Goal: Task Accomplishment & Management: Use online tool/utility

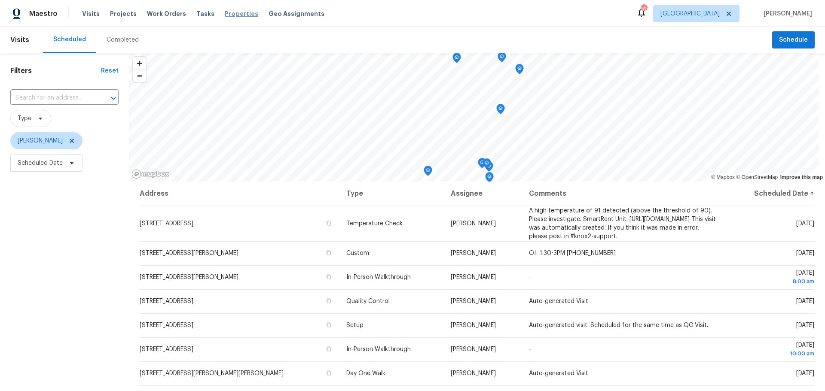
click at [225, 17] on span "Properties" at bounding box center [241, 13] width 33 height 9
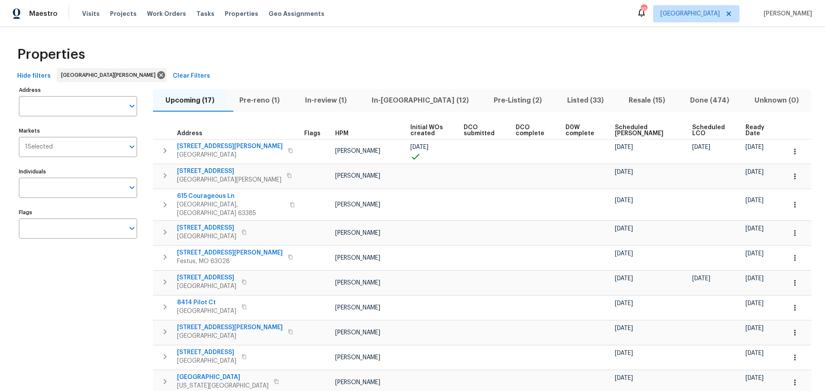
click at [414, 102] on span "In-reno (12)" at bounding box center [420, 100] width 112 height 12
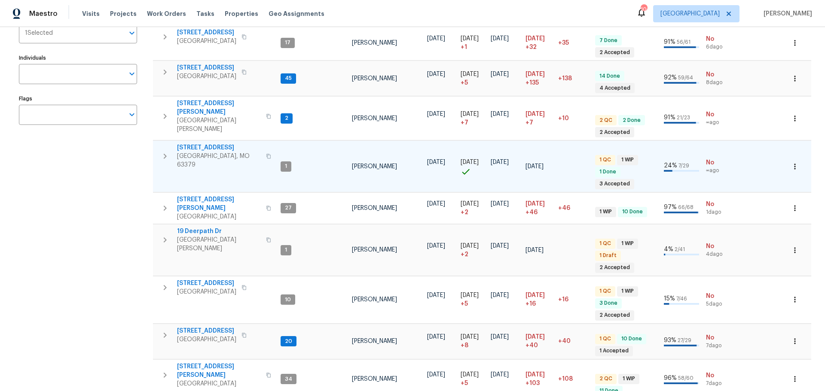
scroll to position [129, 0]
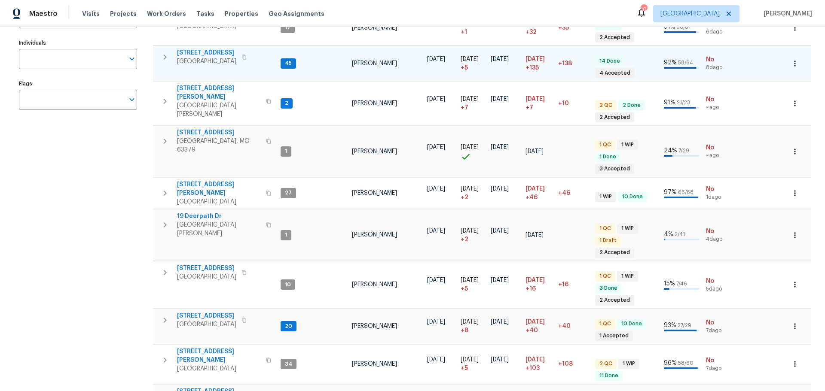
click at [212, 54] on span "[STREET_ADDRESS]" at bounding box center [206, 53] width 59 height 9
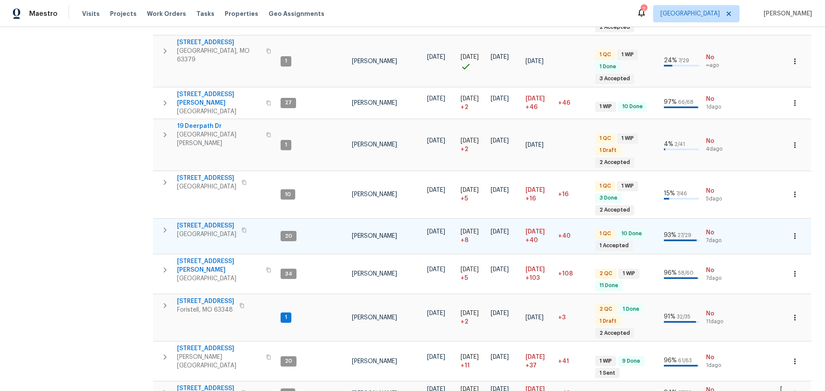
scroll to position [249, 0]
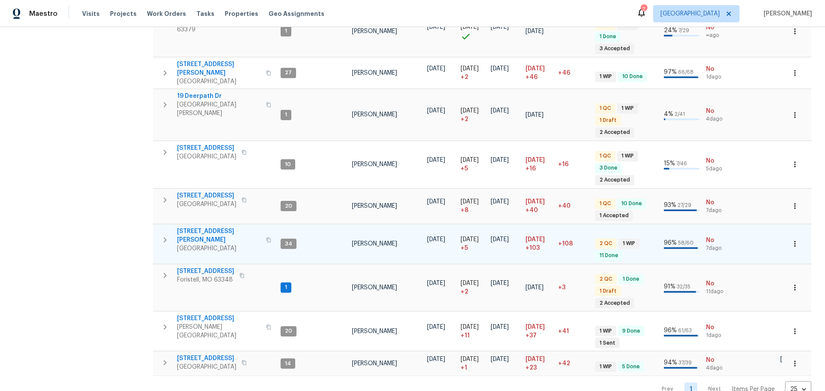
click at [204, 227] on span "4642 Theiss Rd" at bounding box center [219, 235] width 84 height 17
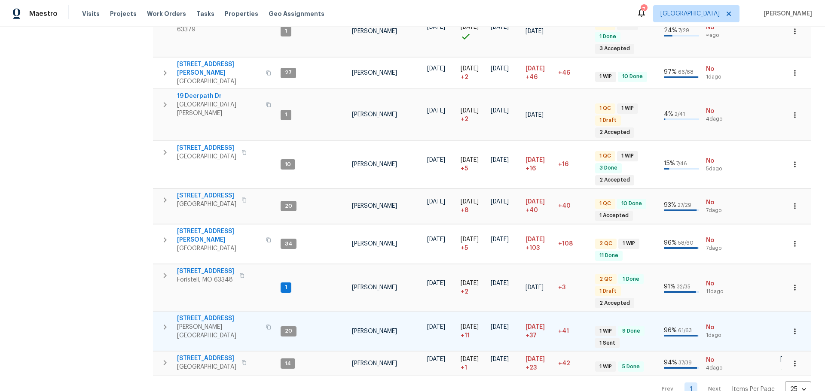
click at [195, 314] on span "611 S 3rd St" at bounding box center [219, 318] width 84 height 9
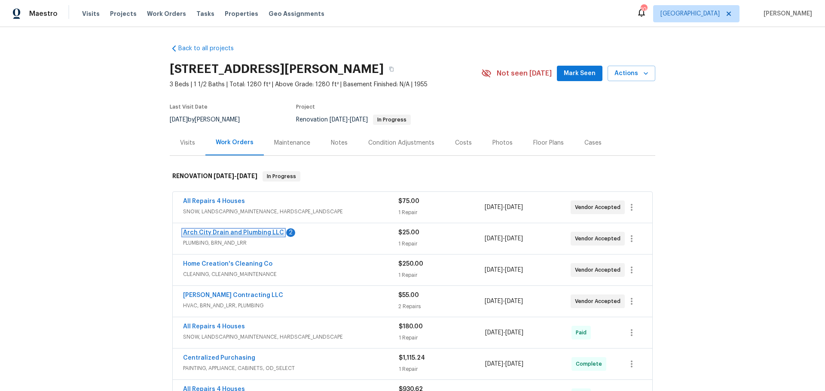
click at [228, 234] on link "Arch City Drain and Plumbing LLC" at bounding box center [233, 233] width 101 height 6
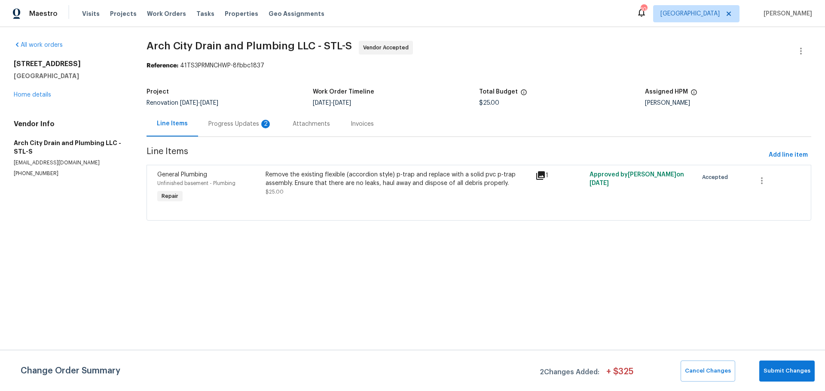
click at [226, 124] on div "Progress Updates 2" at bounding box center [240, 124] width 64 height 9
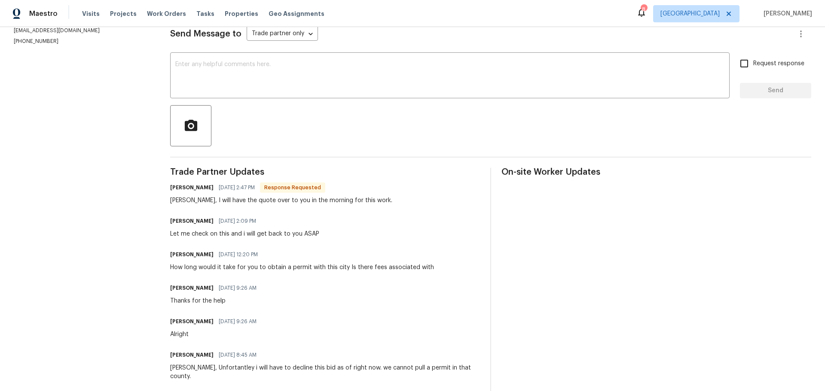
scroll to position [129, 0]
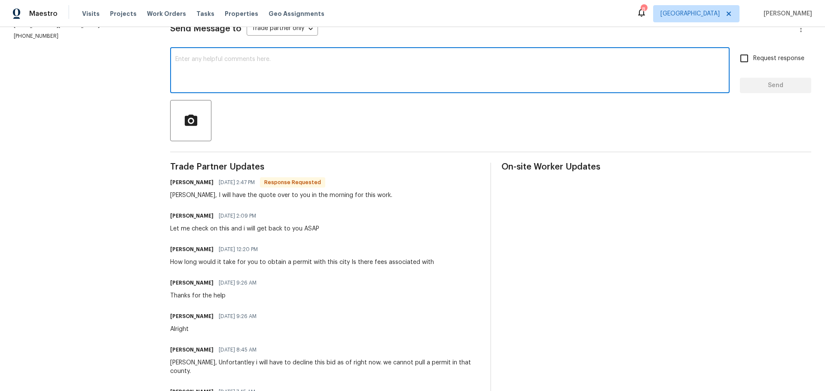
click at [265, 79] on textarea at bounding box center [449, 71] width 549 height 30
type textarea "thanks"
click at [740, 65] on input "Request response" at bounding box center [744, 58] width 18 height 18
checkbox input "true"
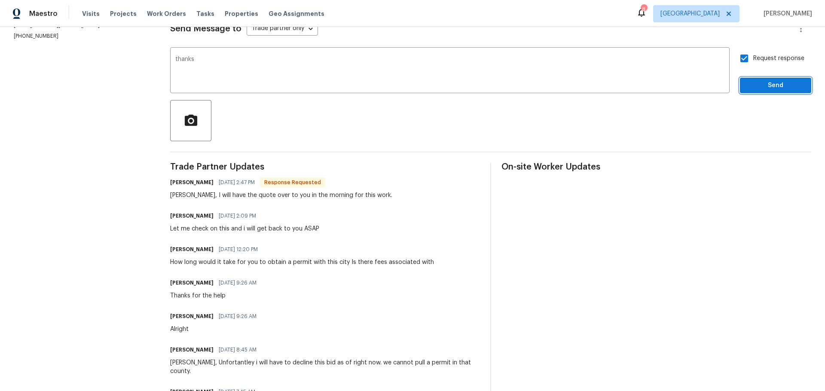
click at [749, 85] on span "Send" at bounding box center [775, 85] width 58 height 11
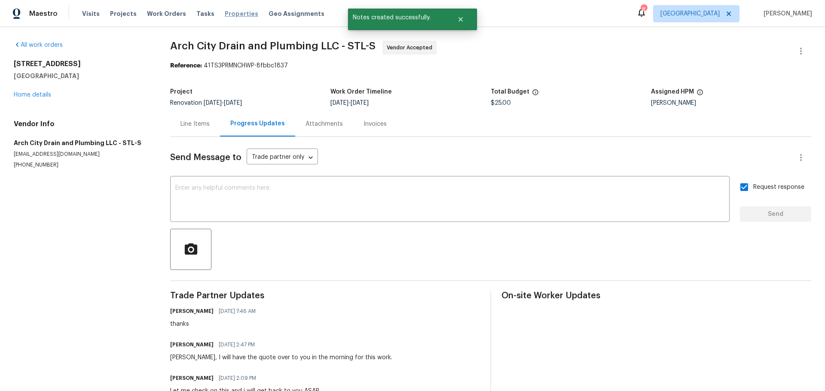
click at [229, 15] on span "Properties" at bounding box center [241, 13] width 33 height 9
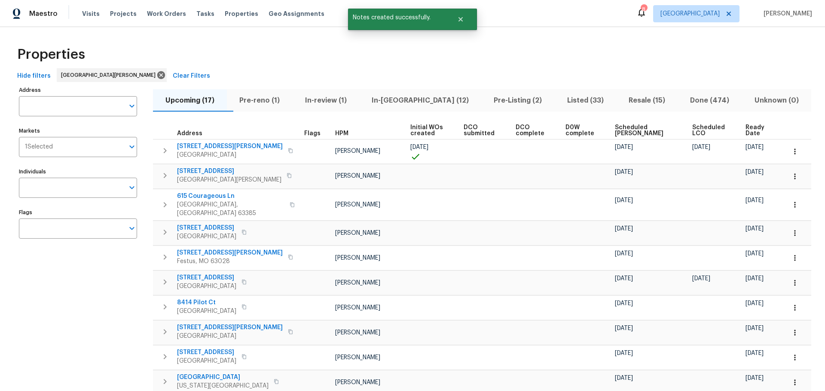
click at [402, 105] on span "In-reno (12)" at bounding box center [420, 100] width 112 height 12
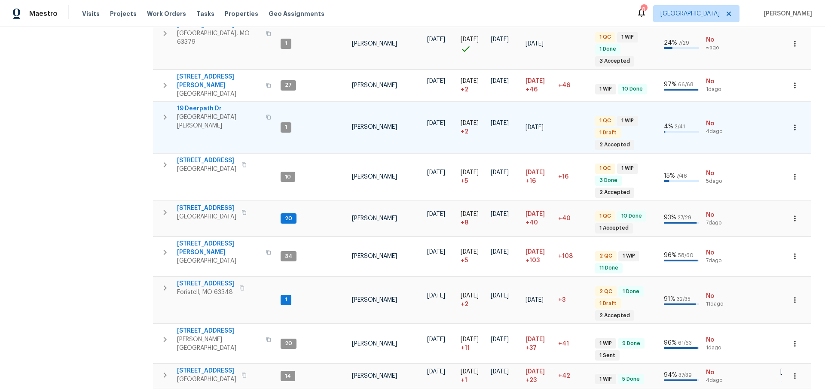
scroll to position [249, 0]
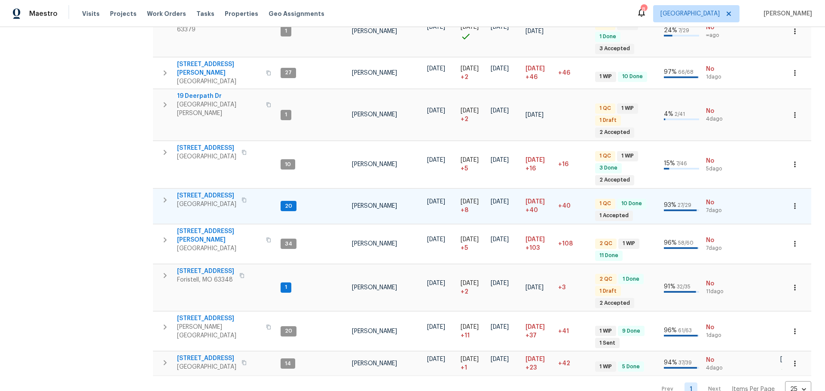
click at [236, 192] on span "3049 Summerfield Manor Dr" at bounding box center [206, 196] width 59 height 9
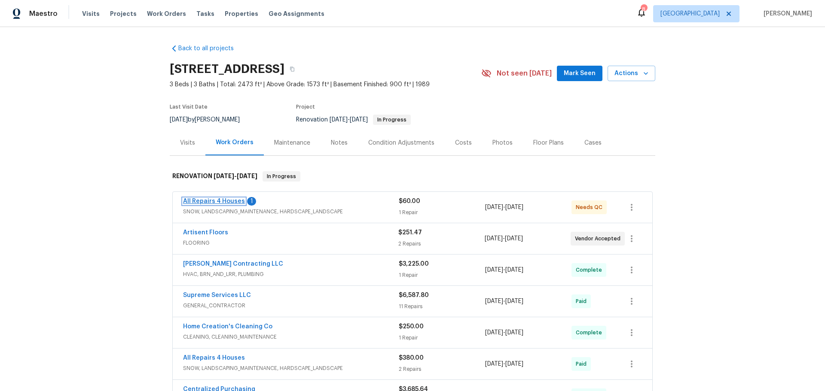
click at [235, 199] on link "All Repairs 4 Houses" at bounding box center [214, 201] width 62 height 6
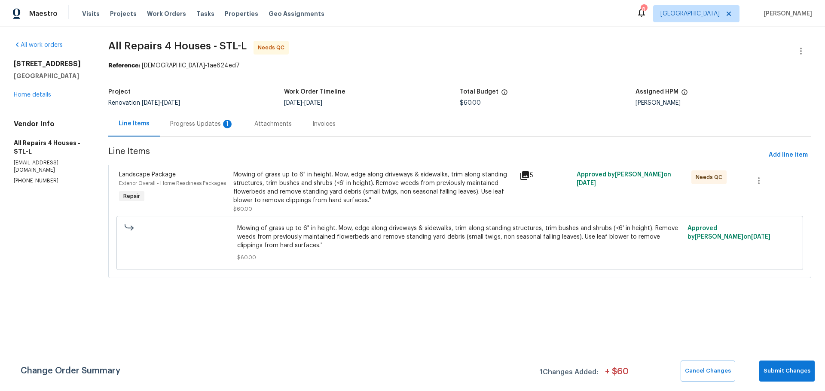
click at [298, 196] on div "Mowing of grass up to 6" in height. Mow, edge along driveways & sidewalks, trim…" at bounding box center [373, 188] width 281 height 34
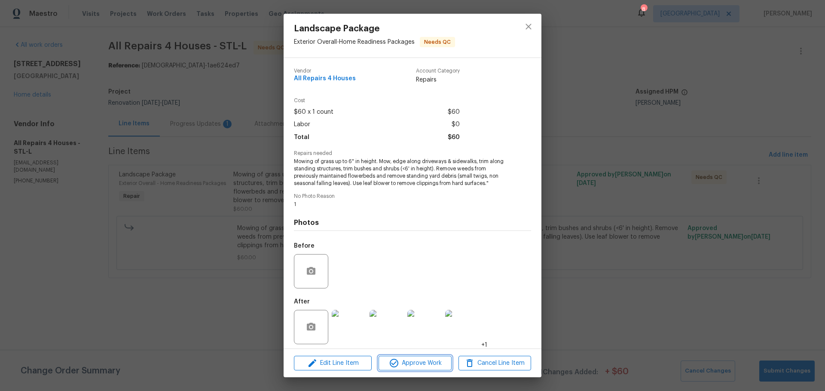
click at [409, 362] on span "Approve Work" at bounding box center [414, 363] width 67 height 11
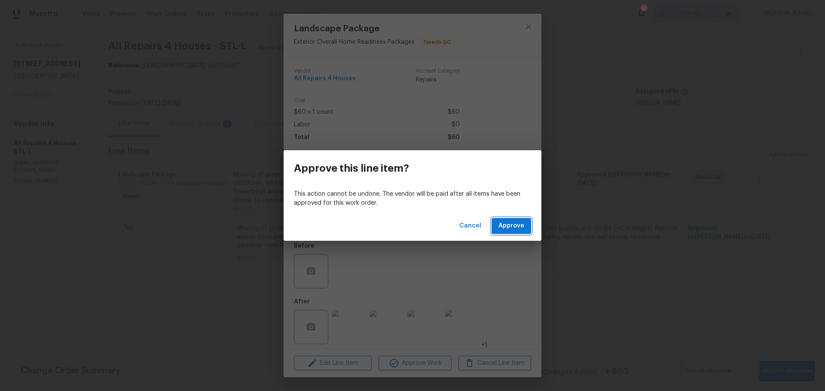
click at [507, 222] on span "Approve" at bounding box center [511, 226] width 26 height 11
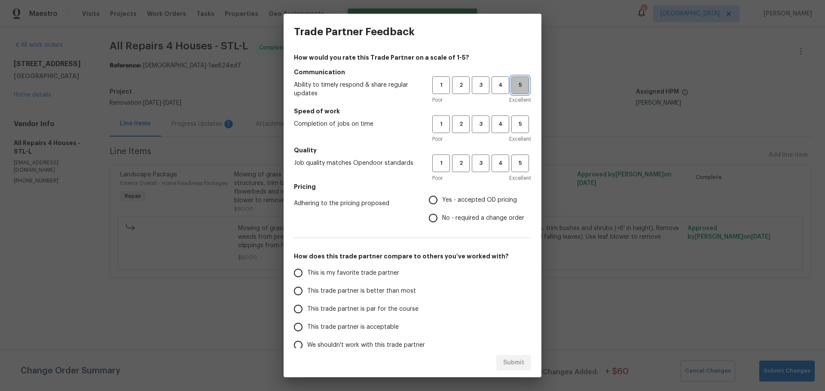
click at [512, 83] on span "5" at bounding box center [520, 85] width 16 height 10
click at [474, 82] on span "3" at bounding box center [480, 85] width 16 height 10
click at [472, 130] on button "3" at bounding box center [481, 125] width 18 height 18
click at [478, 164] on span "3" at bounding box center [480, 163] width 16 height 10
click at [466, 198] on span "Yes - accepted OD pricing" at bounding box center [479, 200] width 75 height 9
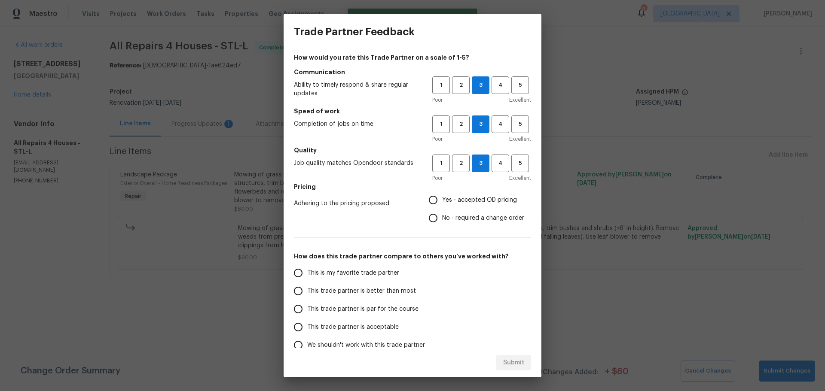
click at [442, 198] on input "Yes - accepted OD pricing" at bounding box center [433, 200] width 18 height 18
radio input "true"
click at [383, 274] on span "This is my favorite trade partner" at bounding box center [353, 273] width 92 height 9
click at [388, 308] on span "This trade partner is par for the course" at bounding box center [362, 309] width 111 height 9
click at [307, 308] on input "This trade partner is par for the course" at bounding box center [298, 309] width 18 height 18
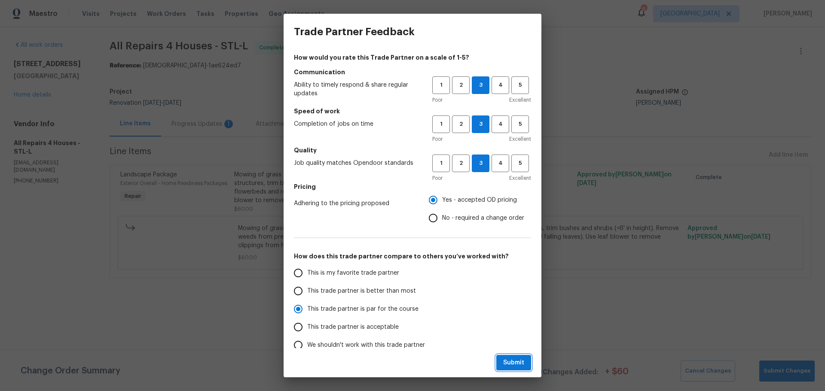
click at [501, 366] on button "Submit" at bounding box center [513, 363] width 35 height 16
radio input "true"
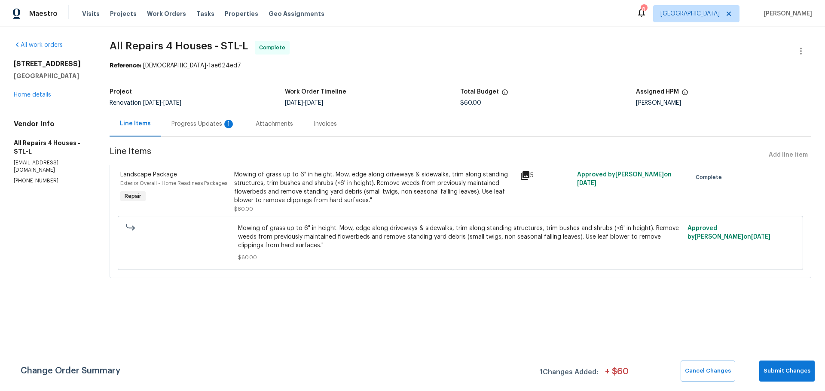
radio input "false"
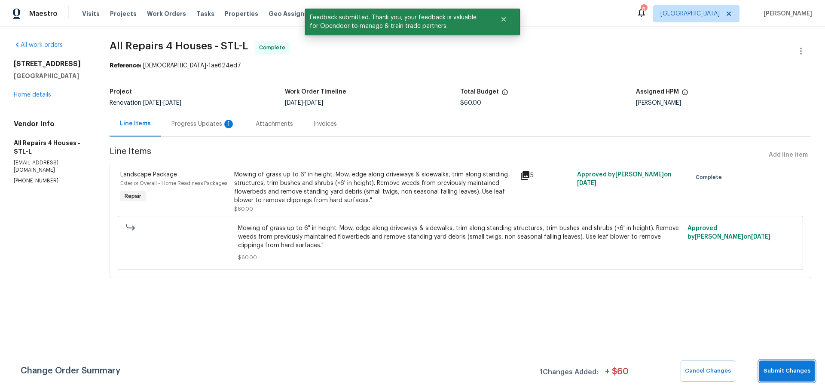
click at [775, 372] on span "Submit Changes" at bounding box center [786, 371] width 47 height 10
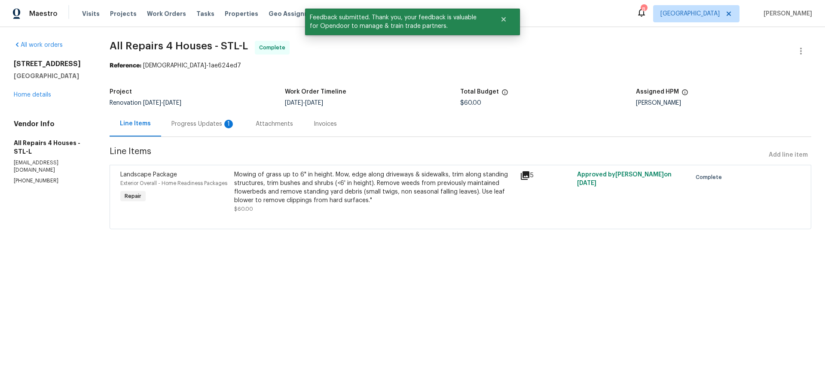
click at [202, 120] on div "Progress Updates 1" at bounding box center [203, 123] width 84 height 25
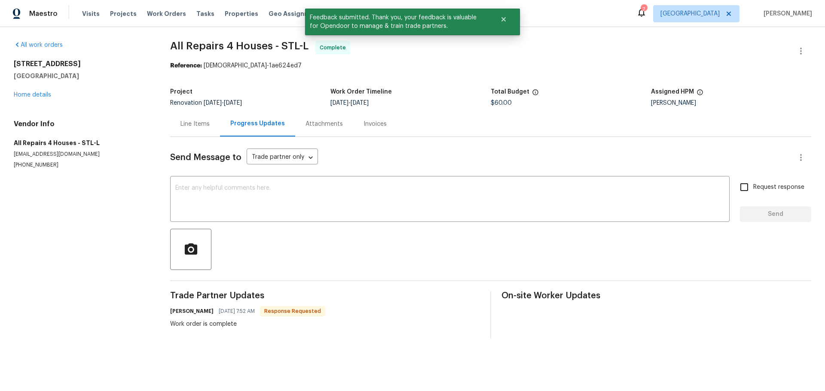
click at [30, 102] on div "All work orders 3049 Summerfield Manor Dr Saint Louis, MO 63129 Home details Ve…" at bounding box center [82, 105] width 136 height 128
click at [37, 90] on div "3049 Summerfield Manor Dr Saint Louis, MO 63129 Home details" at bounding box center [82, 80] width 136 height 40
click at [37, 97] on link "Home details" at bounding box center [32, 95] width 37 height 6
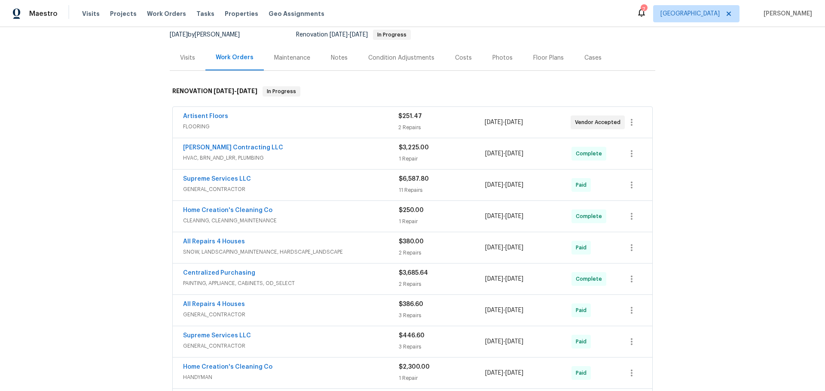
scroll to position [43, 0]
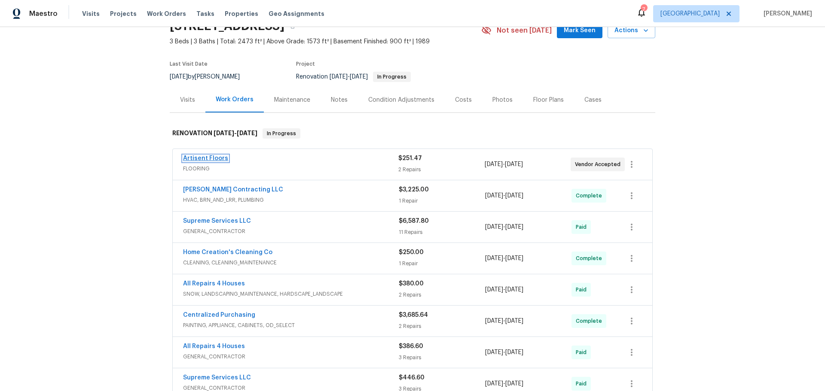
click at [201, 161] on link "Artisent Floors" at bounding box center [205, 158] width 45 height 6
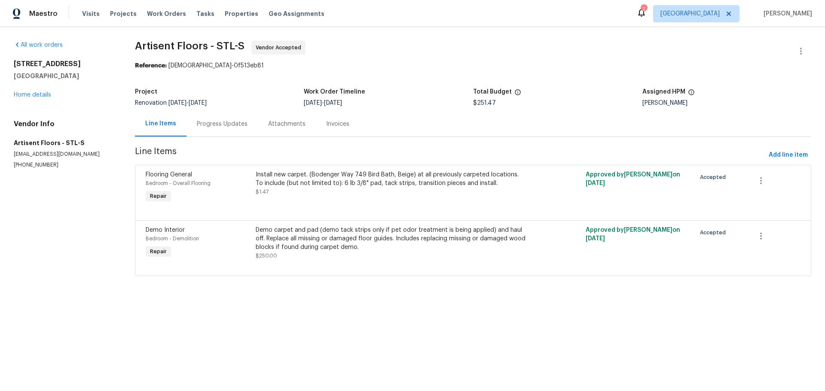
click at [795, 153] on span "Add line item" at bounding box center [787, 155] width 39 height 11
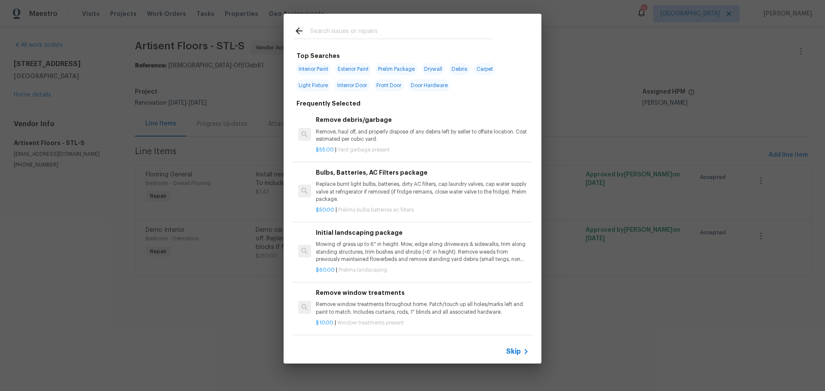
click at [391, 30] on input "text" at bounding box center [401, 32] width 182 height 13
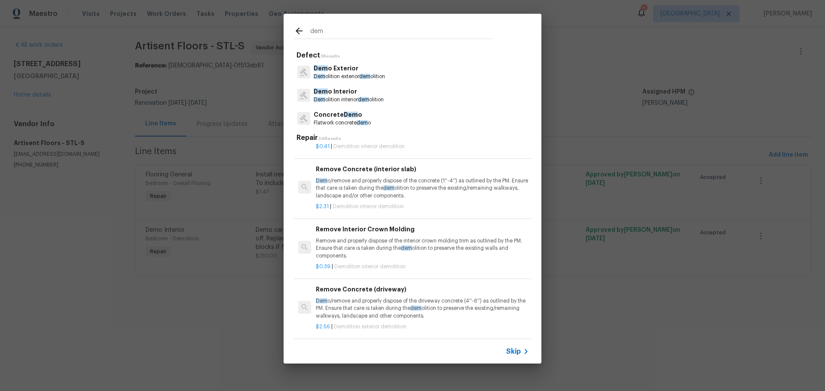
scroll to position [472, 0]
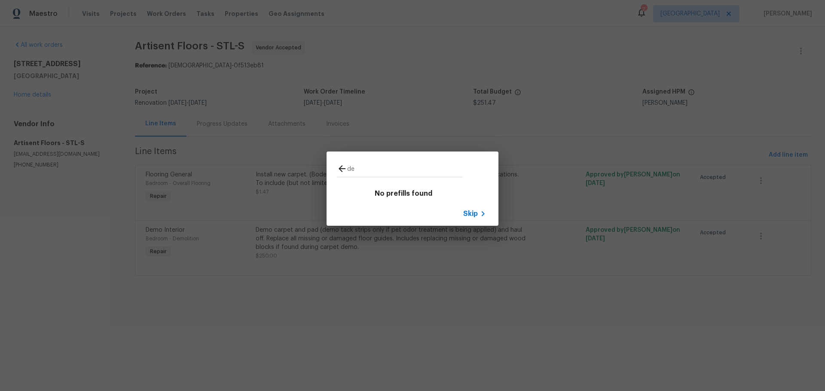
type input "d"
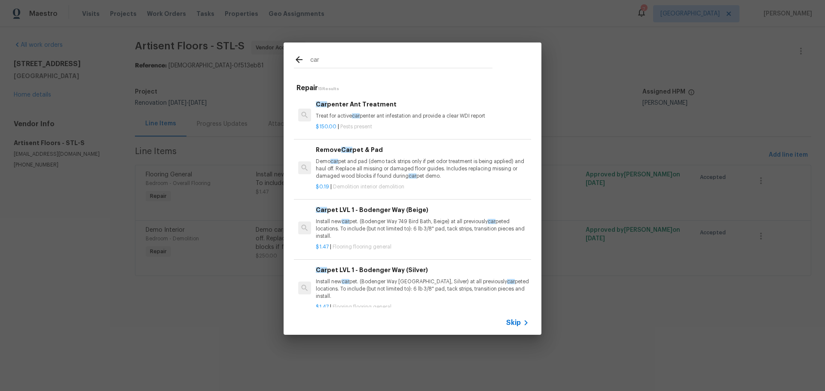
type input "car"
click at [376, 164] on p "Demo car pet and pad (demo tack strips only if pet odor treatment is being appl…" at bounding box center [422, 169] width 213 height 22
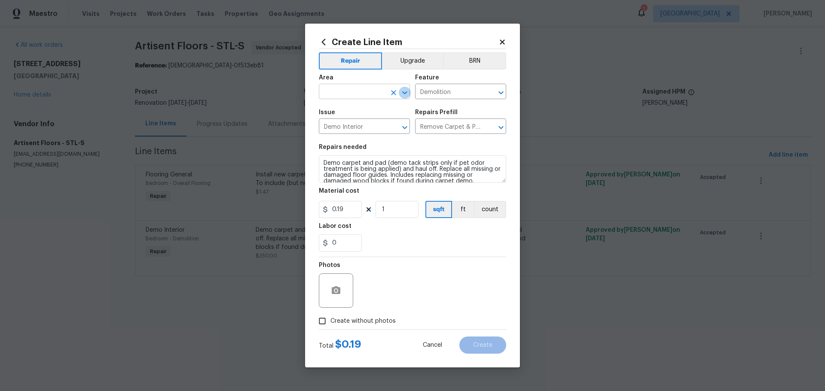
click at [400, 91] on icon "Open" at bounding box center [404, 93] width 10 height 10
click at [356, 104] on li "Finished basement" at bounding box center [364, 111] width 91 height 14
type input "Finished basement"
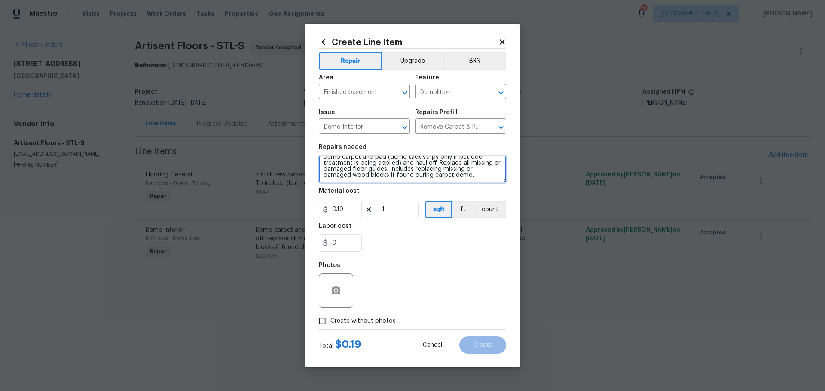
drag, startPoint x: 385, startPoint y: 163, endPoint x: 470, endPoint y: 183, distance: 87.3
click at [470, 183] on textarea "Demo carpet and pad (demo tack strips only if pet odor treatment is being appli…" at bounding box center [412, 168] width 187 height 27
drag, startPoint x: 471, startPoint y: 162, endPoint x: 390, endPoint y: 169, distance: 81.9
click at [390, 169] on textarea "Demo carpet and pad Throughout entire basement" at bounding box center [412, 168] width 187 height 27
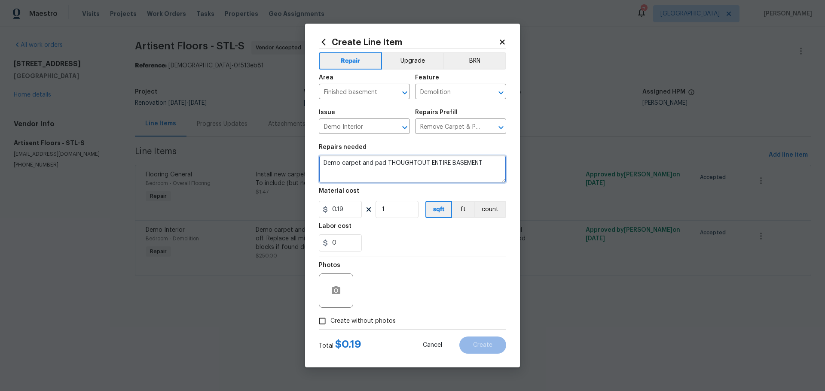
type textarea "Demo carpet and pad THOUGHTOUT ENTIRE BASEMENT"
click at [402, 233] on div "Labor cost" at bounding box center [412, 228] width 187 height 11
click at [399, 213] on input "1" at bounding box center [396, 209] width 43 height 17
type input "0"
drag, startPoint x: 345, startPoint y: 210, endPoint x: 237, endPoint y: 206, distance: 108.3
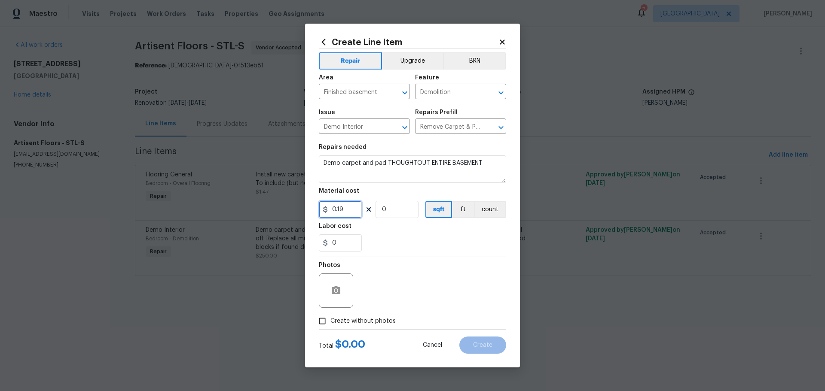
click at [237, 206] on div "Create Line Item Repair Upgrade BRN Area Finished basement ​ Feature Demolition…" at bounding box center [412, 195] width 825 height 391
type input "1"
click at [405, 215] on input "0" at bounding box center [396, 209] width 43 height 17
type input "250"
click at [383, 244] on div "0" at bounding box center [412, 242] width 187 height 17
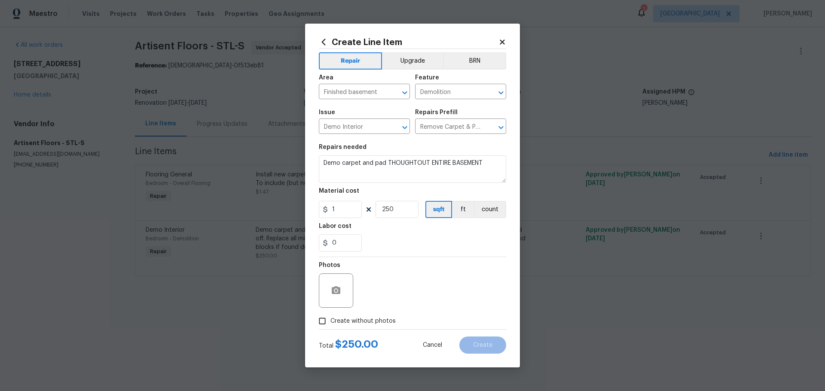
click at [332, 320] on span "Create without photos" at bounding box center [362, 321] width 65 height 9
click at [330, 320] on input "Create without photos" at bounding box center [322, 321] width 16 height 16
checkbox input "true"
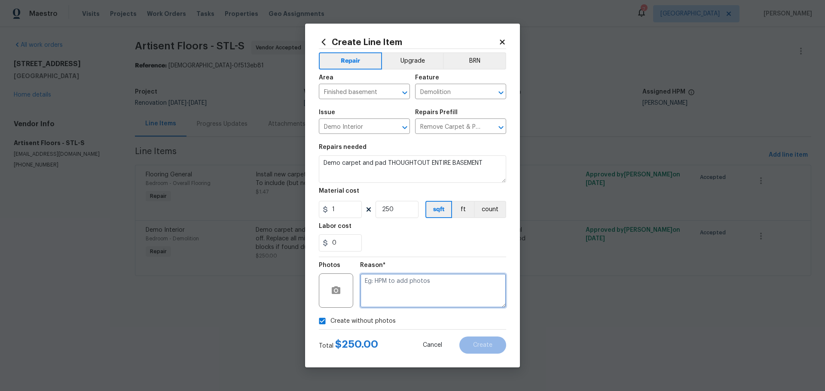
click at [366, 296] on textarea at bounding box center [433, 291] width 146 height 34
type textarea "1"
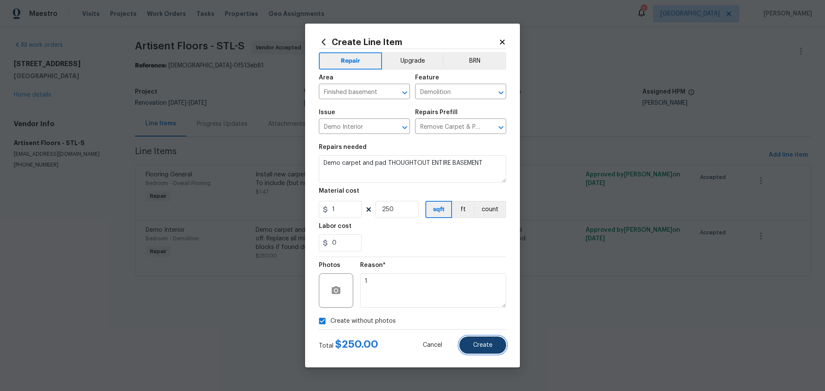
click at [502, 352] on button "Create" at bounding box center [482, 345] width 47 height 17
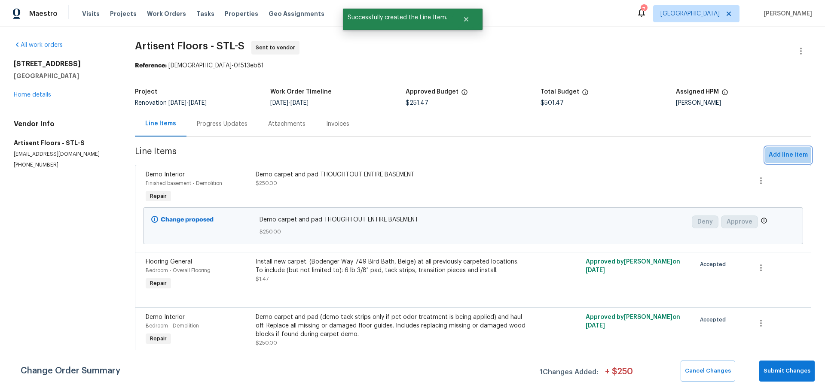
click at [796, 161] on button "Add line item" at bounding box center [788, 155] width 46 height 16
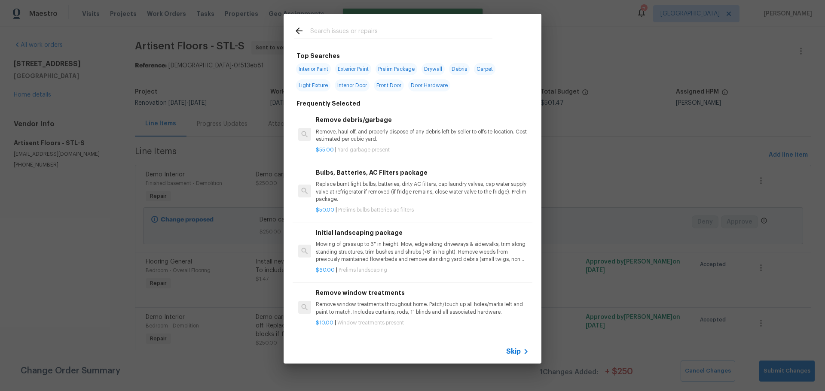
click at [345, 36] on input "text" at bounding box center [401, 32] width 182 height 13
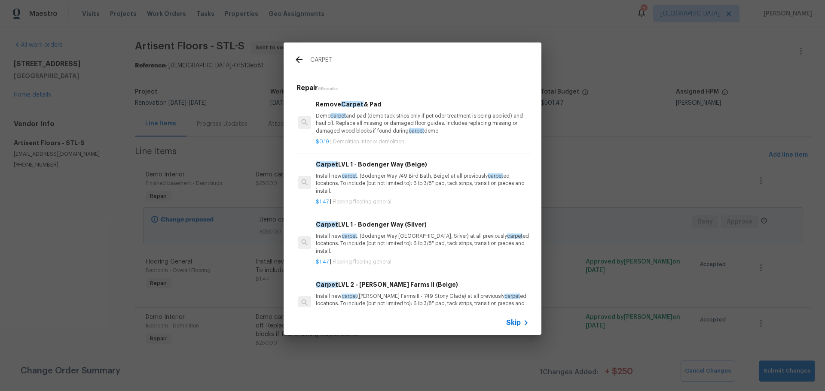
type input "CARPET"
click at [377, 186] on p "Install new carpet . (Bodenger Way 749 Bird Bath, Beige) at all previously carp…" at bounding box center [422, 184] width 213 height 22
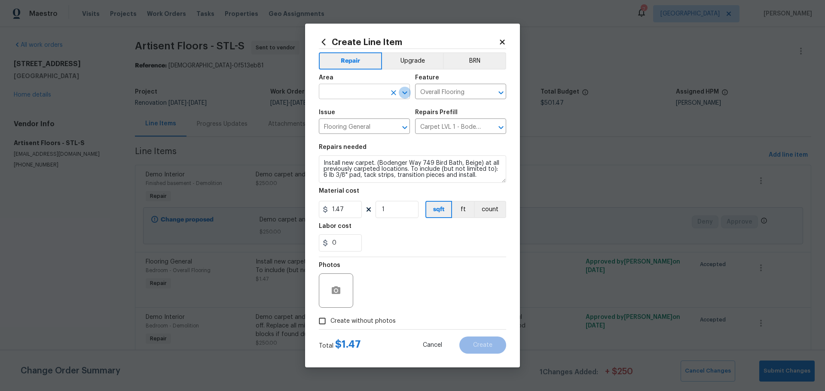
click at [400, 97] on icon "Open" at bounding box center [404, 93] width 10 height 10
click at [375, 111] on ul "Finished basement Unfinished basement" at bounding box center [364, 118] width 91 height 35
click at [372, 107] on li "Finished basement" at bounding box center [364, 111] width 91 height 14
type input "Finished basement"
drag, startPoint x: 482, startPoint y: 162, endPoint x: 488, endPoint y: 175, distance: 14.4
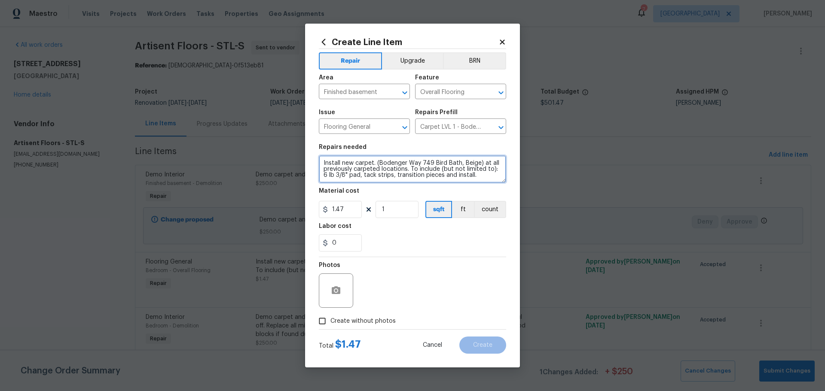
click at [488, 175] on textarea "Install new carpet. (Bodenger Way 749 Bird Bath, Beige) at all previously carpe…" at bounding box center [412, 168] width 187 height 27
click at [381, 174] on textarea "Install new carpet. (Bodenger Way 749 Bird Bath, Beige) THROUGHOUT ENMTIRE BASE…" at bounding box center [412, 168] width 187 height 27
type textarea "Install new carpet. (Bodenger Way 749 Bird Bath, Beige) THROUGHOUT ENTIRE BASEM…"
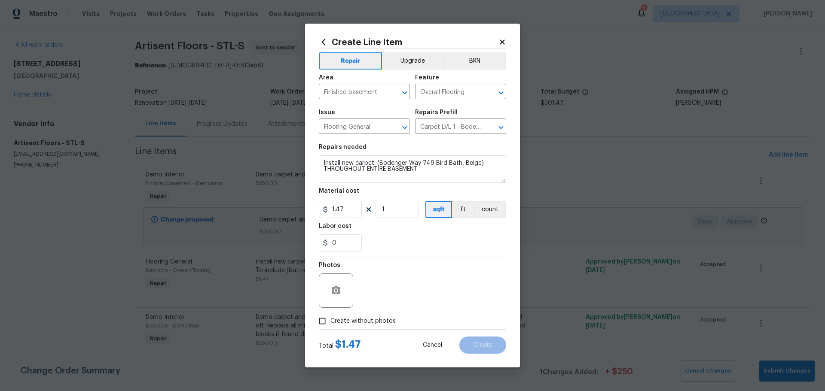
click at [398, 219] on section "Repairs needed Install new carpet. (Bodenger Way 749 Bird Bath, Beige) THROUGHO…" at bounding box center [412, 198] width 187 height 118
click at [369, 314] on label "Create without photos" at bounding box center [355, 321] width 82 height 16
click at [330, 314] on input "Create without photos" at bounding box center [322, 321] width 16 height 16
checkbox input "true"
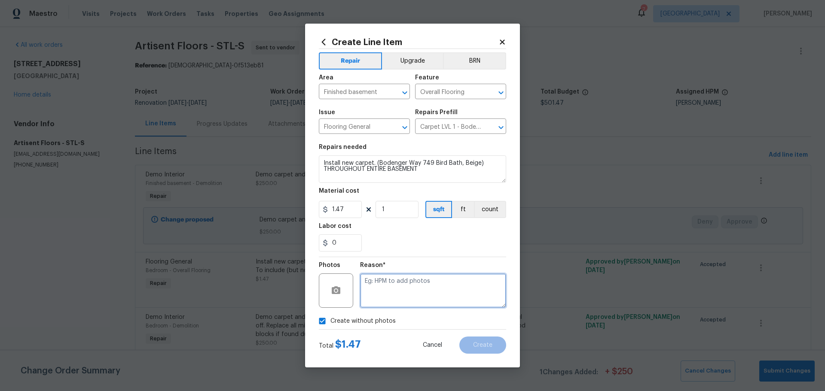
click at [381, 285] on textarea at bounding box center [433, 291] width 146 height 34
type textarea "1"
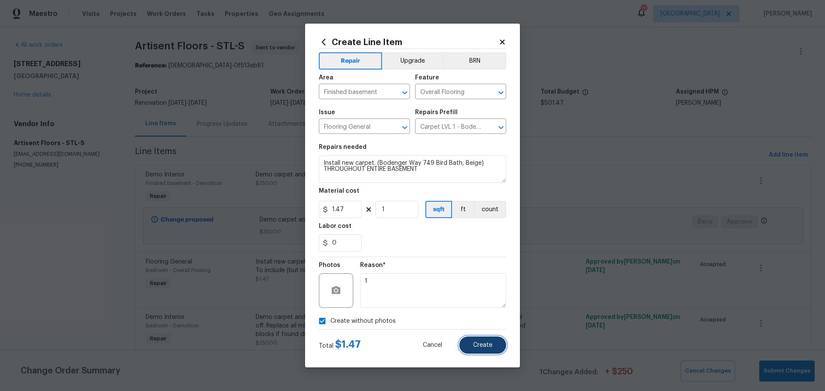
click at [475, 337] on button "Create" at bounding box center [482, 345] width 47 height 17
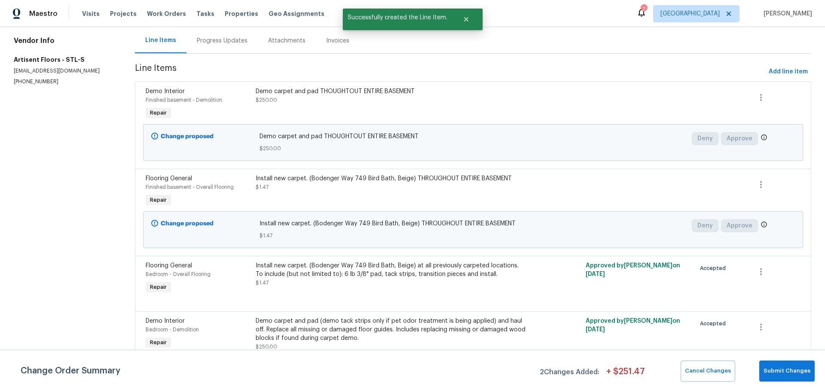
scroll to position [90, 0]
click at [771, 371] on span "Submit Changes" at bounding box center [786, 371] width 47 height 10
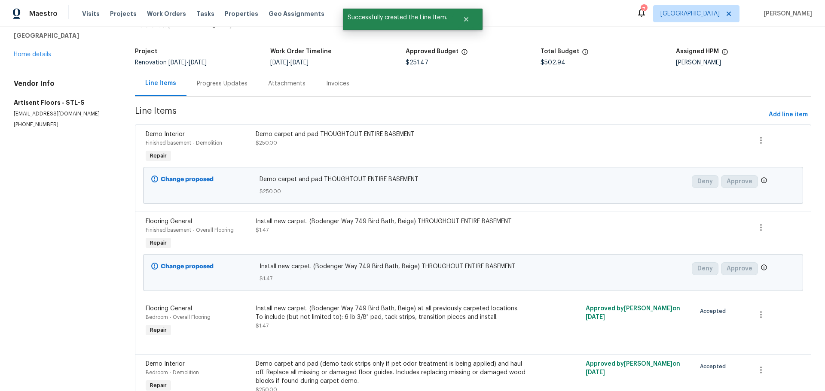
scroll to position [0, 0]
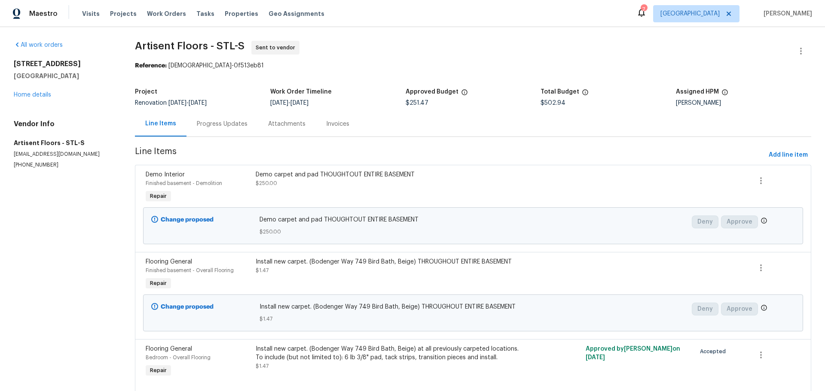
click at [326, 186] on div "Demo carpet and pad THOUGHTOUT ENTIRE BASEMENT $250.00" at bounding box center [391, 179] width 270 height 17
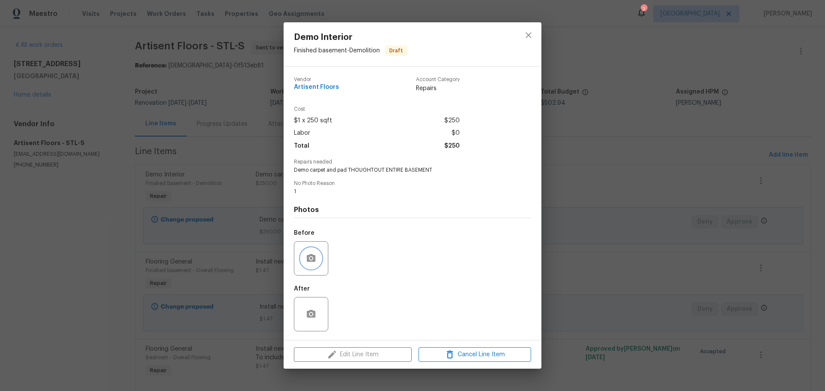
click at [320, 263] on button "button" at bounding box center [311, 258] width 21 height 21
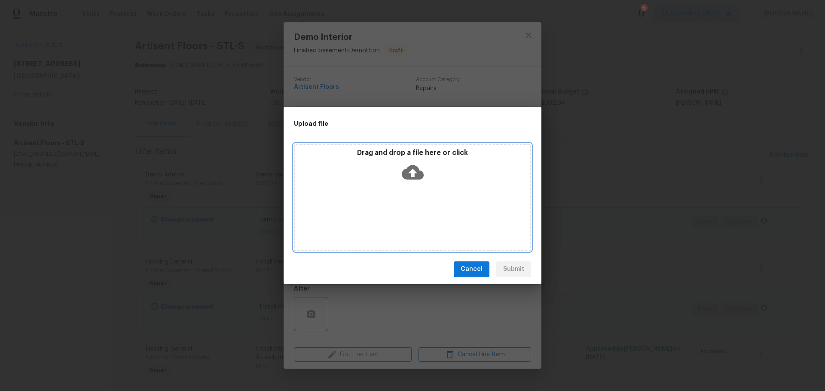
click at [417, 194] on div "Drag and drop a file here or click" at bounding box center [412, 197] width 237 height 107
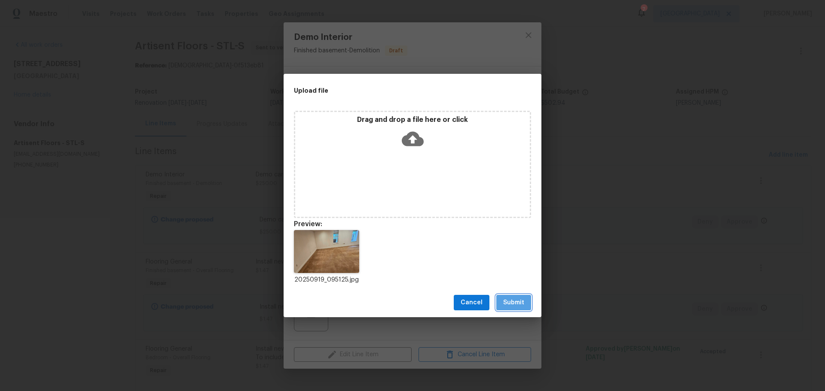
click at [517, 304] on span "Submit" at bounding box center [513, 303] width 21 height 11
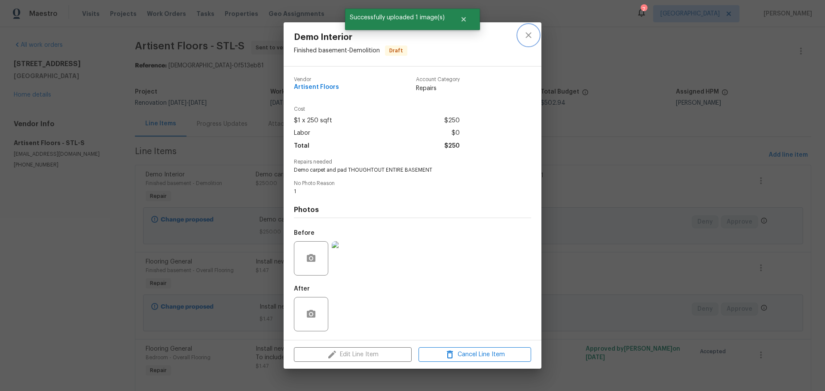
click at [526, 37] on icon "close" at bounding box center [528, 35] width 10 height 10
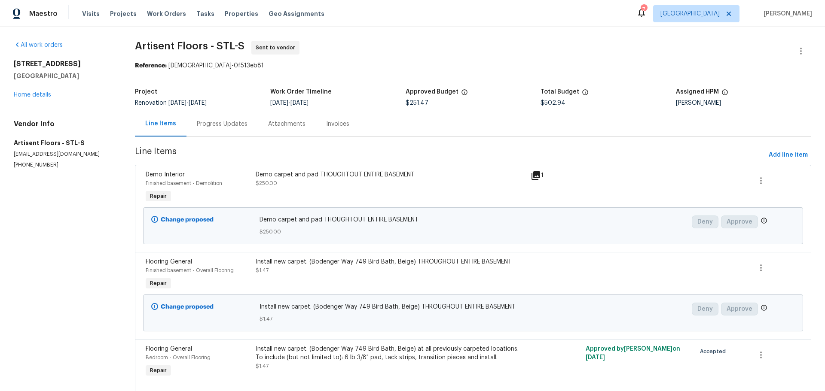
click at [327, 187] on div "Demo carpet and pad THOUGHTOUT ENTIRE BASEMENT $250.00" at bounding box center [391, 179] width 270 height 17
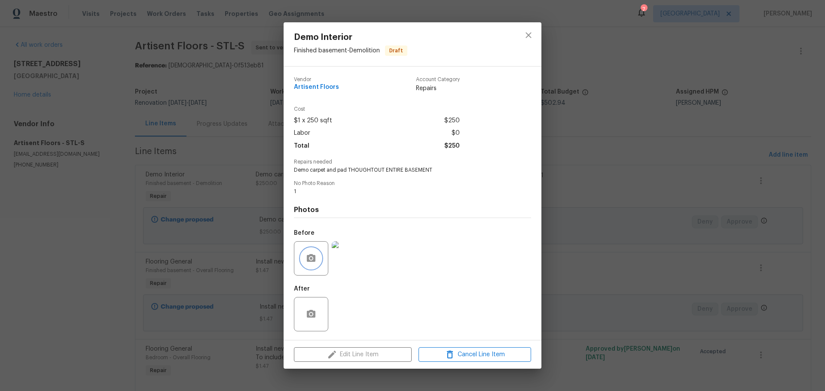
click at [303, 261] on button "button" at bounding box center [311, 258] width 21 height 21
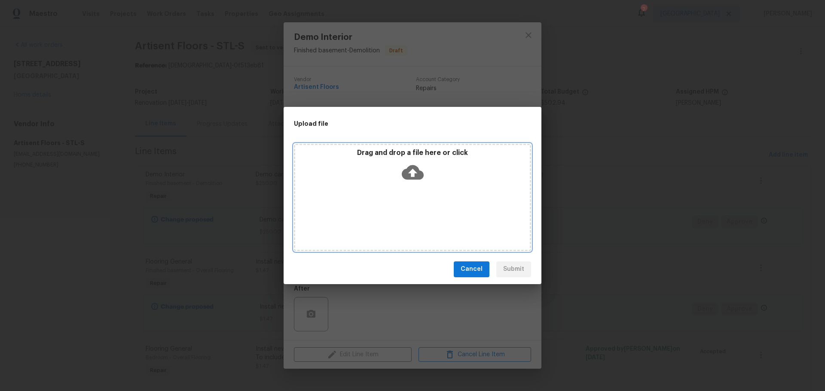
click at [398, 210] on div "Drag and drop a file here or click" at bounding box center [412, 197] width 237 height 107
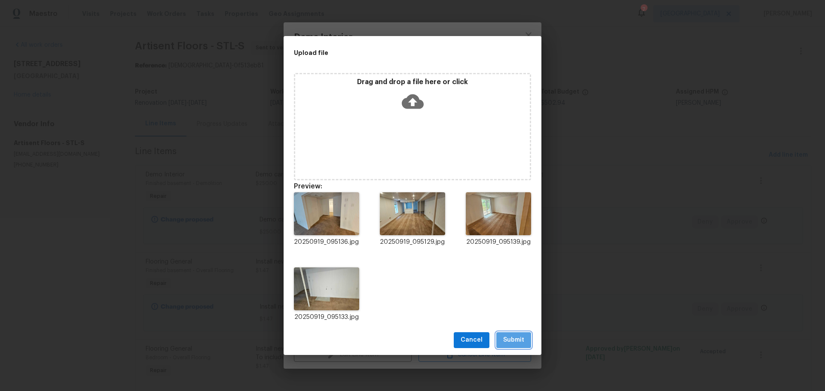
click at [520, 343] on span "Submit" at bounding box center [513, 340] width 21 height 11
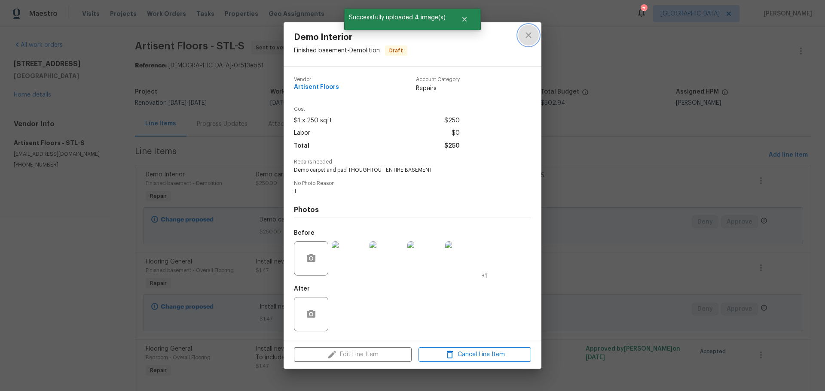
click at [526, 34] on icon "close" at bounding box center [528, 35] width 10 height 10
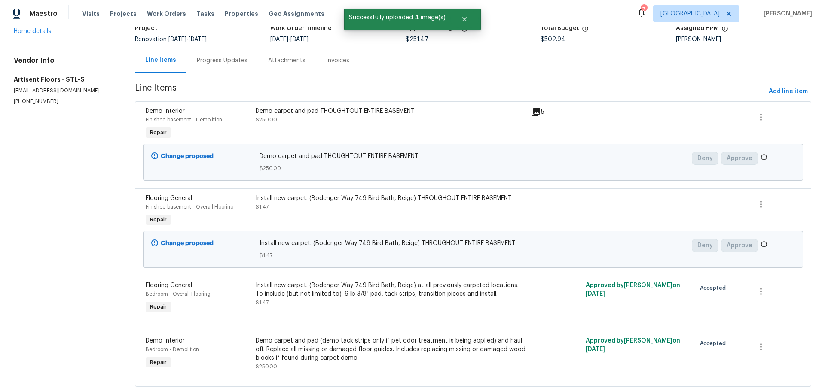
scroll to position [86, 0]
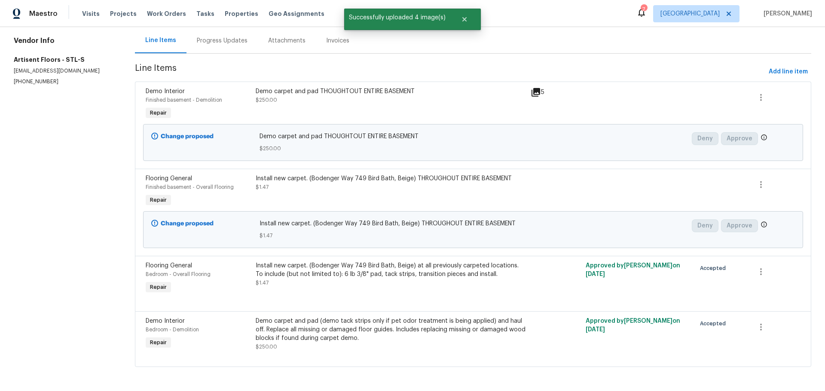
click at [437, 191] on div "Install new carpet. (Bodenger Way 749 Bird Bath, Beige) THROUGHOUT ENTIRE BASEM…" at bounding box center [390, 192] width 275 height 40
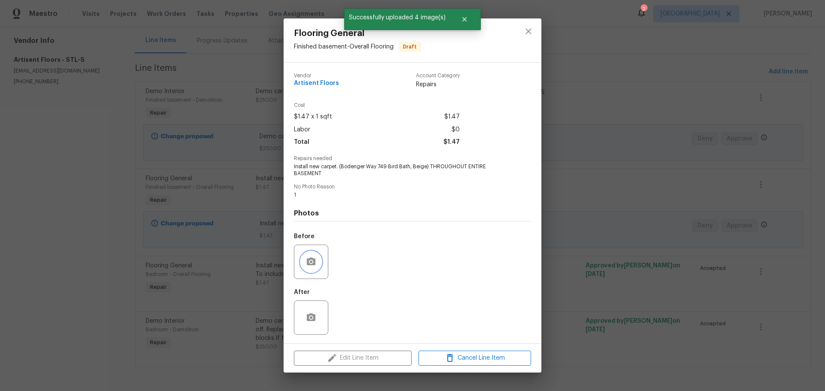
click at [318, 255] on button "button" at bounding box center [311, 262] width 21 height 21
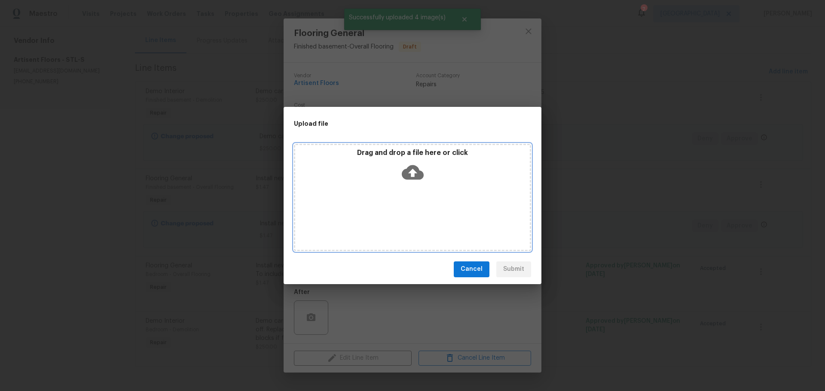
click at [470, 204] on div "Drag and drop a file here or click" at bounding box center [412, 197] width 237 height 107
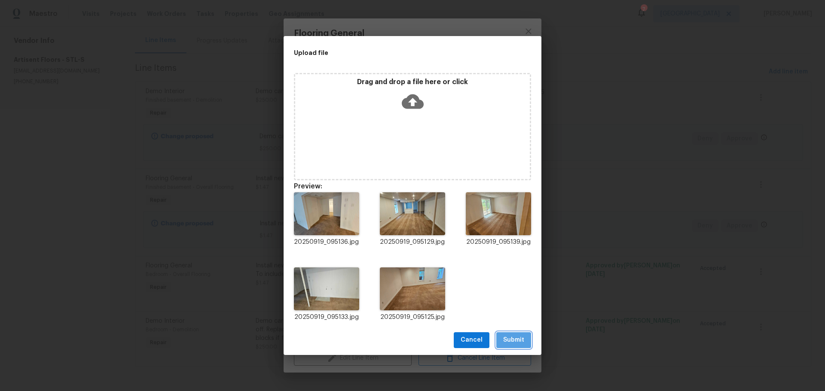
click at [502, 340] on button "Submit" at bounding box center [513, 340] width 35 height 16
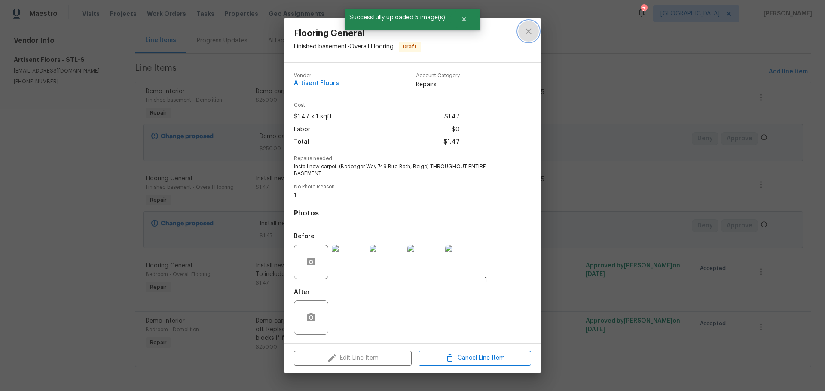
click at [530, 28] on icon "close" at bounding box center [528, 31] width 10 height 10
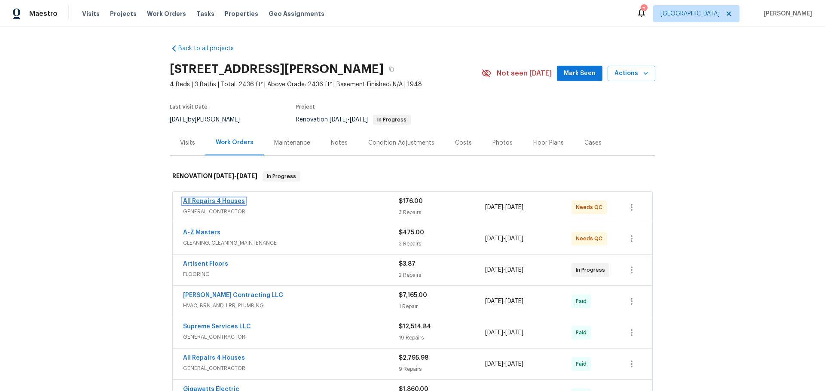
click at [234, 201] on link "All Repairs 4 Houses" at bounding box center [214, 201] width 62 height 6
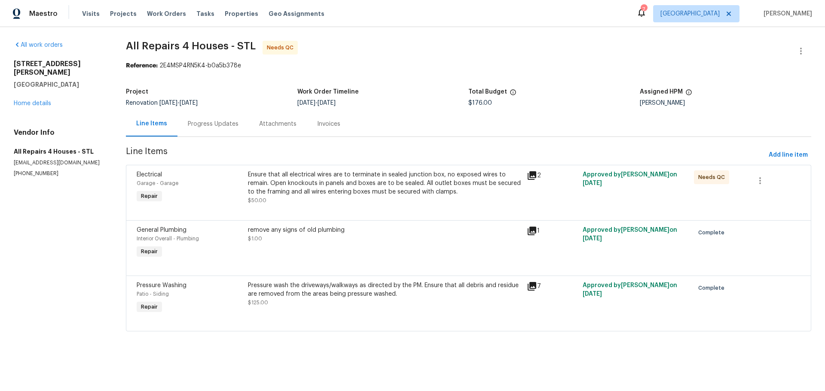
click at [336, 194] on div "Ensure that all electrical wires are to terminate in sealed junction box, no ex…" at bounding box center [385, 184] width 274 height 26
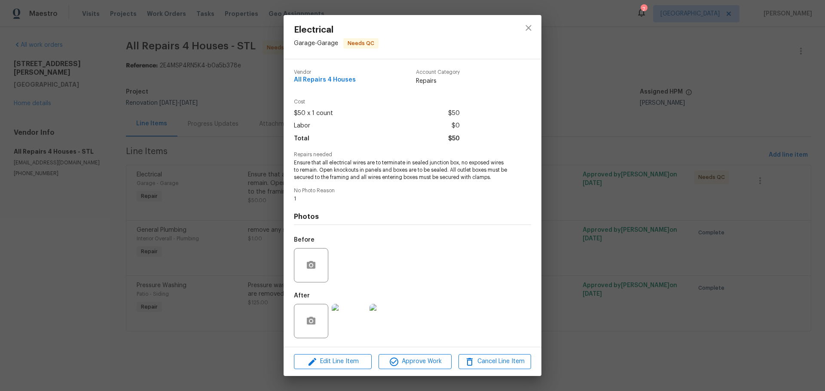
click at [529, 40] on div at bounding box center [528, 37] width 26 height 44
click at [529, 29] on icon "close" at bounding box center [528, 28] width 10 height 10
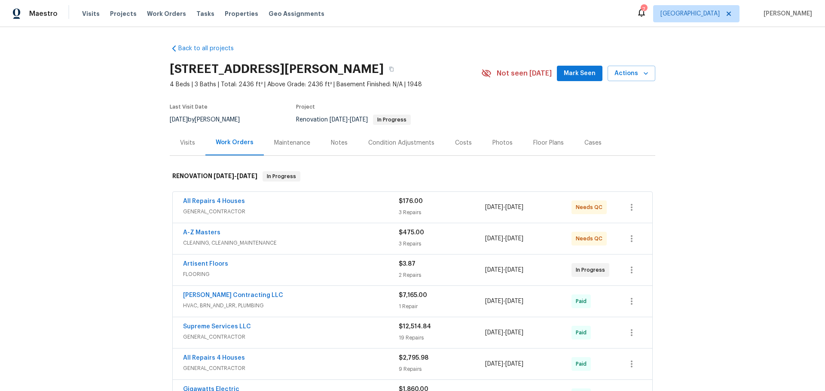
click at [203, 236] on span "A-Z Masters" at bounding box center [201, 232] width 37 height 9
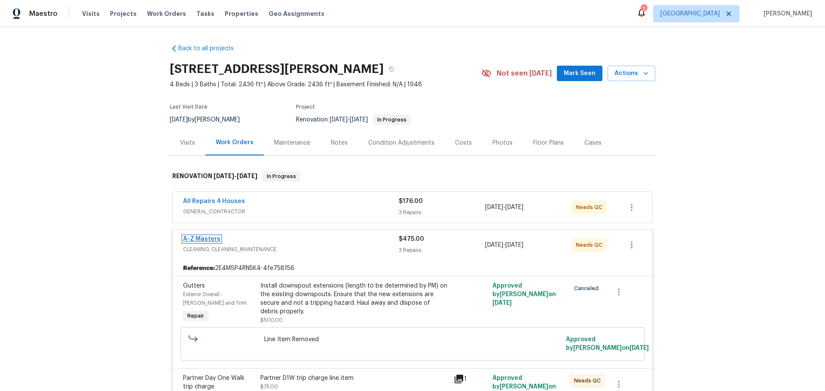
click at [203, 240] on link "A-Z Masters" at bounding box center [201, 239] width 37 height 6
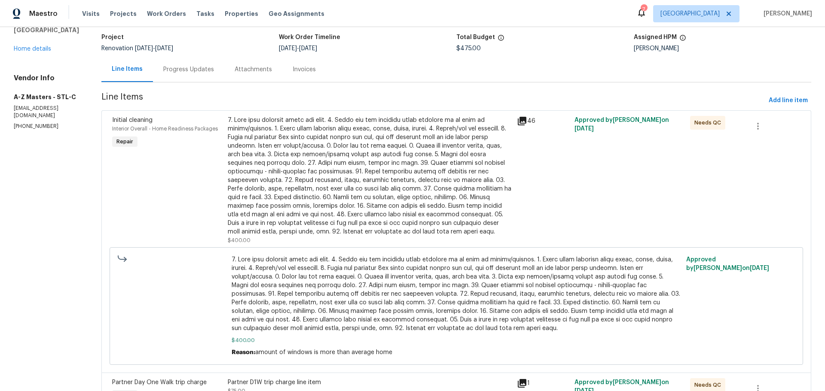
scroll to position [105, 0]
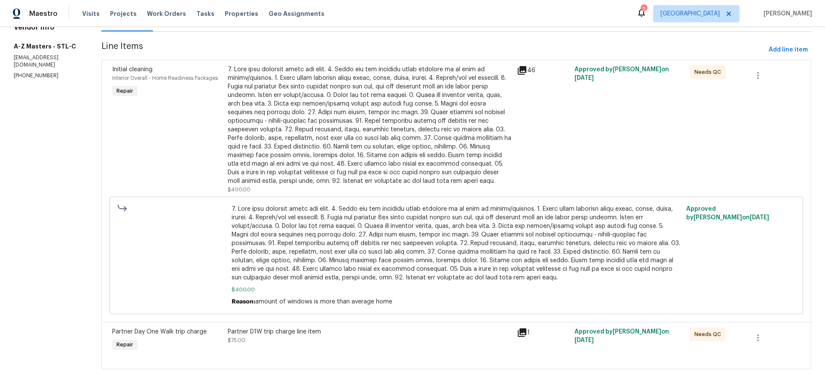
click at [329, 156] on div at bounding box center [370, 125] width 284 height 120
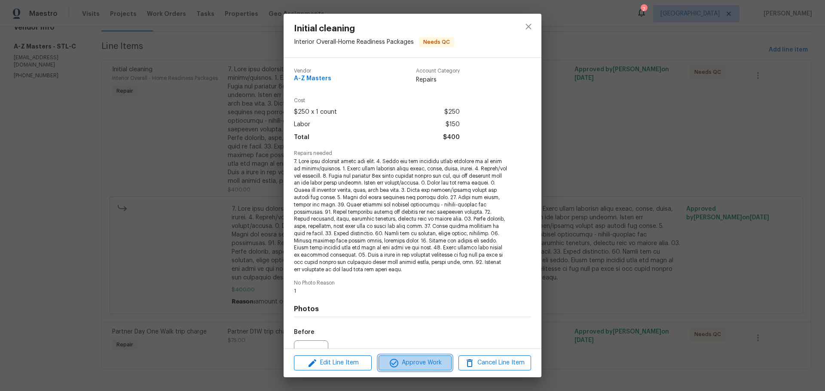
click at [385, 361] on span "Approve Work" at bounding box center [414, 363] width 67 height 11
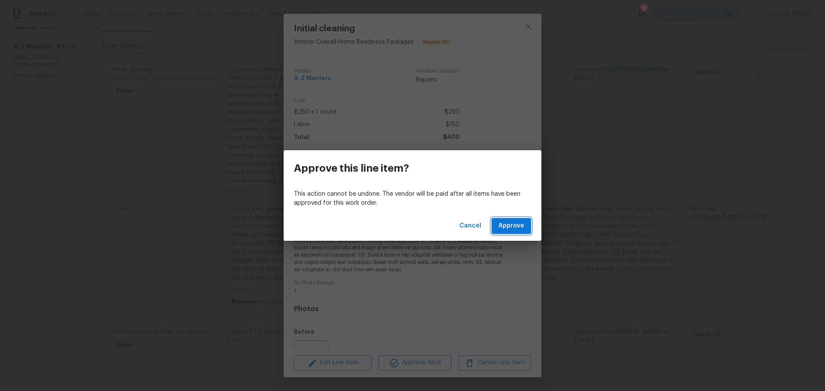
click at [506, 233] on button "Approve" at bounding box center [511, 226] width 40 height 16
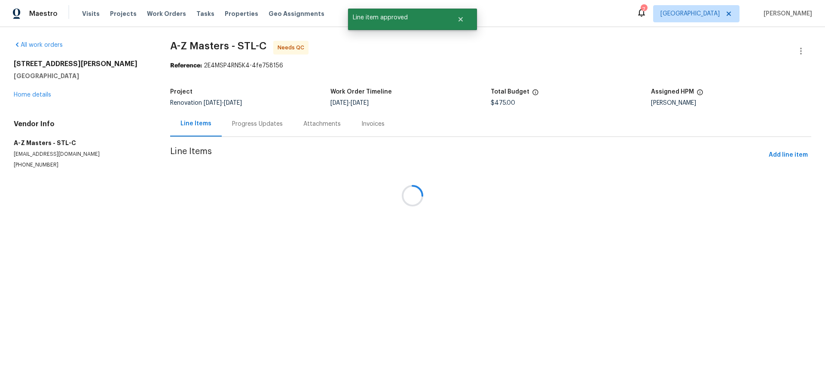
scroll to position [0, 0]
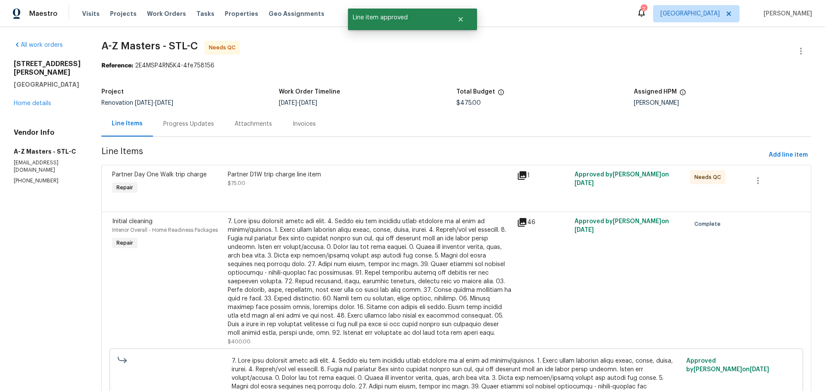
click at [311, 189] on div "Partner D1W trip charge line item $75.00" at bounding box center [369, 183] width 289 height 31
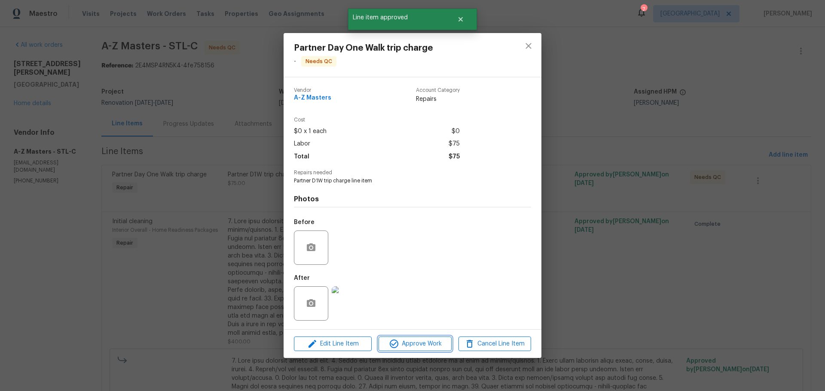
click at [412, 348] on span "Approve Work" at bounding box center [414, 344] width 67 height 11
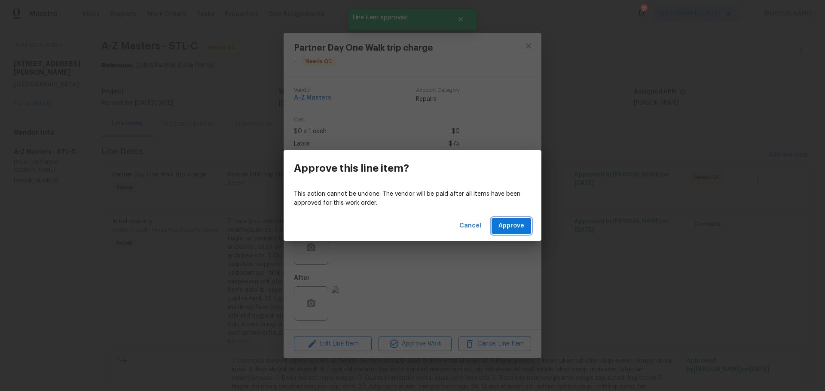
click at [515, 225] on span "Approve" at bounding box center [511, 226] width 26 height 11
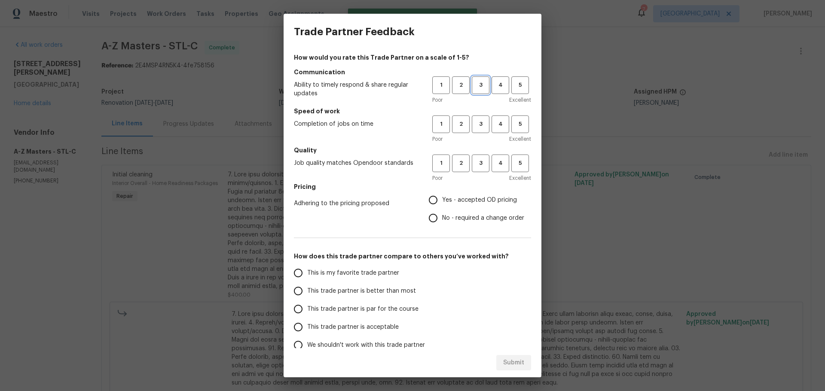
click at [478, 87] on span "3" at bounding box center [480, 85] width 16 height 10
click at [472, 124] on span "3" at bounding box center [480, 124] width 16 height 10
click at [474, 158] on span "3" at bounding box center [480, 163] width 16 height 10
click at [467, 200] on span "Yes - accepted OD pricing" at bounding box center [479, 200] width 75 height 9
click at [442, 200] on input "Yes - accepted OD pricing" at bounding box center [433, 200] width 18 height 18
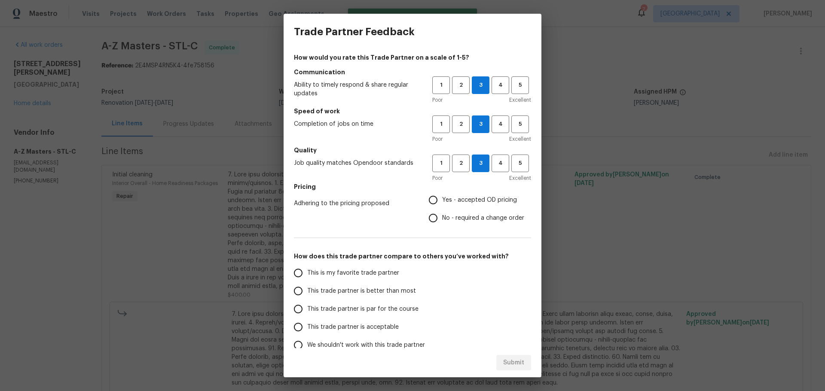
radio input "true"
click at [398, 299] on label "This trade partner is better than most" at bounding box center [357, 291] width 136 height 18
click at [307, 299] on input "This trade partner is better than most" at bounding box center [298, 291] width 18 height 18
radio input "false"
click at [405, 314] on span "This trade partner is par for the course" at bounding box center [362, 309] width 111 height 9
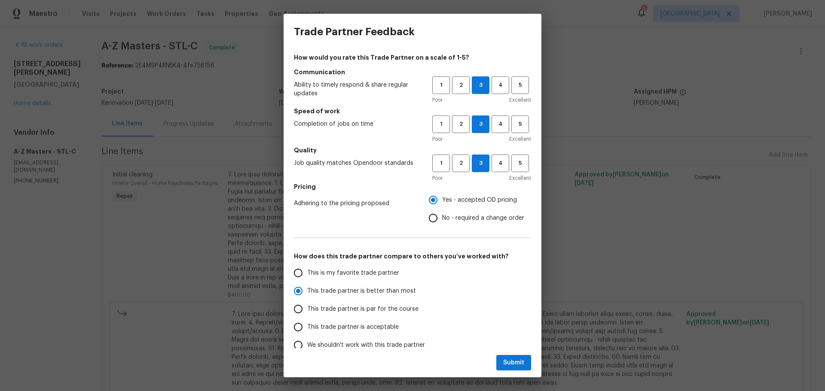
click at [408, 308] on span "This trade partner is par for the course" at bounding box center [362, 309] width 111 height 9
click at [307, 308] on input "This trade partner is par for the course" at bounding box center [298, 309] width 18 height 18
click at [512, 365] on span "Submit" at bounding box center [513, 363] width 21 height 11
radio input "true"
radio input "false"
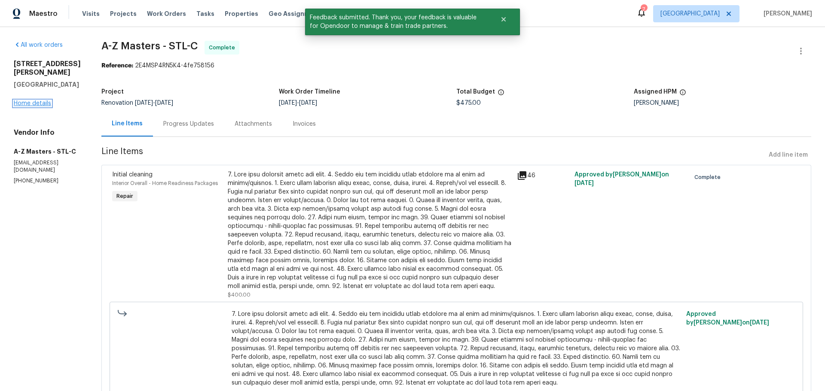
click at [28, 107] on link "Home details" at bounding box center [32, 103] width 37 height 6
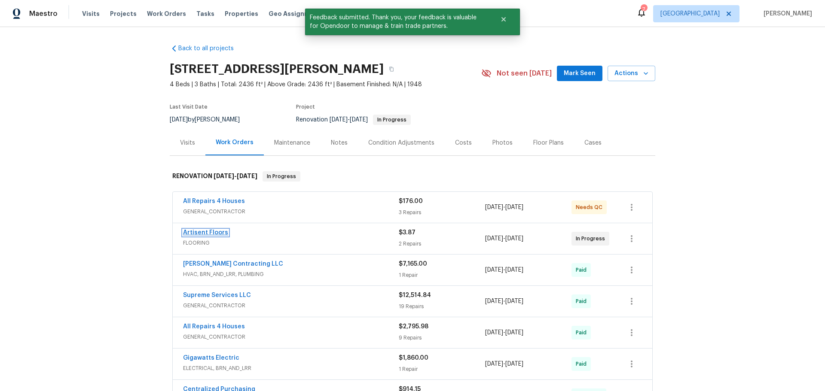
click at [217, 234] on link "Artisent Floors" at bounding box center [205, 233] width 45 height 6
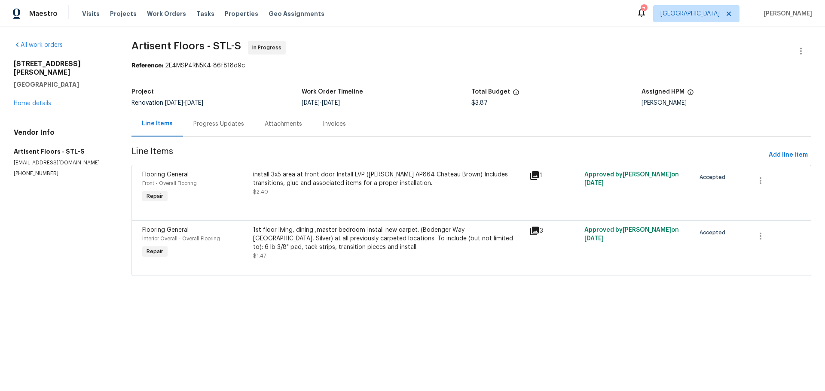
click at [221, 128] on div "Progress Updates" at bounding box center [218, 124] width 51 height 9
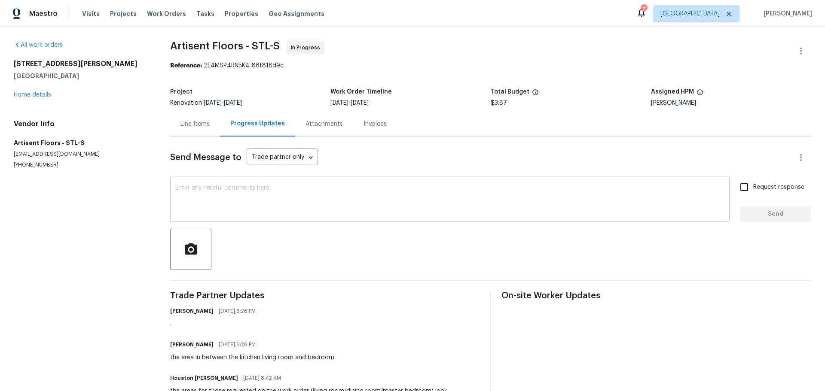
click at [258, 201] on textarea at bounding box center [449, 200] width 549 height 30
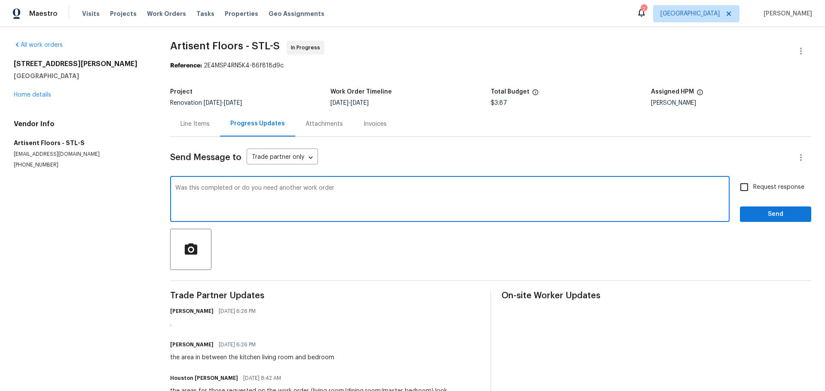
type textarea "Was this completed or do you need another work order"
click at [735, 184] on input "Request response" at bounding box center [744, 187] width 18 height 18
checkbox input "true"
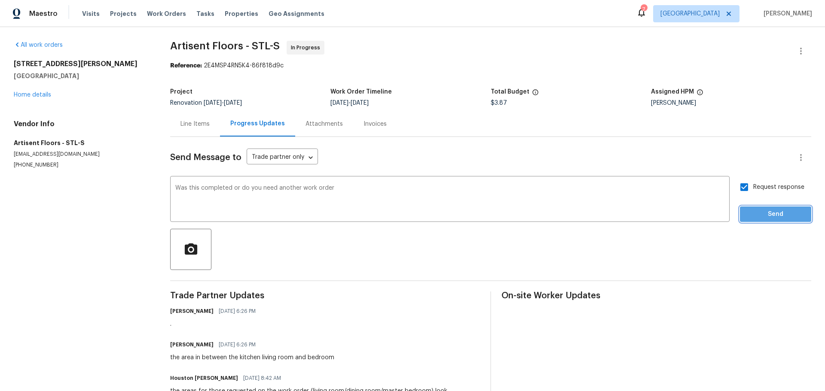
click at [748, 219] on span "Send" at bounding box center [775, 214] width 58 height 11
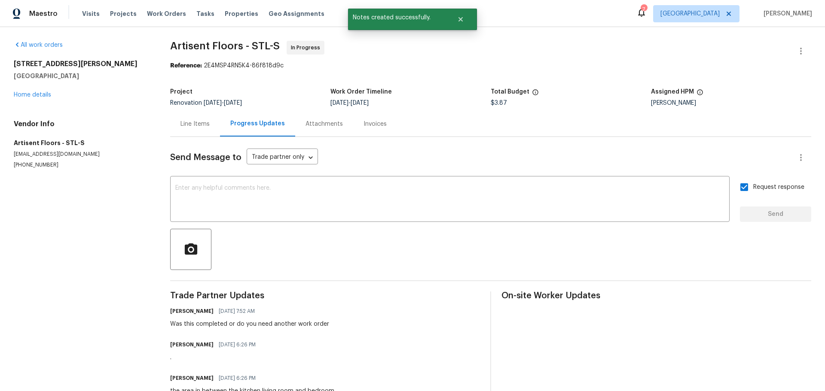
click at [39, 91] on div "4642 Theiss Rd Saint Louis, MO 63128 Home details" at bounding box center [82, 80] width 136 height 40
click at [41, 91] on div "4642 Theiss Rd Saint Louis, MO 63128 Home details" at bounding box center [82, 80] width 136 height 40
click at [45, 95] on link "Home details" at bounding box center [32, 95] width 37 height 6
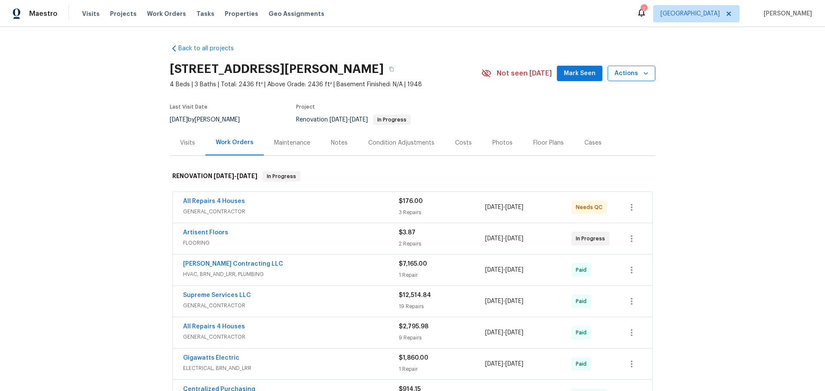
click at [642, 78] on span "Actions" at bounding box center [631, 73] width 34 height 11
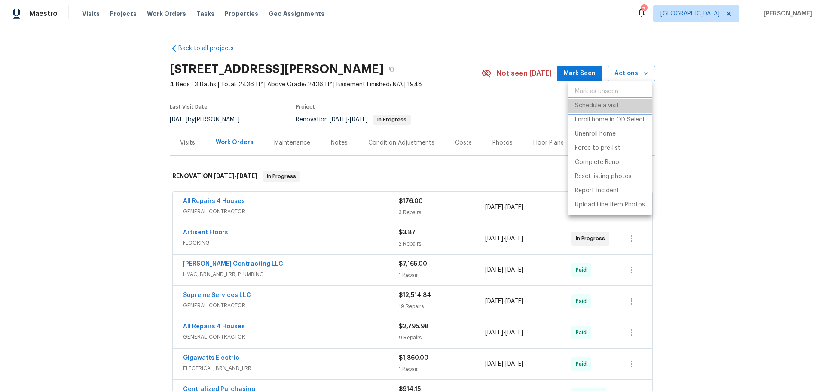
click at [615, 103] on p "Schedule a visit" at bounding box center [597, 105] width 44 height 9
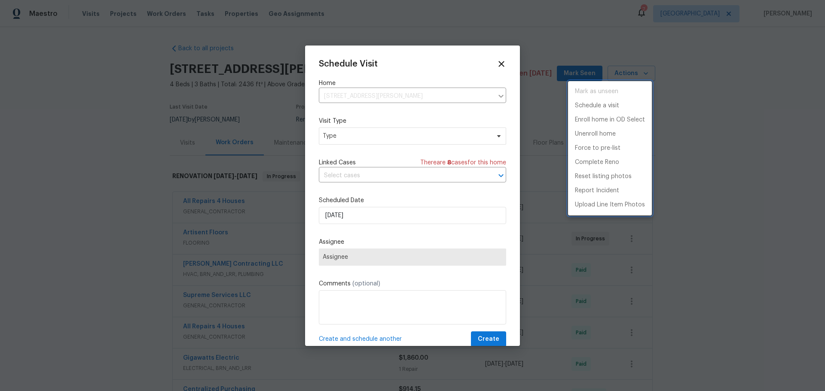
click at [404, 134] on div at bounding box center [412, 195] width 825 height 391
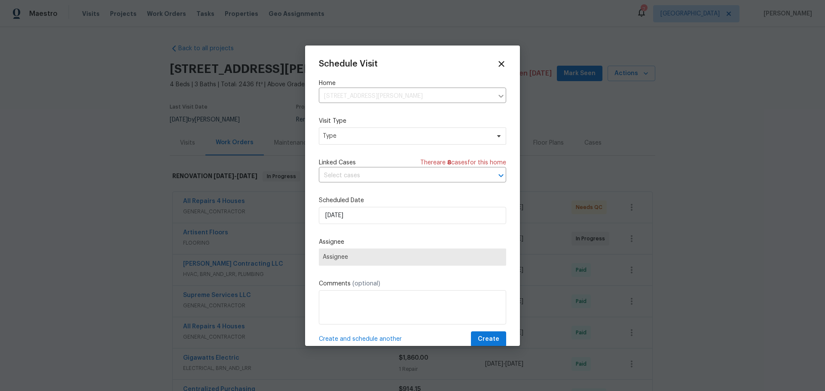
click at [403, 147] on div "Schedule Visit Home 4642 Theiss Rd, Saint Louis, MO 63128 ​ Visit Type Type Lin…" at bounding box center [412, 203] width 187 height 288
click at [399, 143] on span "Type" at bounding box center [412, 136] width 187 height 17
type input "pro"
click at [355, 186] on div "Progress" at bounding box center [368, 189] width 95 height 12
click at [335, 190] on div "Progress" at bounding box center [336, 188] width 25 height 9
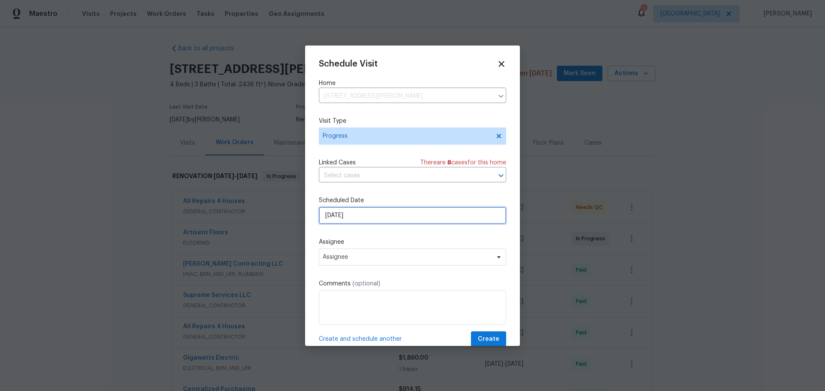
click at [355, 222] on input "9/23/2025" at bounding box center [412, 215] width 187 height 17
click at [433, 281] on label "Comments (optional)" at bounding box center [412, 284] width 187 height 9
click at [462, 243] on label "Assignee" at bounding box center [412, 242] width 187 height 9
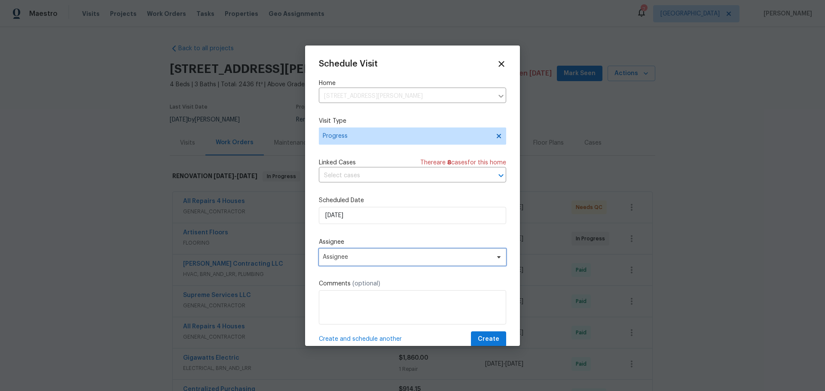
click at [448, 256] on span "Assignee" at bounding box center [407, 257] width 168 height 7
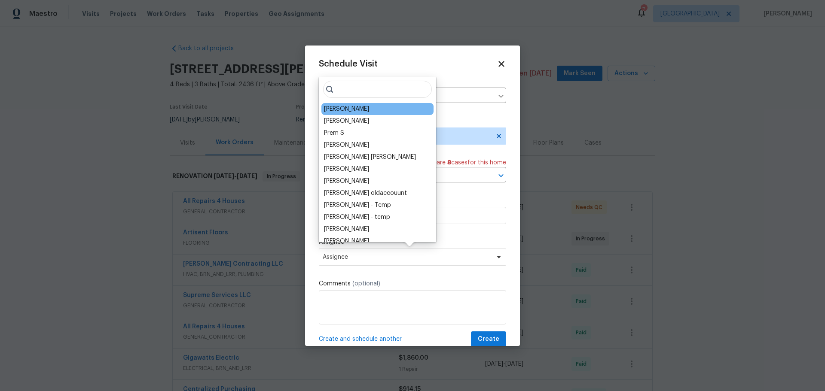
click at [359, 110] on div "[PERSON_NAME]" at bounding box center [346, 109] width 45 height 9
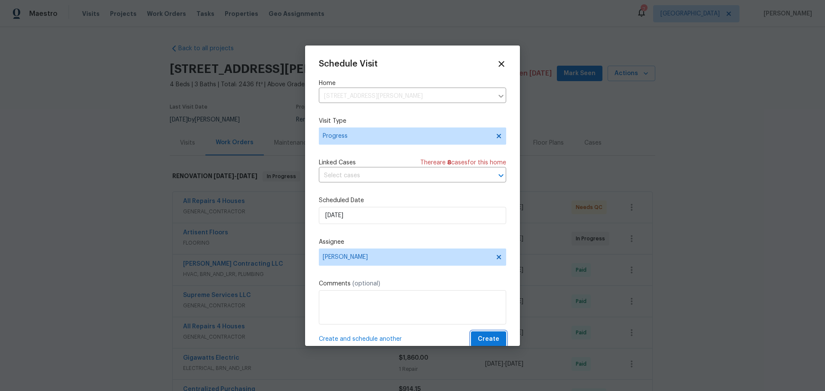
click at [478, 337] on span "Create" at bounding box center [488, 339] width 21 height 11
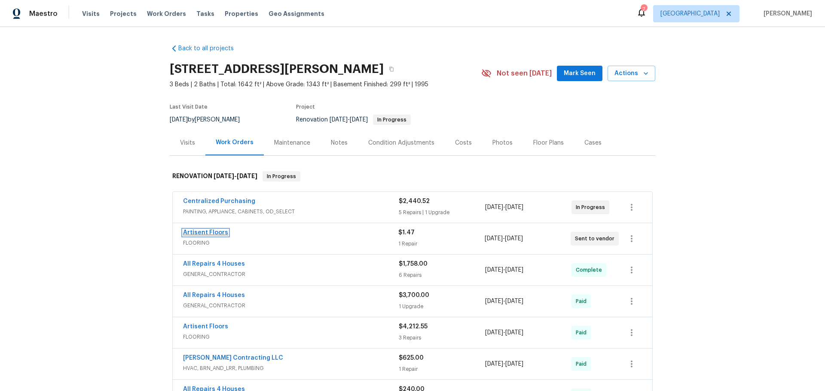
click at [216, 234] on link "Artisent Floors" at bounding box center [205, 233] width 45 height 6
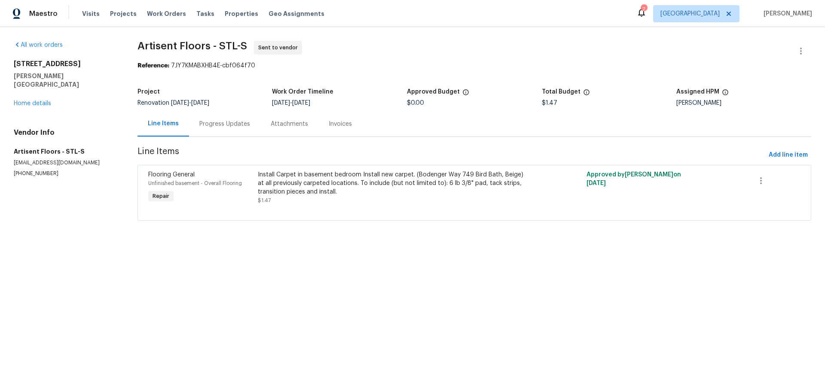
click at [213, 127] on div "Progress Updates" at bounding box center [224, 124] width 51 height 9
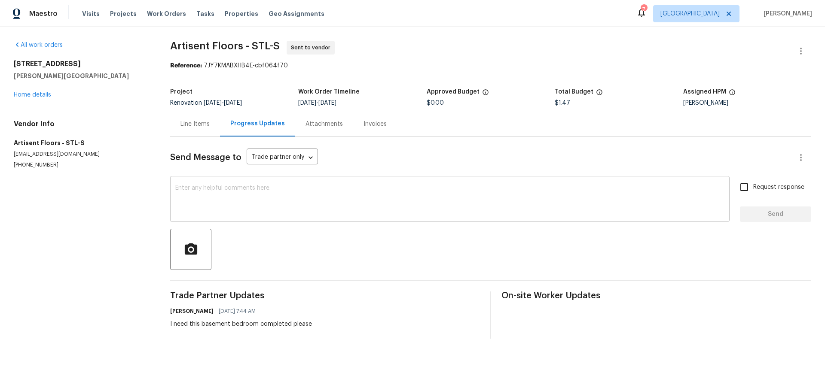
click at [244, 208] on textarea at bounding box center [449, 200] width 549 height 30
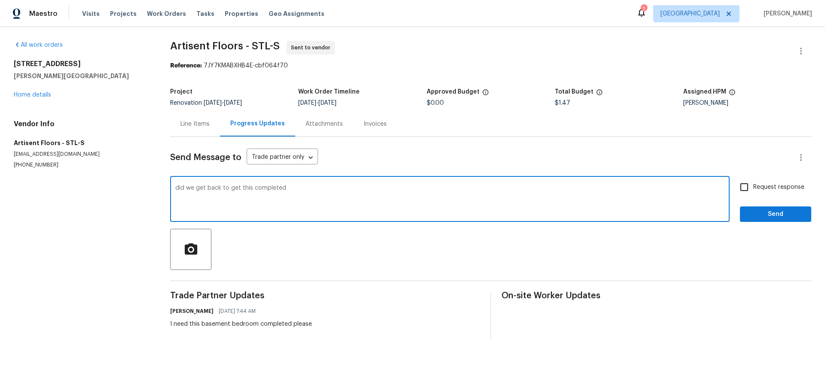
type textarea "did we get back to get this completed"
click at [753, 192] on span "Request response" at bounding box center [778, 187] width 51 height 9
click at [747, 192] on input "Request response" at bounding box center [744, 187] width 18 height 18
checkbox input "true"
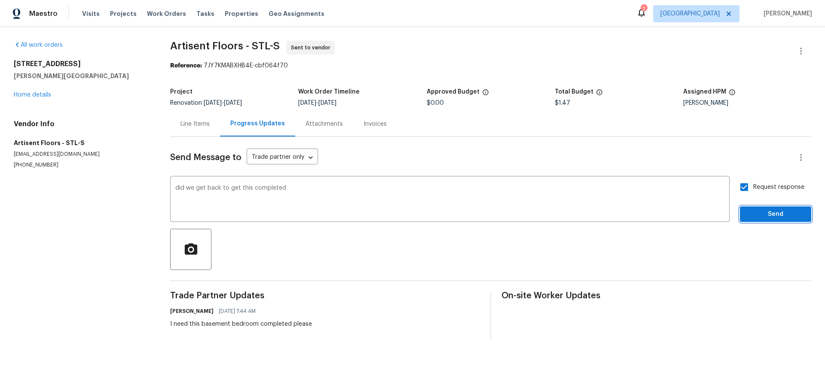
click at [749, 217] on span "Send" at bounding box center [775, 214] width 58 height 11
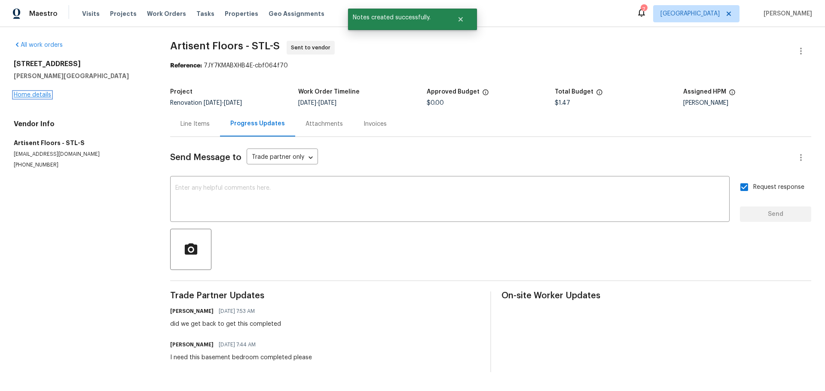
click at [43, 96] on link "Home details" at bounding box center [32, 95] width 37 height 6
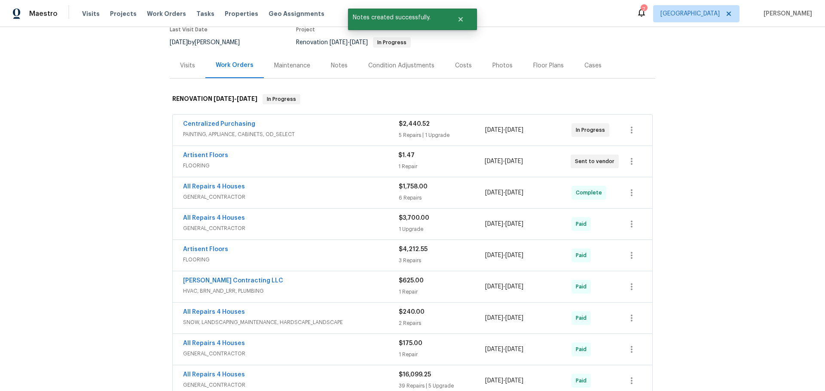
scroll to position [86, 0]
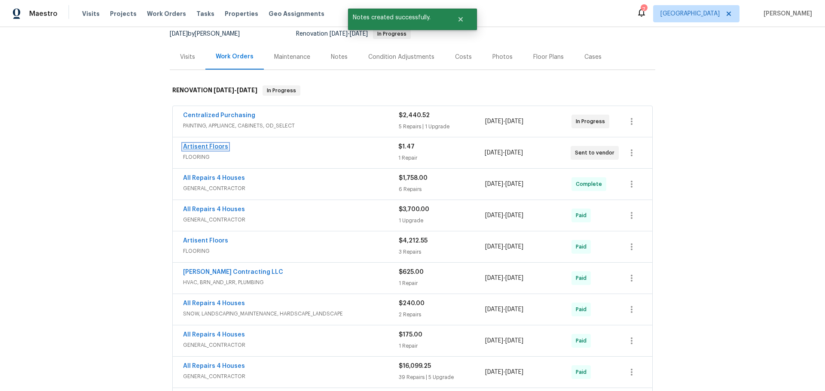
click at [210, 146] on link "Artisent Floors" at bounding box center [205, 147] width 45 height 6
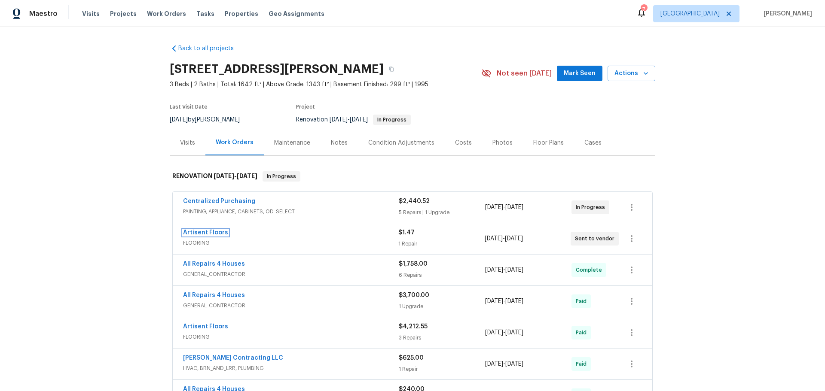
click at [214, 233] on link "Artisent Floors" at bounding box center [205, 233] width 45 height 6
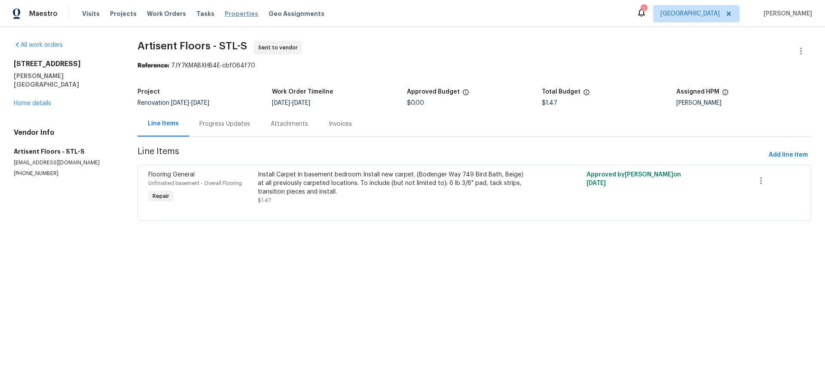
click at [225, 15] on span "Properties" at bounding box center [241, 13] width 33 height 9
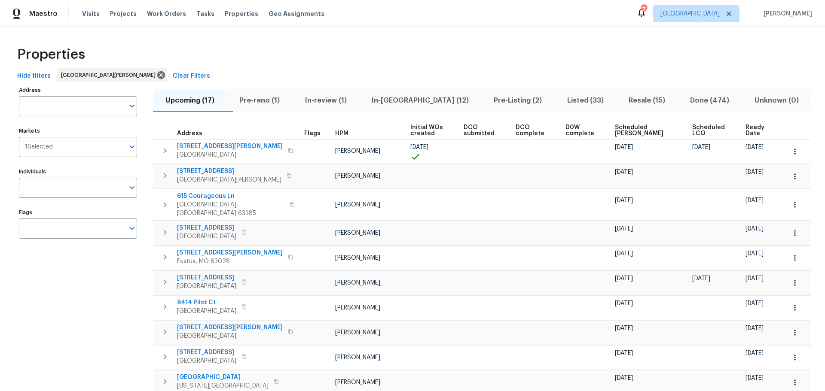
click at [427, 97] on span "In-[GEOGRAPHIC_DATA] (12)" at bounding box center [420, 100] width 112 height 12
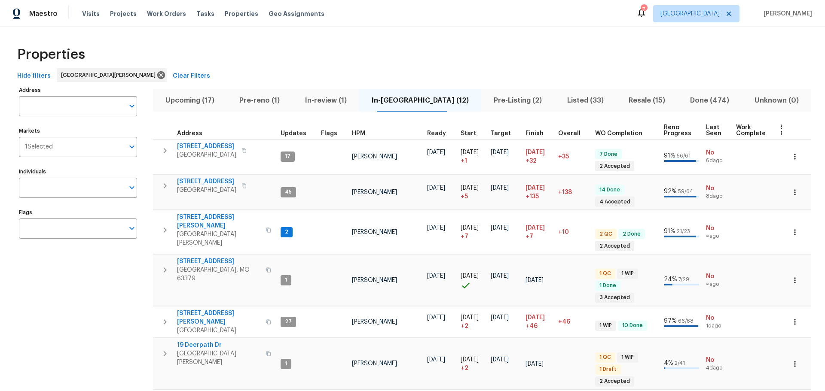
click at [206, 98] on span "Upcoming (17)" at bounding box center [190, 100] width 64 height 12
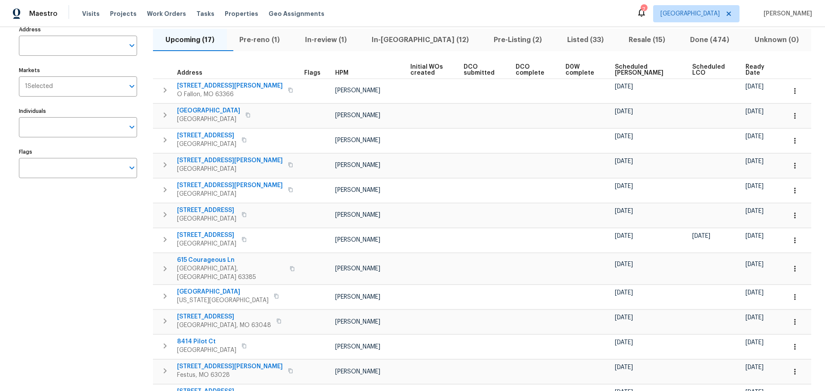
scroll to position [48, 0]
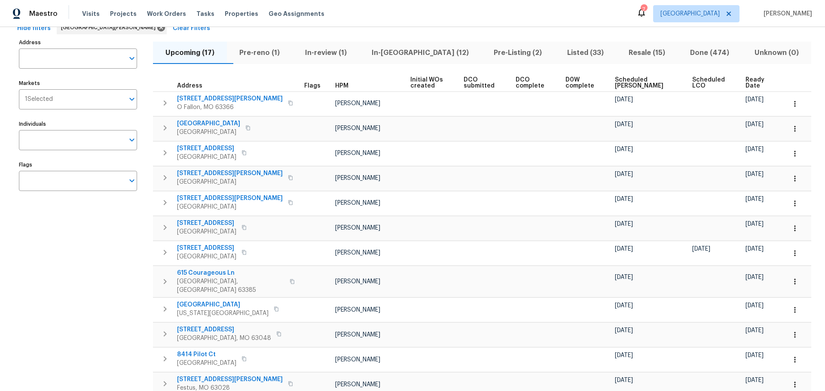
click at [627, 79] on span "Scheduled [PERSON_NAME]" at bounding box center [646, 83] width 62 height 12
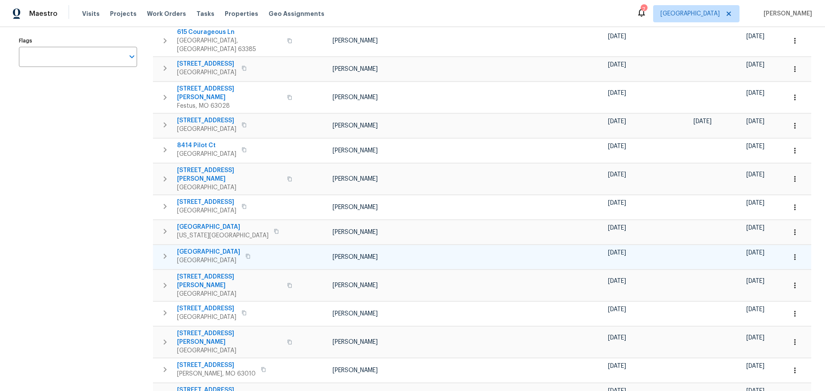
scroll to position [215, 0]
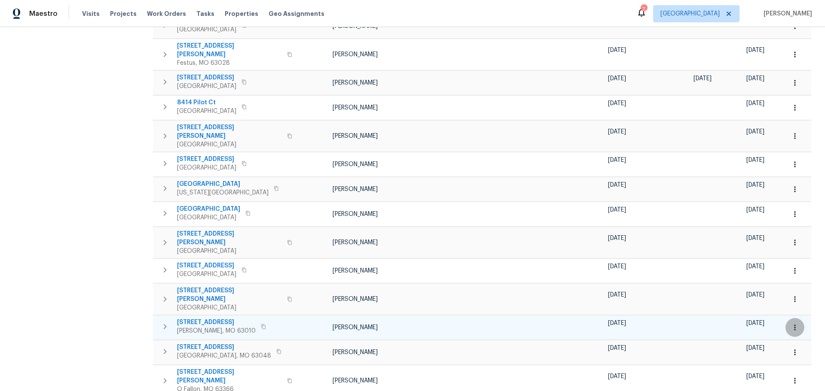
click at [790, 323] on icon "button" at bounding box center [794, 327] width 9 height 9
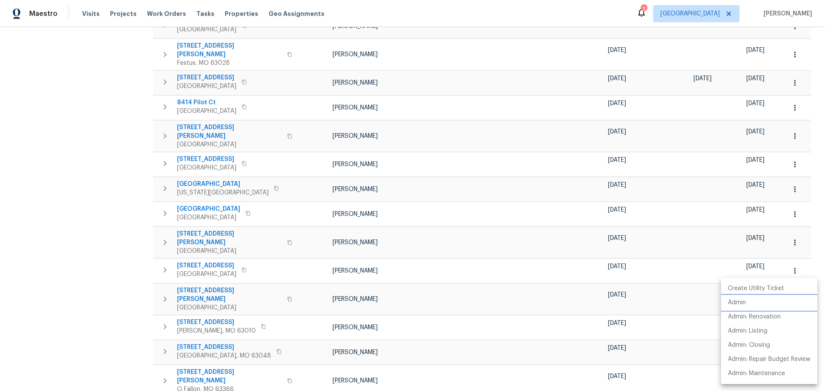
click at [769, 302] on li "Admin" at bounding box center [769, 303] width 96 height 14
click at [136, 113] on div at bounding box center [412, 195] width 825 height 391
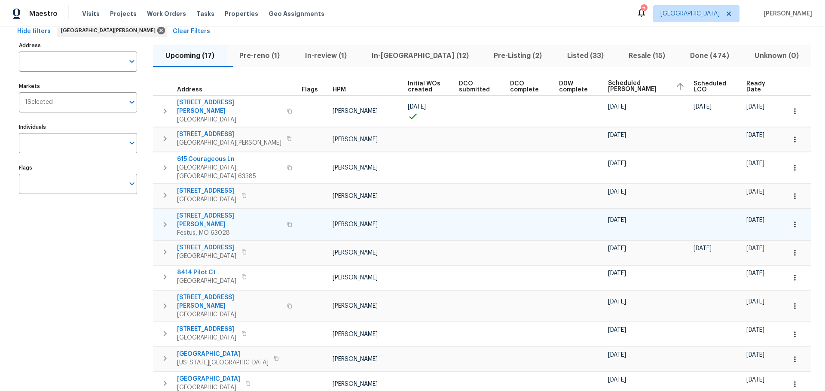
scroll to position [86, 0]
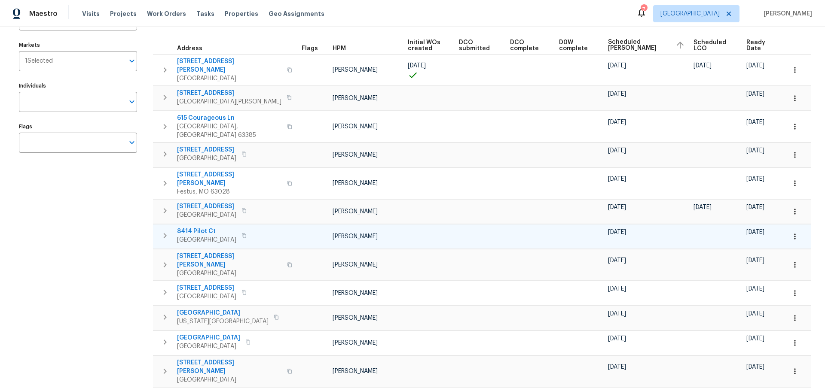
click at [247, 233] on icon "button" at bounding box center [243, 235] width 5 height 5
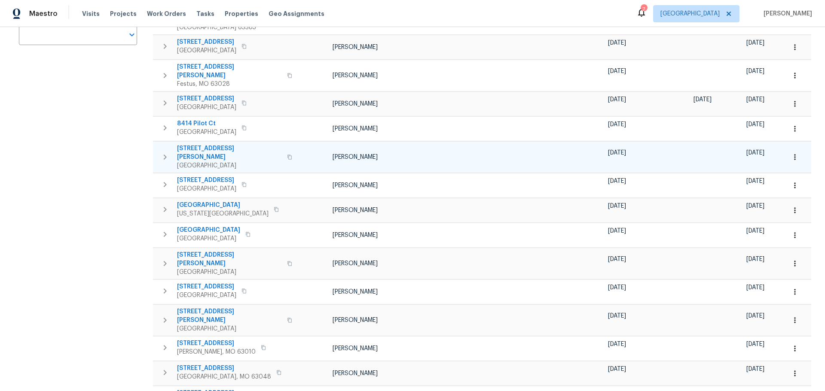
scroll to position [215, 0]
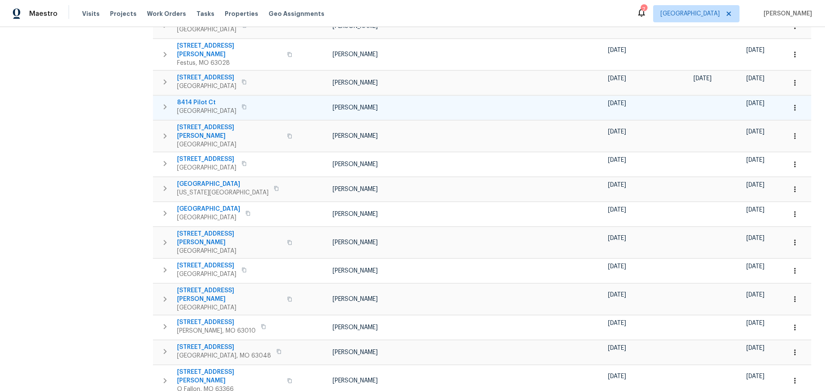
click at [192, 98] on span "8414 Pilot Ct" at bounding box center [206, 102] width 59 height 9
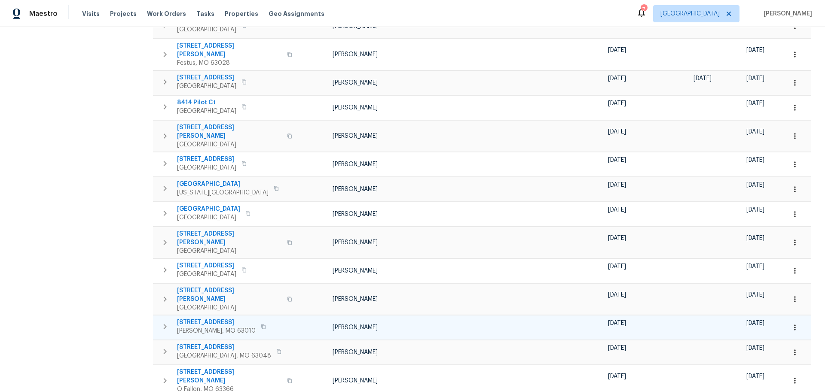
click at [261, 324] on icon "button" at bounding box center [263, 326] width 5 height 5
click at [204, 318] on span "3166 5 Oaks Dr" at bounding box center [216, 322] width 79 height 9
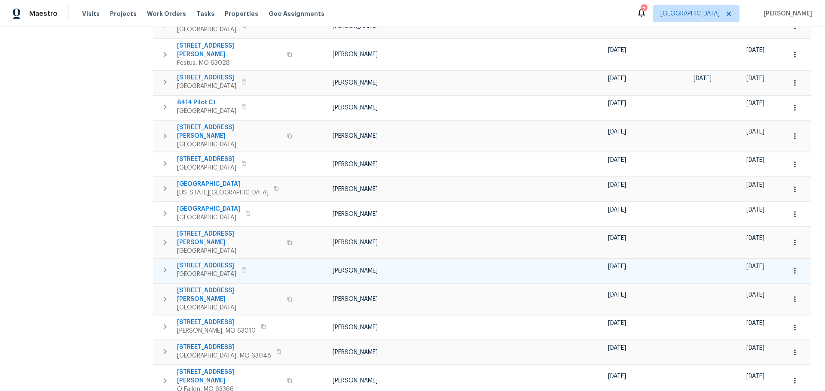
click at [184, 262] on span "2528 Medford Dr" at bounding box center [206, 266] width 59 height 9
click at [209, 262] on span "2528 Medford Dr" at bounding box center [206, 266] width 59 height 9
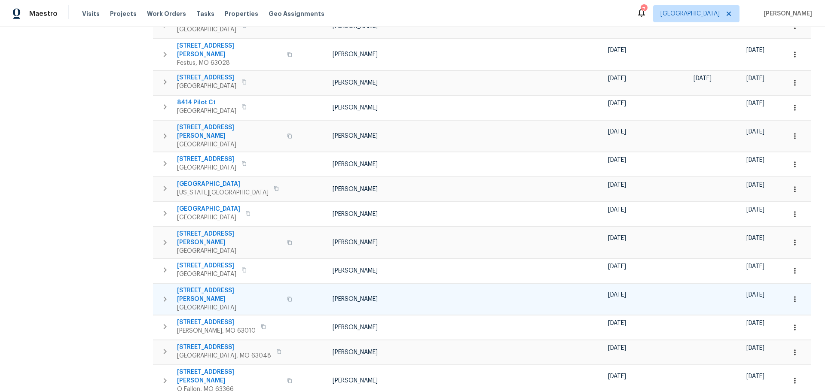
click at [205, 286] on span "614 Barton Ln" at bounding box center [229, 294] width 105 height 17
click at [287, 297] on icon "button" at bounding box center [289, 299] width 5 height 5
click at [284, 289] on button "button" at bounding box center [289, 299] width 10 height 21
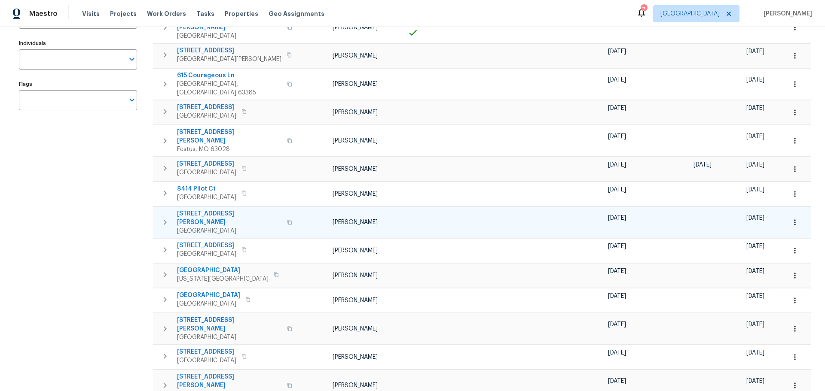
scroll to position [129, 0]
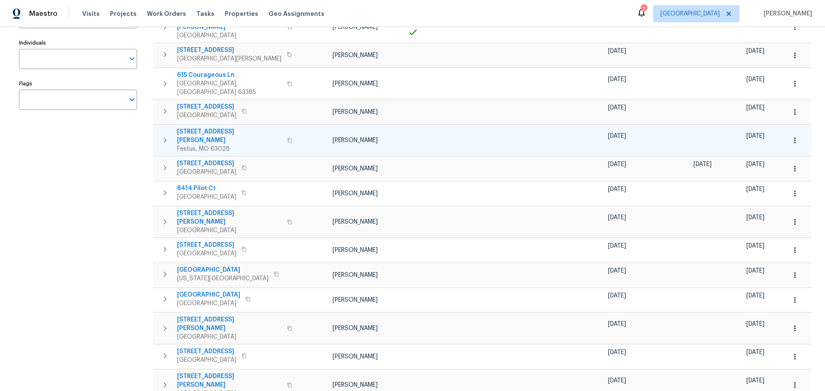
click at [208, 128] on span "807 Huber St" at bounding box center [229, 136] width 105 height 17
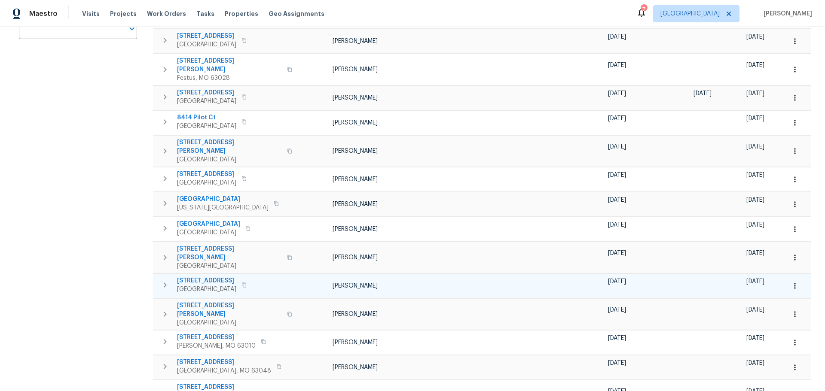
scroll to position [215, 0]
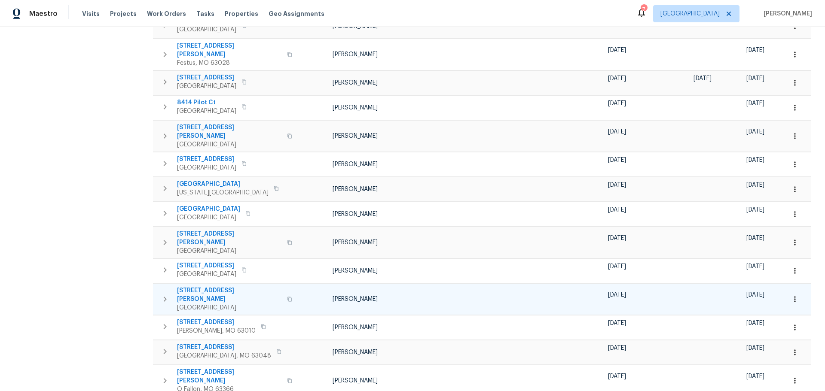
click at [203, 286] on span "614 Barton Ln" at bounding box center [229, 294] width 105 height 17
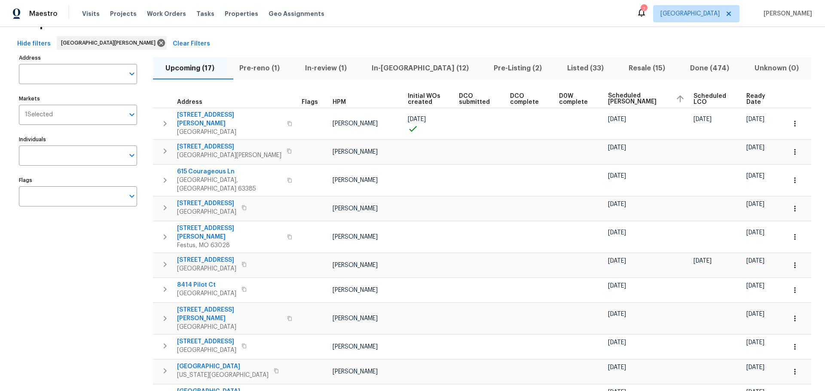
scroll to position [0, 0]
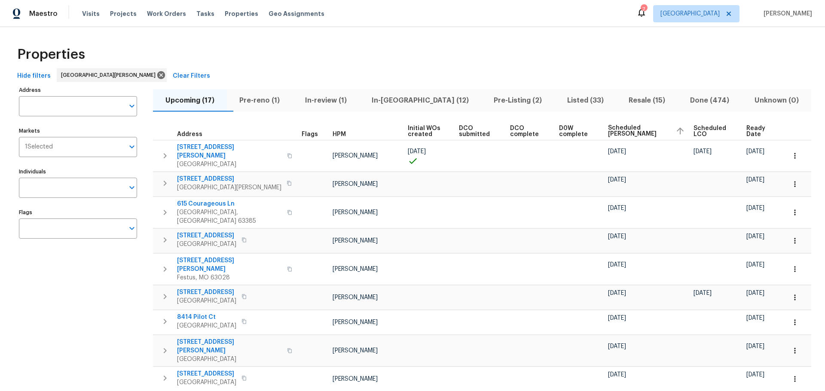
click at [405, 104] on span "In-reno (12)" at bounding box center [420, 100] width 112 height 12
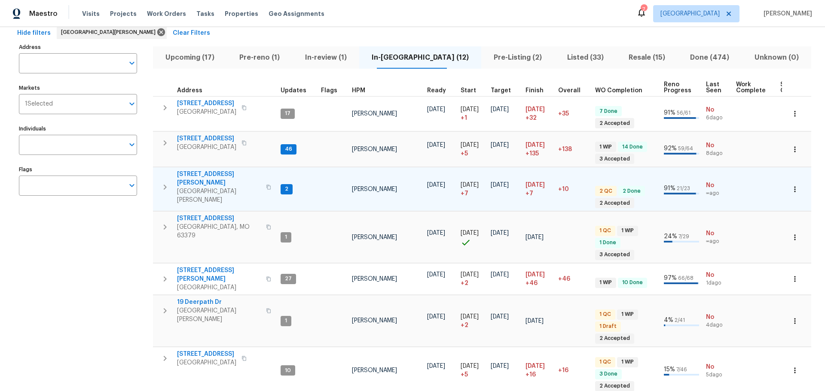
scroll to position [86, 0]
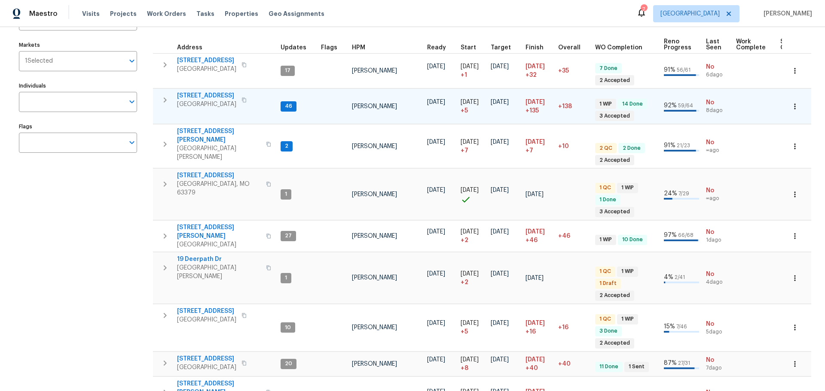
click at [200, 92] on span "120 Birchwood Dr" at bounding box center [206, 95] width 59 height 9
click at [790, 105] on icon "button" at bounding box center [794, 106] width 9 height 9
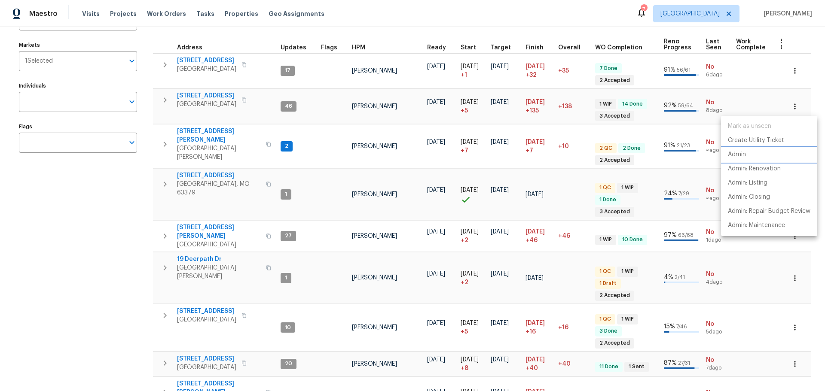
click at [755, 155] on li "Admin" at bounding box center [769, 155] width 96 height 14
click at [216, 95] on div at bounding box center [412, 195] width 825 height 391
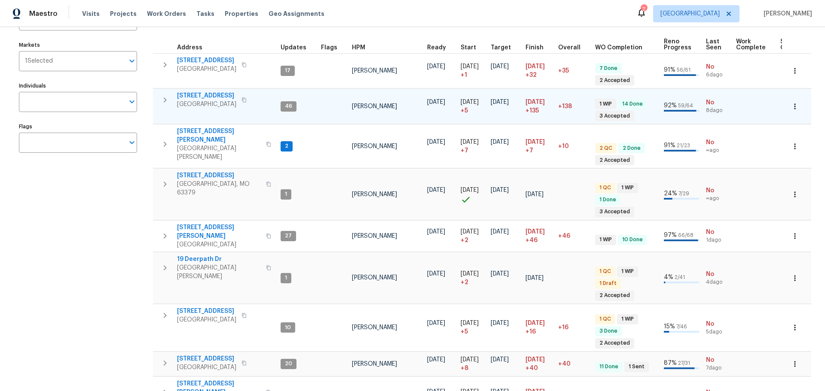
click at [216, 96] on span "120 Birchwood Dr" at bounding box center [206, 95] width 59 height 9
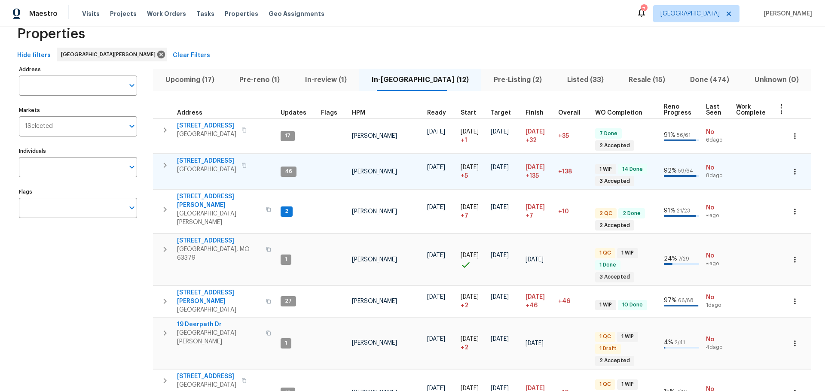
scroll to position [0, 0]
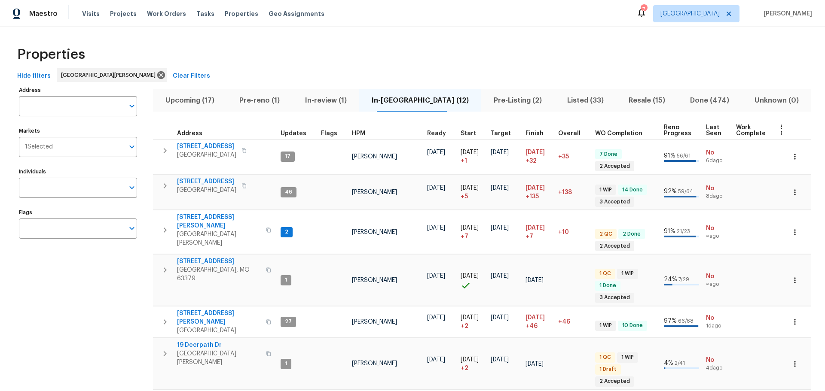
click at [560, 95] on span "Listed (33)" at bounding box center [585, 100] width 51 height 12
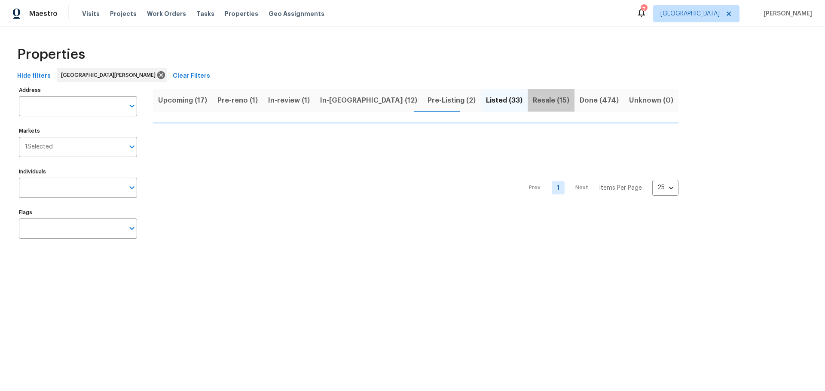
click at [533, 98] on span "Resale (15)" at bounding box center [551, 100] width 37 height 12
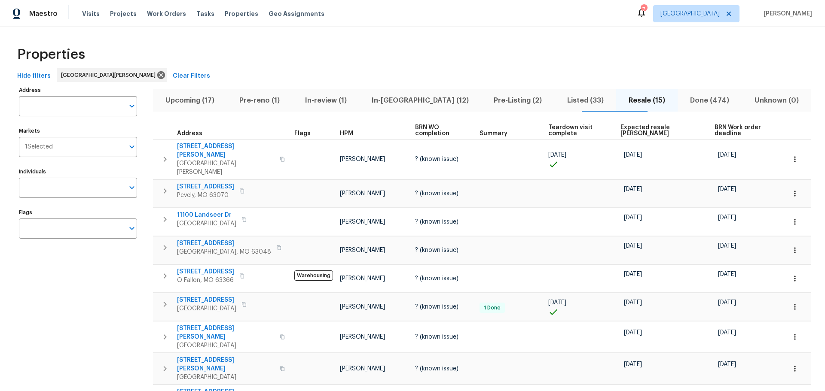
click at [623, 129] on span "Expected resale COE" at bounding box center [660, 131] width 80 height 12
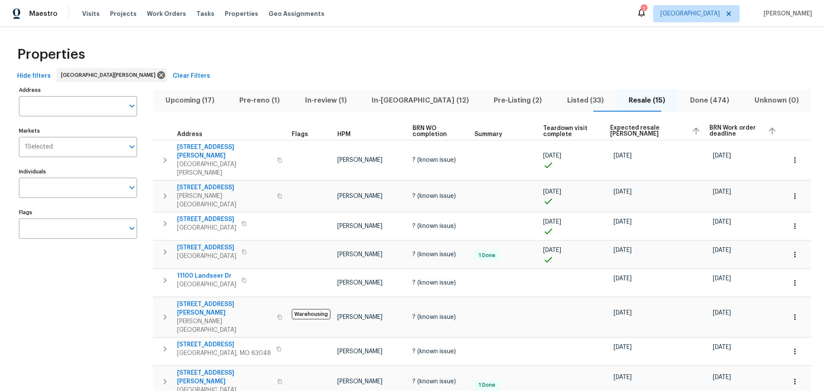
click at [402, 97] on span "In-reno (12)" at bounding box center [420, 100] width 112 height 12
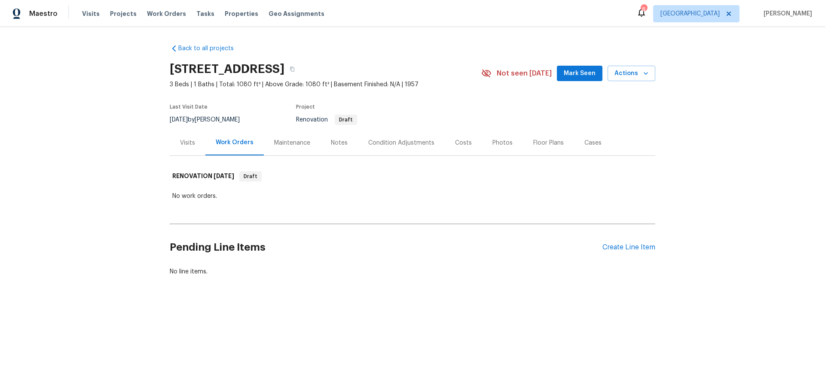
click at [462, 144] on div "Costs" at bounding box center [463, 143] width 17 height 9
click at [453, 148] on div "Costs" at bounding box center [463, 142] width 37 height 25
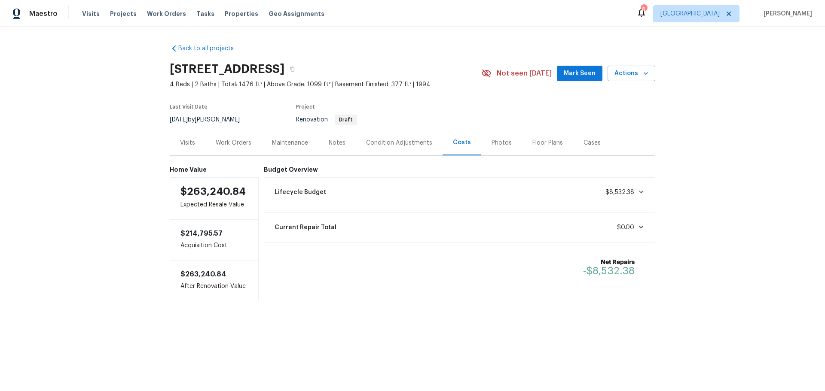
click at [387, 143] on div "Condition Adjustments" at bounding box center [399, 143] width 66 height 9
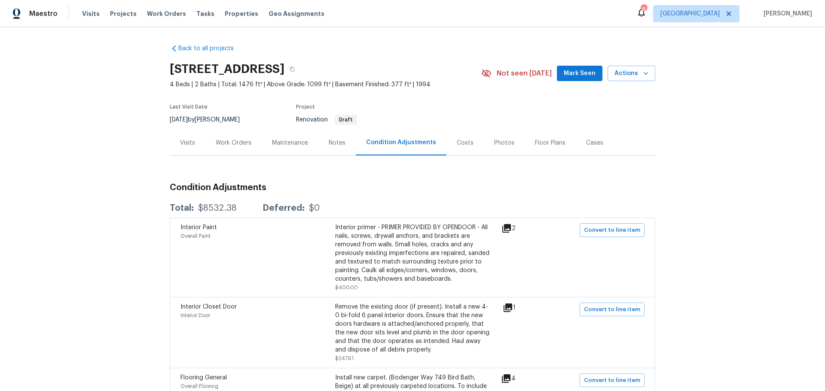
click at [457, 146] on div "Costs" at bounding box center [465, 143] width 17 height 9
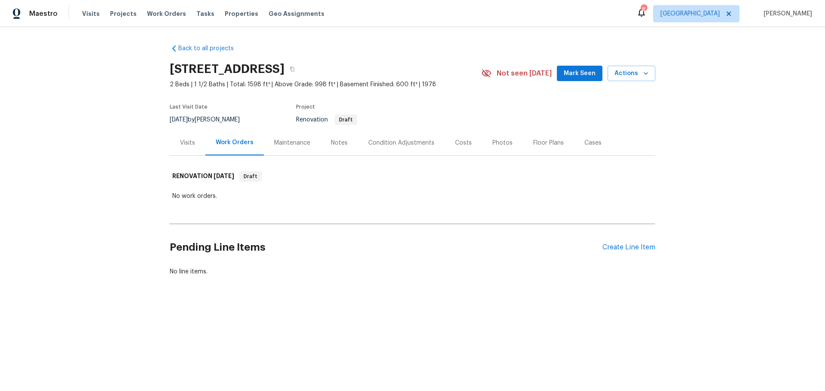
click at [447, 143] on div "Costs" at bounding box center [463, 142] width 37 height 25
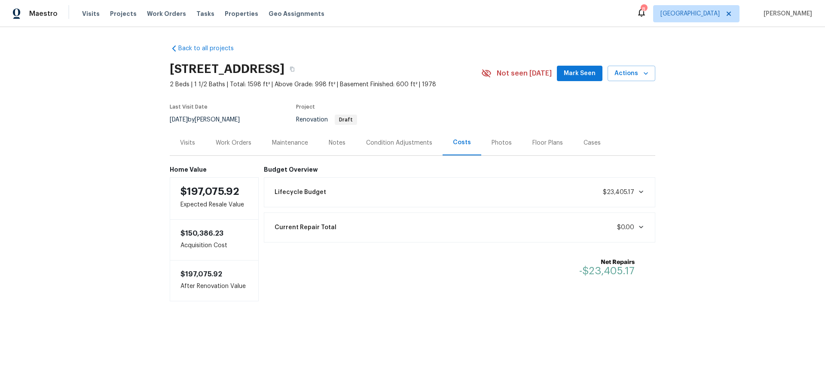
click at [180, 141] on div "Visits" at bounding box center [187, 143] width 15 height 9
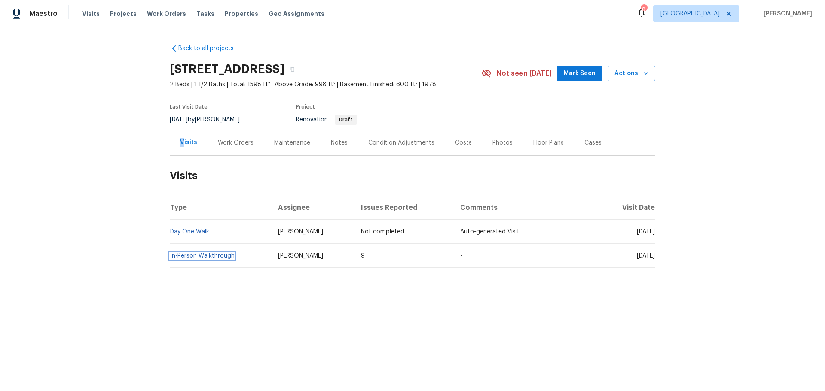
click at [213, 253] on span "In-Person Walkthrough" at bounding box center [202, 256] width 64 height 6
click at [213, 259] on link "In-Person Walkthrough" at bounding box center [202, 256] width 64 height 6
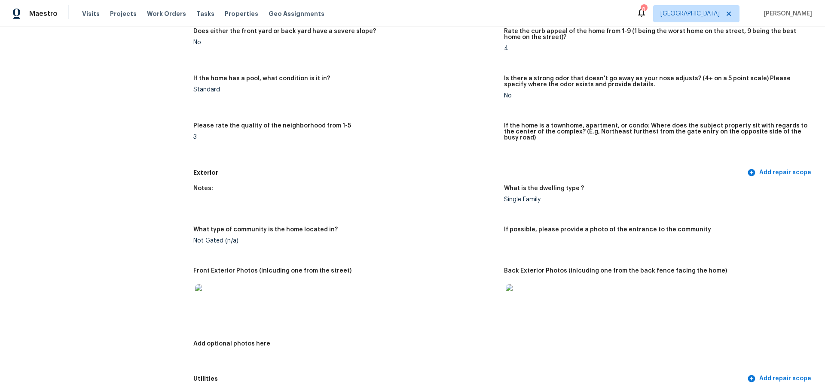
scroll to position [258, 0]
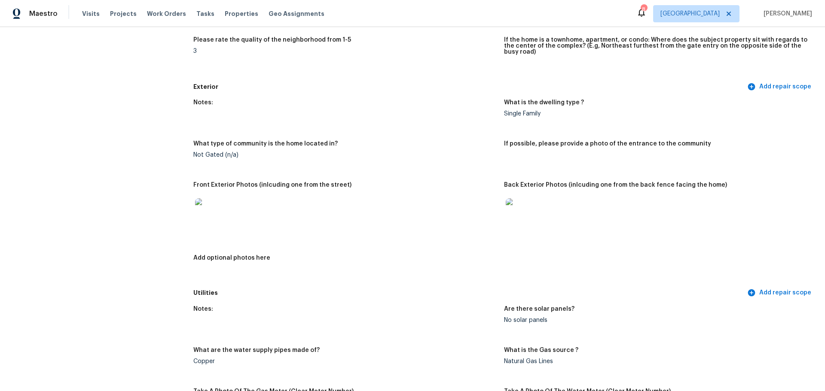
click at [214, 213] on img at bounding box center [208, 211] width 27 height 27
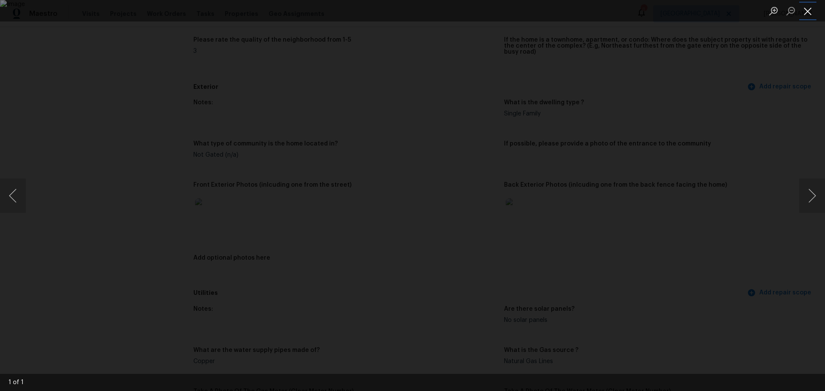
click at [810, 15] on button "Close lightbox" at bounding box center [807, 10] width 17 height 15
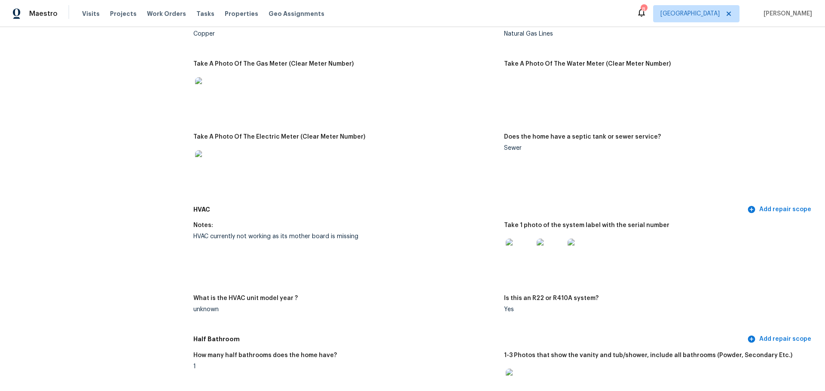
scroll to position [816, 0]
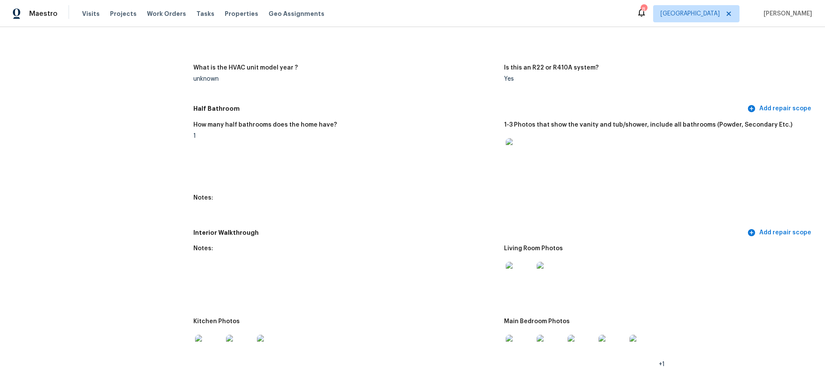
click at [508, 263] on img at bounding box center [518, 275] width 27 height 27
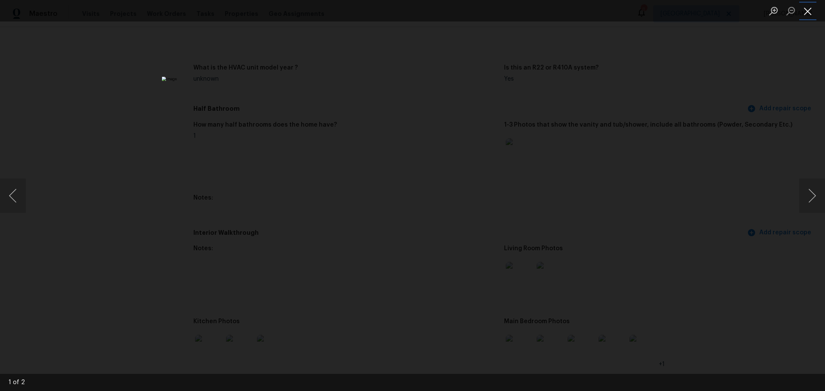
click at [813, 15] on button "Close lightbox" at bounding box center [807, 10] width 17 height 15
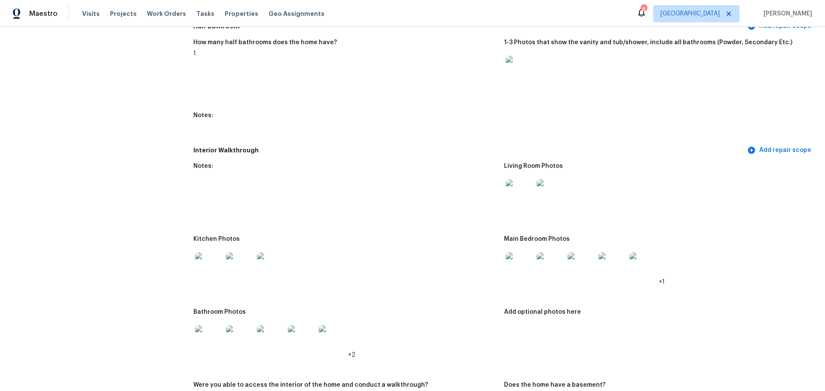
scroll to position [902, 0]
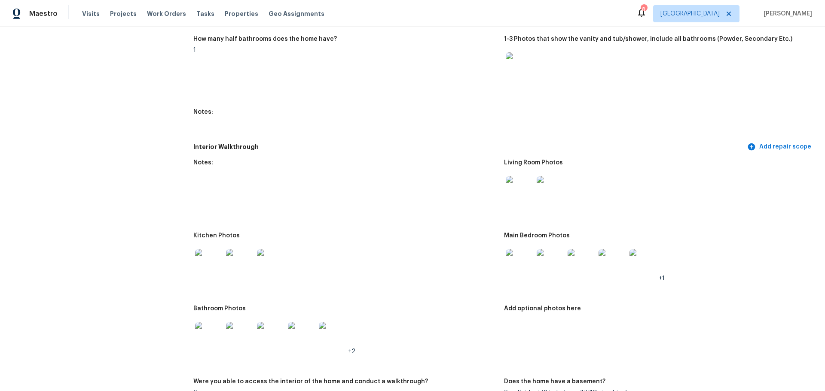
click at [515, 264] on img at bounding box center [518, 262] width 27 height 27
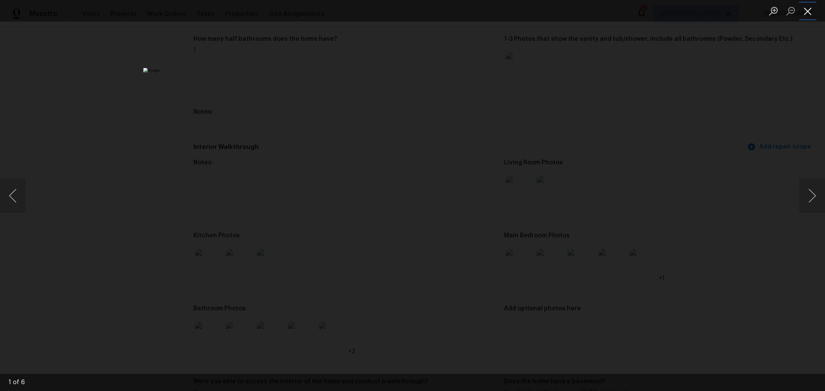
click at [812, 17] on button "Close lightbox" at bounding box center [807, 10] width 17 height 15
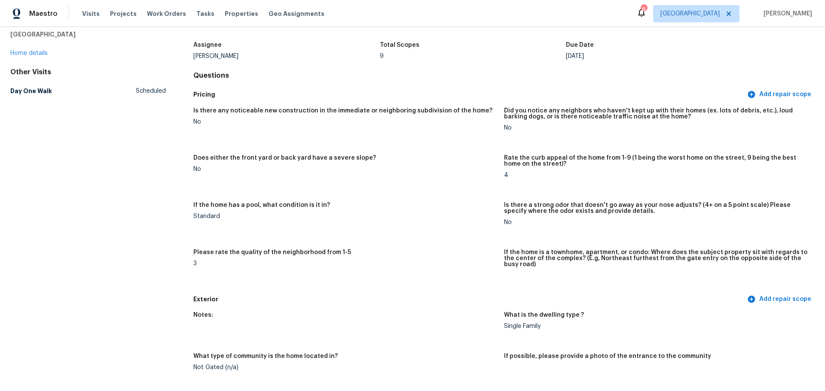
scroll to position [0, 0]
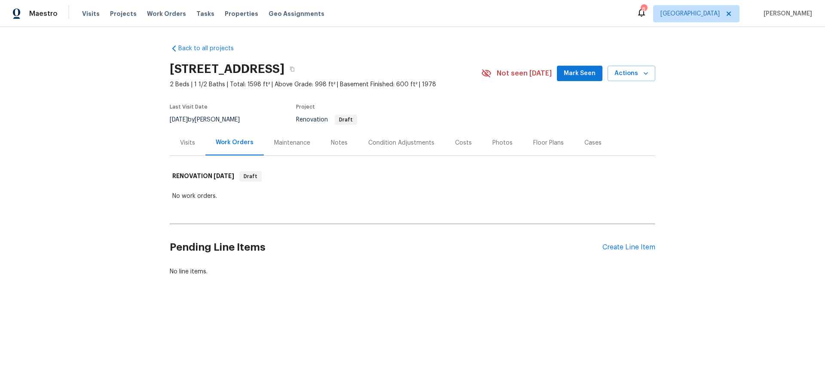
click at [400, 146] on div "Condition Adjustments" at bounding box center [401, 143] width 66 height 9
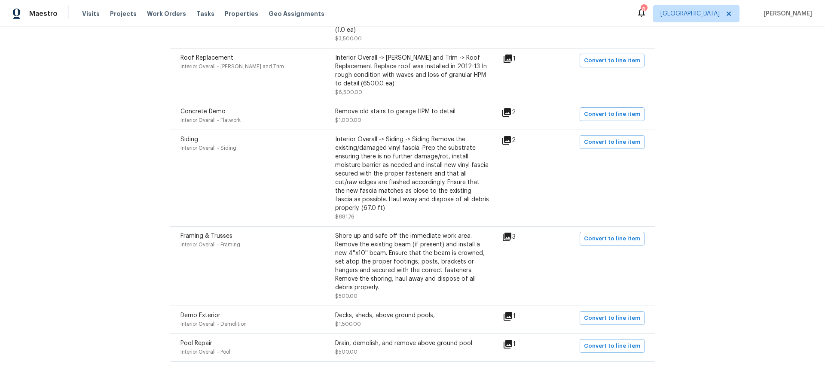
scroll to position [630, 0]
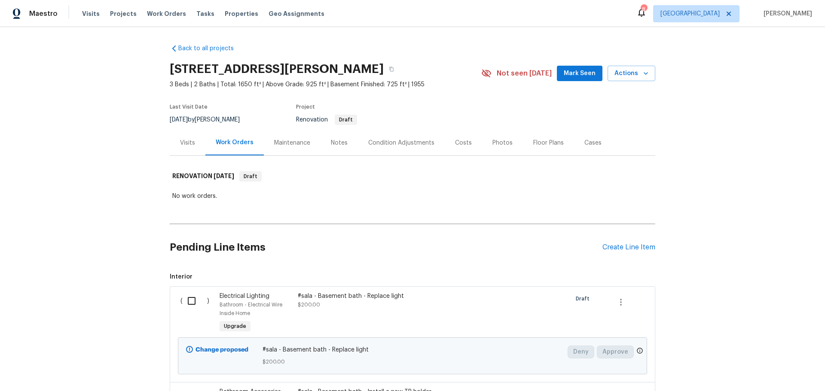
click at [543, 142] on div "Floor Plans" at bounding box center [548, 143] width 30 height 9
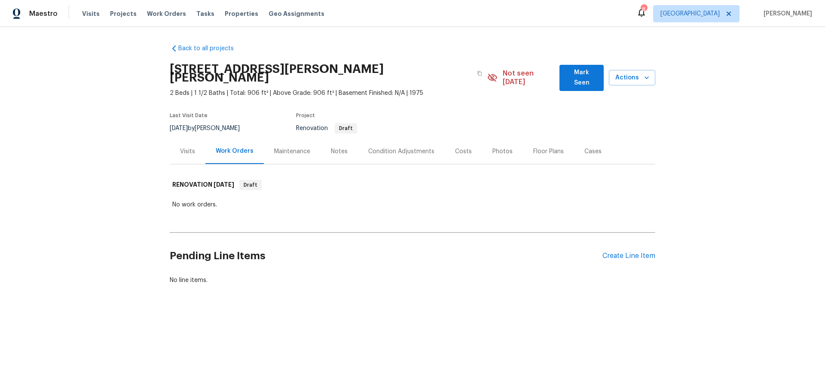
click at [450, 139] on div "Costs" at bounding box center [463, 151] width 37 height 25
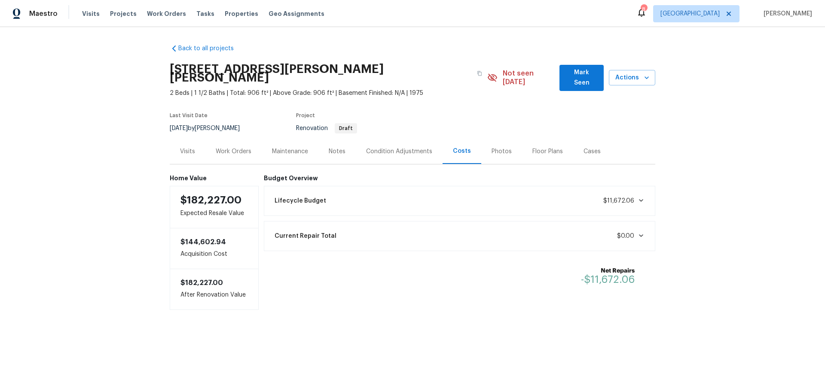
click at [290, 147] on div "Maintenance" at bounding box center [290, 151] width 36 height 9
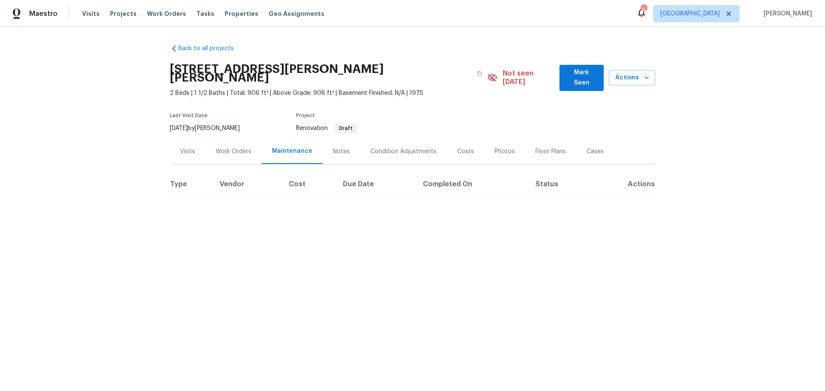
click at [333, 147] on div "Notes" at bounding box center [341, 151] width 17 height 9
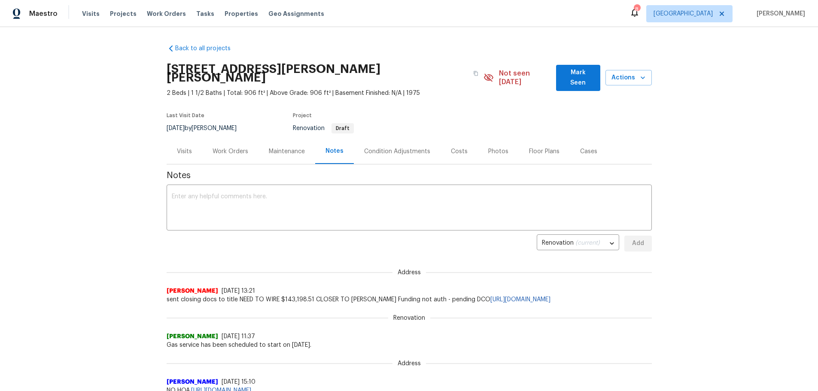
click at [384, 147] on div "Condition Adjustments" at bounding box center [397, 151] width 66 height 9
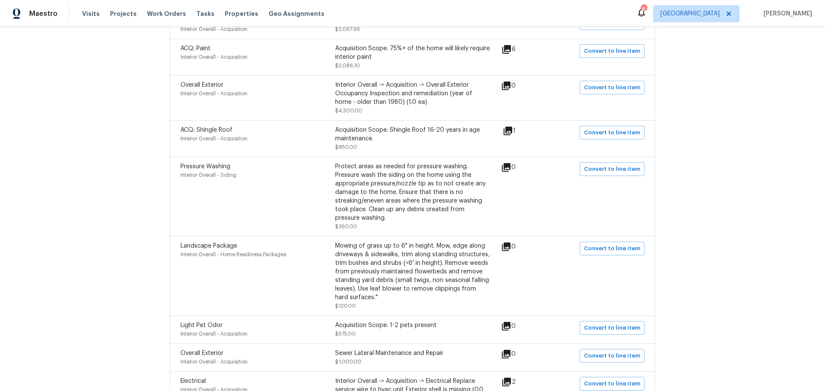
scroll to position [429, 0]
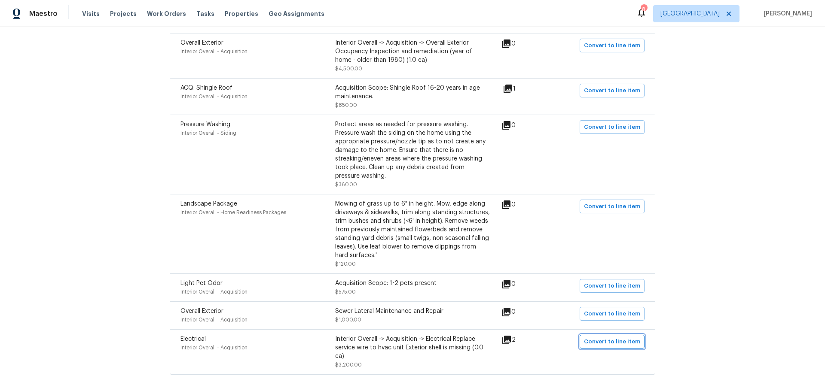
click at [601, 337] on span "Convert to line item" at bounding box center [612, 342] width 56 height 10
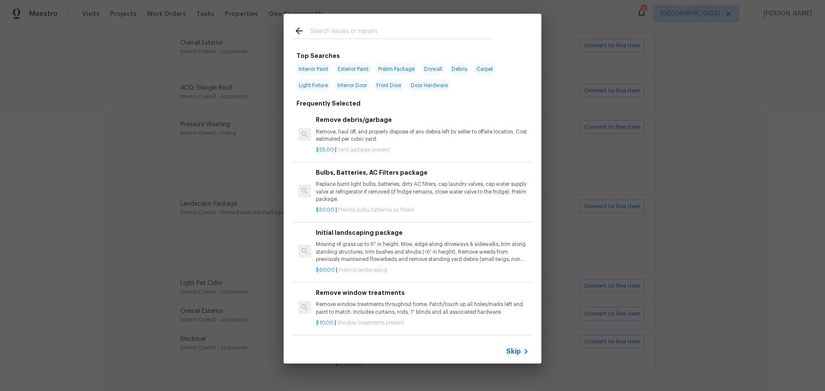
click at [316, 35] on input "text" at bounding box center [401, 32] width 182 height 13
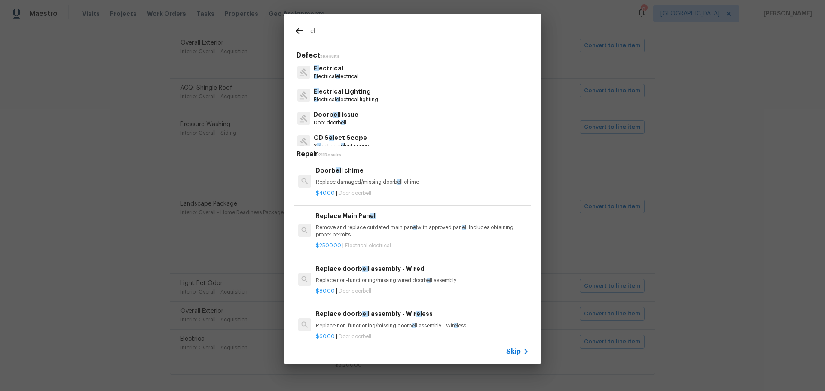
type input "el"
click at [344, 72] on p "El ectrical" at bounding box center [336, 68] width 45 height 9
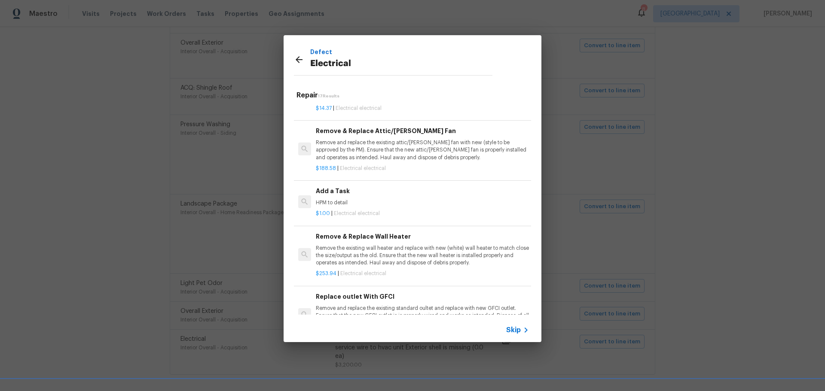
scroll to position [472, 0]
click at [384, 204] on p "HPM to detail" at bounding box center [422, 200] width 213 height 7
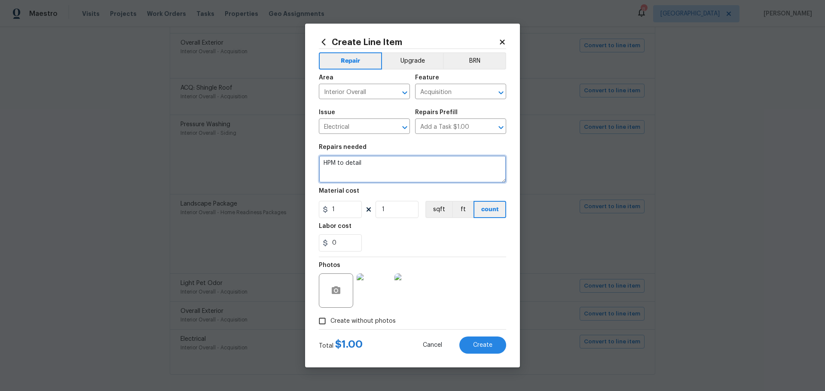
drag, startPoint x: 385, startPoint y: 166, endPoint x: 317, endPoint y: 171, distance: 68.4
click at [317, 171] on div "Create Line Item Repair Upgrade BRN Area Interior Overall ​ Feature Acquisition…" at bounding box center [412, 196] width 215 height 344
type textarea "r"
click at [496, 163] on textarea "Replace Main service wire where it has been cracked due to conditions" at bounding box center [412, 168] width 187 height 27
type textarea "Replace Main service wire where it has been cracked due to weather conditions"
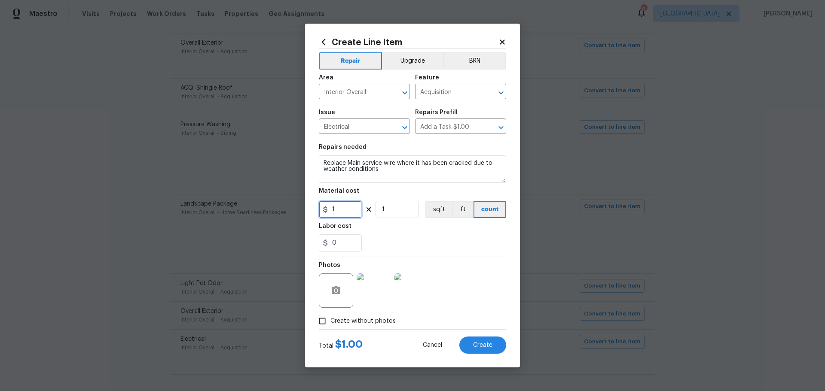
click at [349, 205] on input "1" at bounding box center [340, 209] width 43 height 17
type input "100"
click at [398, 204] on input "1" at bounding box center [396, 209] width 43 height 17
type input "20"
click at [385, 237] on div "0" at bounding box center [412, 242] width 187 height 17
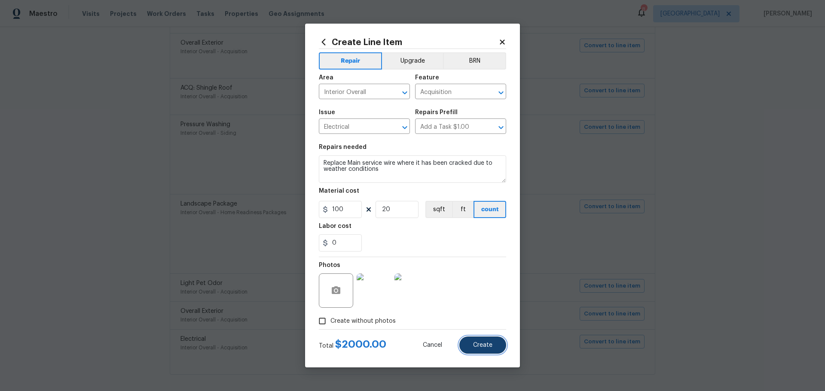
click at [473, 350] on button "Create" at bounding box center [482, 345] width 47 height 17
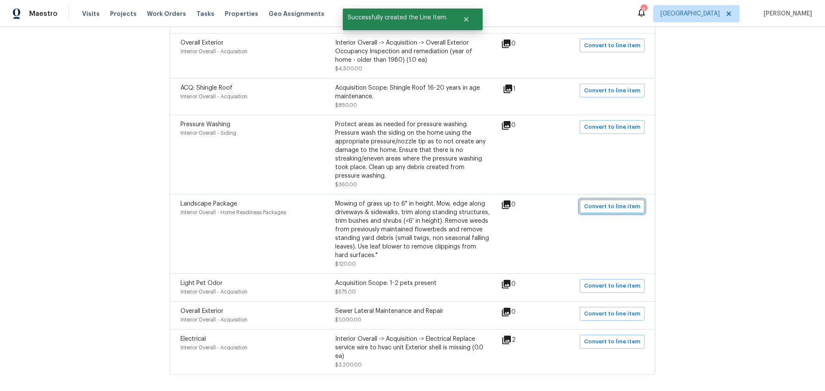
click at [604, 202] on span "Convert to line item" at bounding box center [612, 207] width 56 height 10
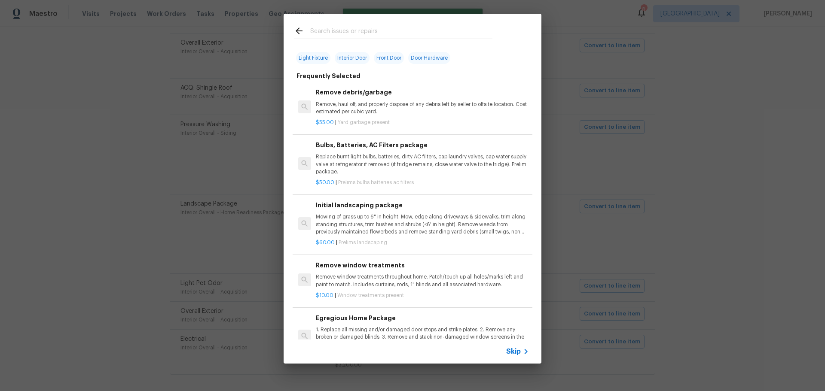
scroll to position [43, 0]
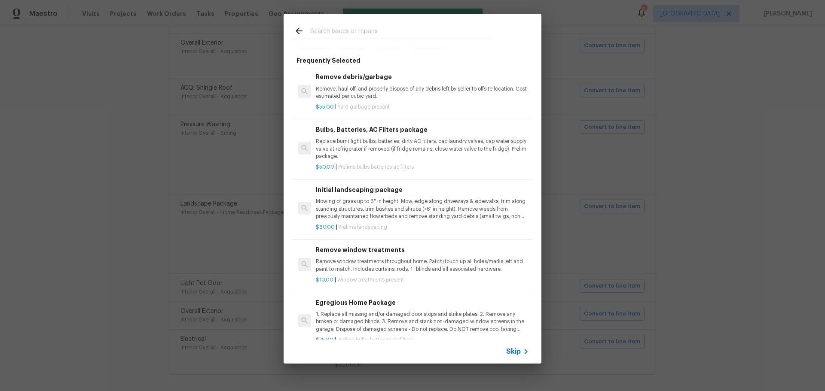
click at [369, 209] on p "Mowing of grass up to 6" in height. Mow, edge along driveways & sidewalks, trim…" at bounding box center [422, 209] width 213 height 22
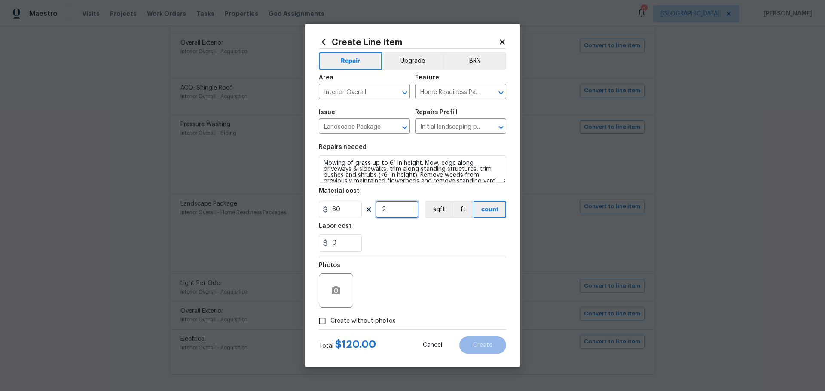
click at [402, 214] on input "2" at bounding box center [396, 209] width 43 height 17
type input "1"
click at [363, 326] on span "Create without photos" at bounding box center [362, 321] width 65 height 9
click at [330, 326] on input "Create without photos" at bounding box center [322, 321] width 16 height 16
checkbox input "true"
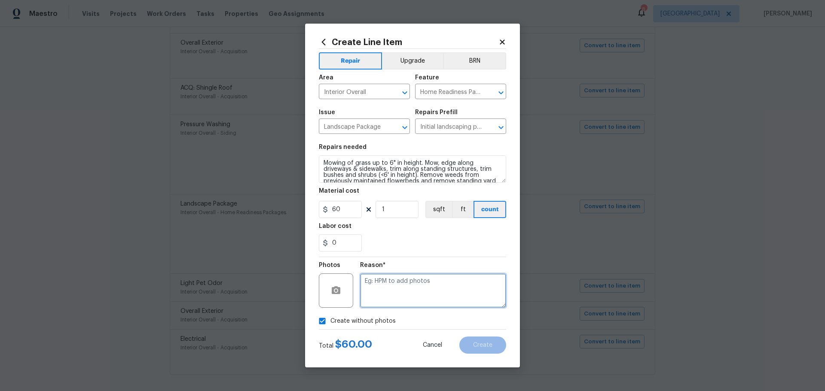
click at [415, 281] on textarea at bounding box center [433, 291] width 146 height 34
type textarea "1"
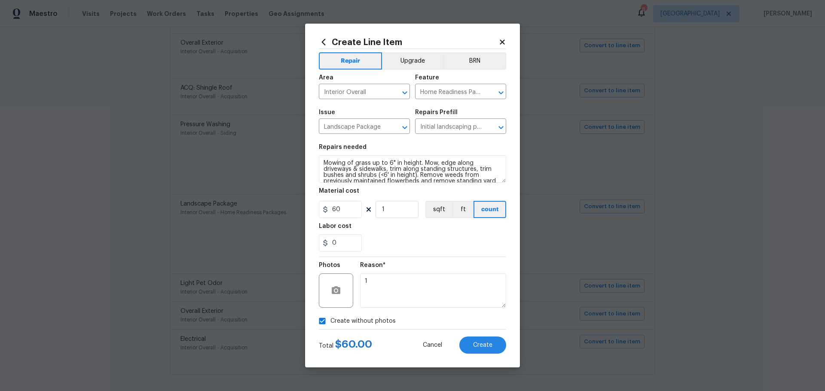
click at [473, 354] on div "Create Line Item Repair Upgrade BRN Area Interior Overall ​ Feature Home Readin…" at bounding box center [412, 196] width 215 height 344
click at [477, 351] on button "Create" at bounding box center [482, 345] width 47 height 17
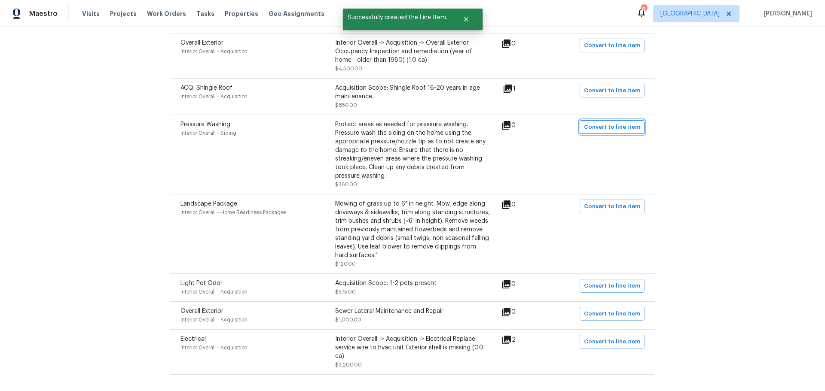
click at [594, 122] on span "Convert to line item" at bounding box center [612, 127] width 56 height 10
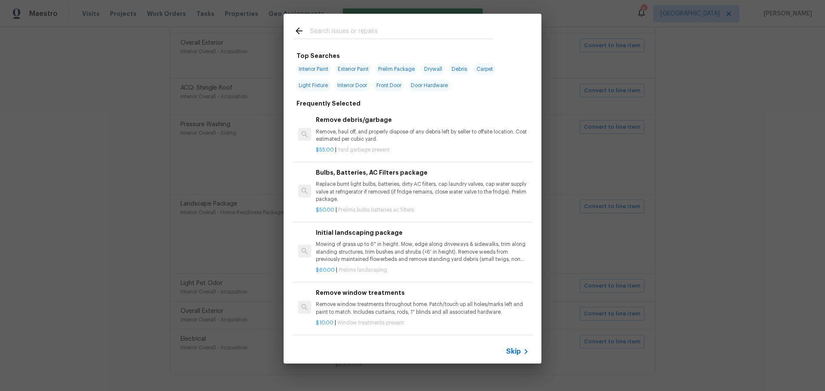
click at [344, 31] on input "text" at bounding box center [401, 32] width 182 height 13
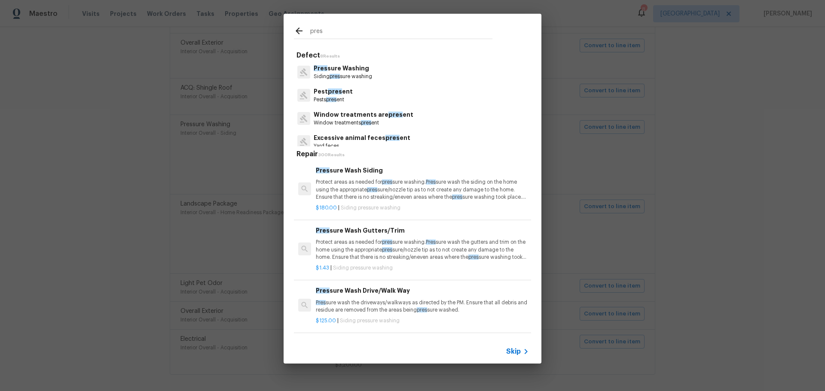
type input "pres"
click at [360, 193] on p "Protect areas as needed for pres sure washing. Pres sure wash the siding on the…" at bounding box center [422, 190] width 213 height 22
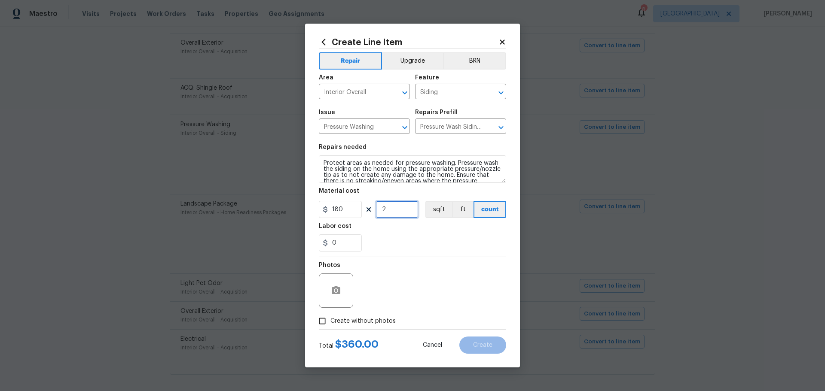
click at [393, 214] on input "2" at bounding box center [396, 209] width 43 height 17
type input "1"
click at [393, 243] on div "0" at bounding box center [412, 242] width 187 height 17
click at [329, 319] on input "Create without photos" at bounding box center [322, 321] width 16 height 16
checkbox input "true"
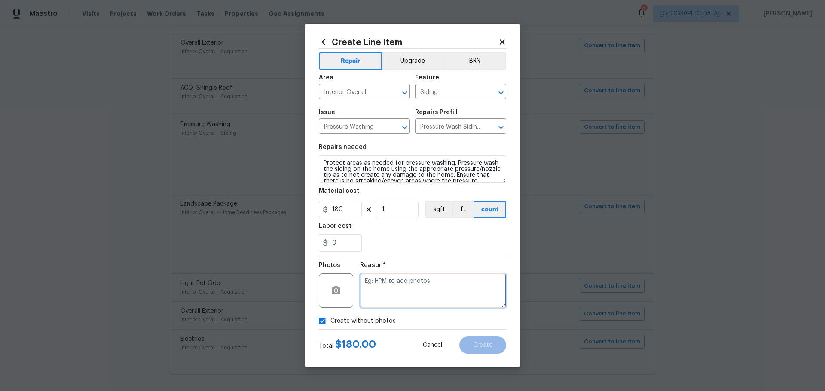
click at [395, 308] on textarea at bounding box center [433, 291] width 146 height 34
type textarea "1"
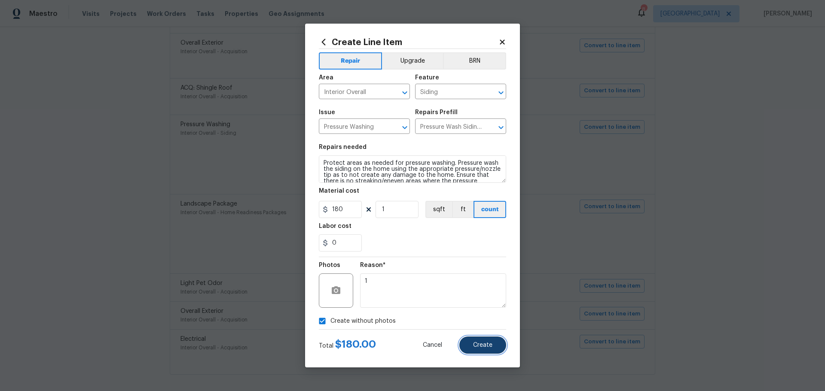
click at [487, 346] on span "Create" at bounding box center [482, 345] width 19 height 6
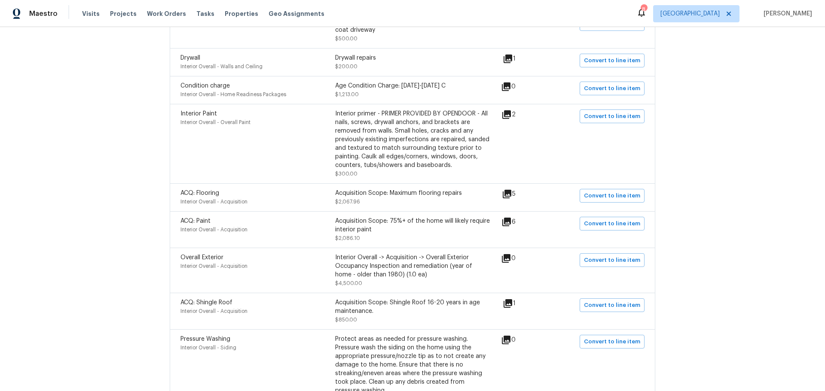
scroll to position [172, 0]
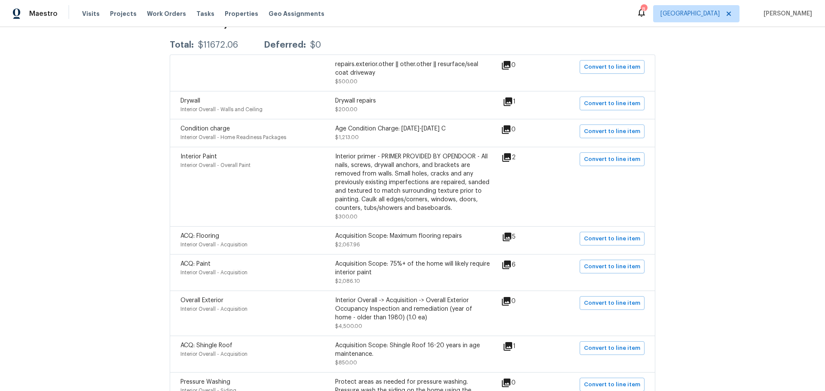
click at [510, 233] on icon at bounding box center [506, 237] width 9 height 9
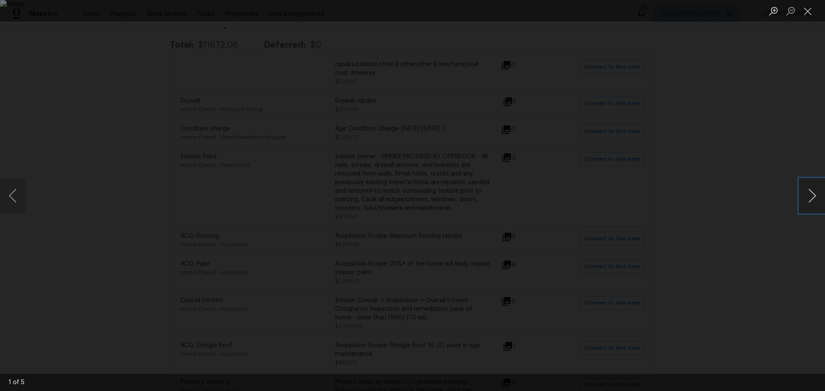
click at [804, 199] on button "Next image" at bounding box center [812, 196] width 26 height 34
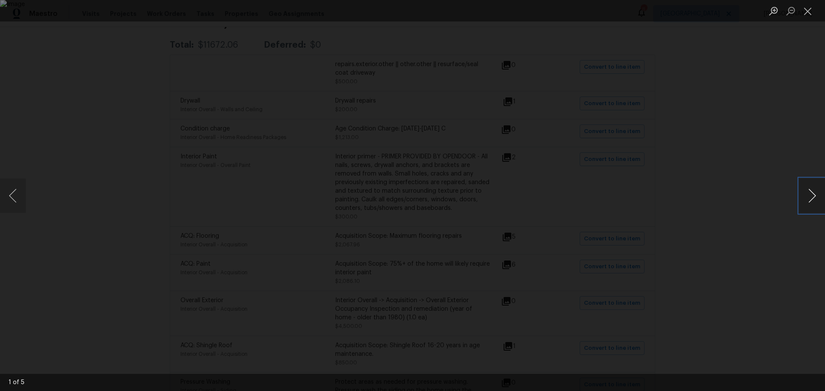
click at [804, 199] on button "Next image" at bounding box center [812, 196] width 26 height 34
click at [749, 97] on div "Lightbox" at bounding box center [412, 195] width 825 height 391
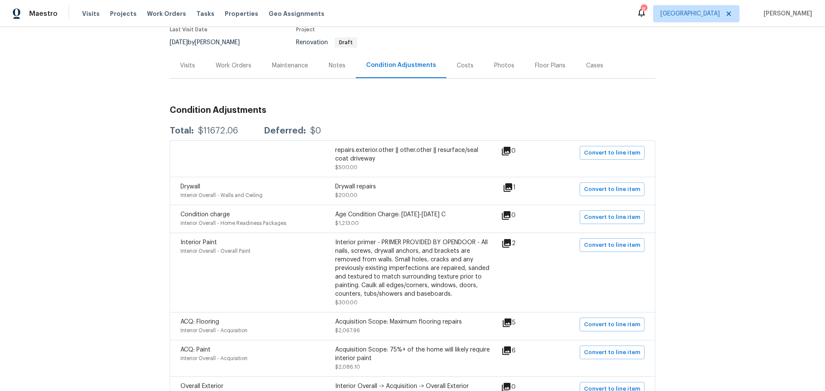
scroll to position [43, 0]
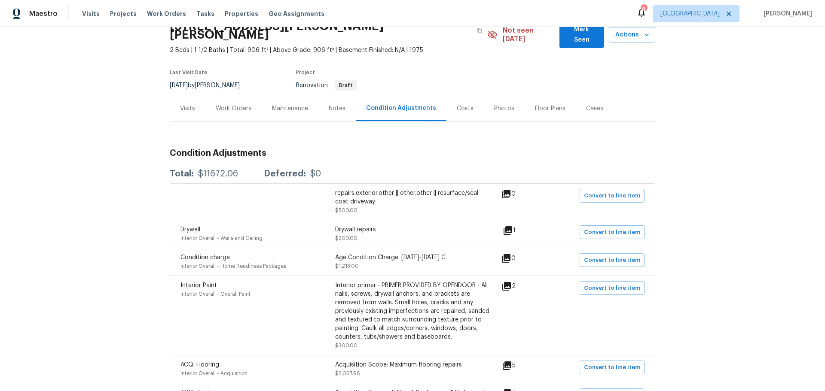
click at [504, 225] on icon at bounding box center [507, 230] width 10 height 10
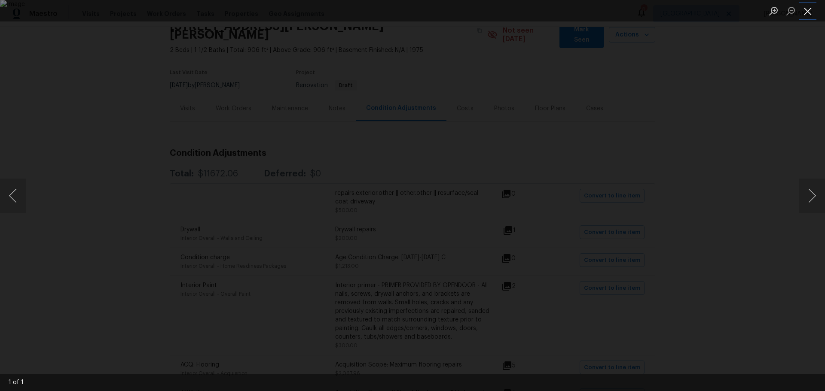
click at [801, 16] on button "Close lightbox" at bounding box center [807, 10] width 17 height 15
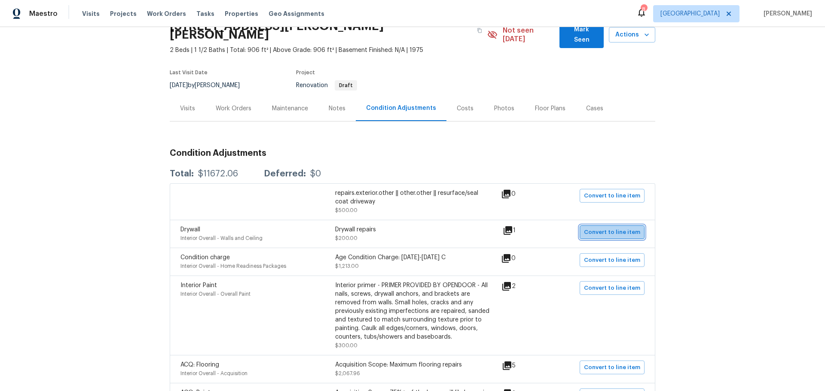
click at [612, 228] on span "Convert to line item" at bounding box center [612, 233] width 56 height 10
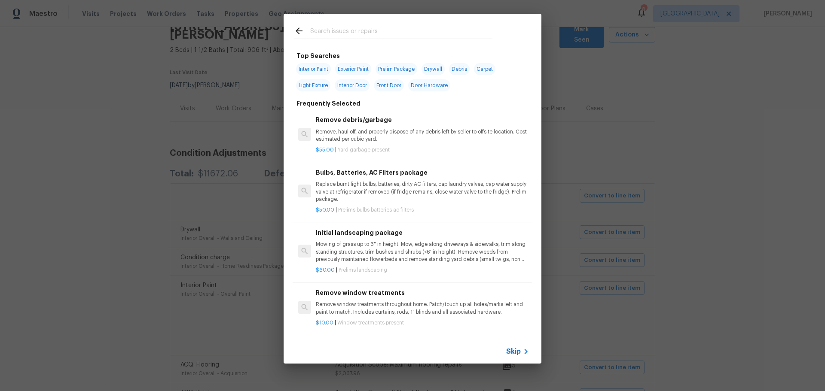
click at [337, 34] on input "text" at bounding box center [401, 32] width 182 height 13
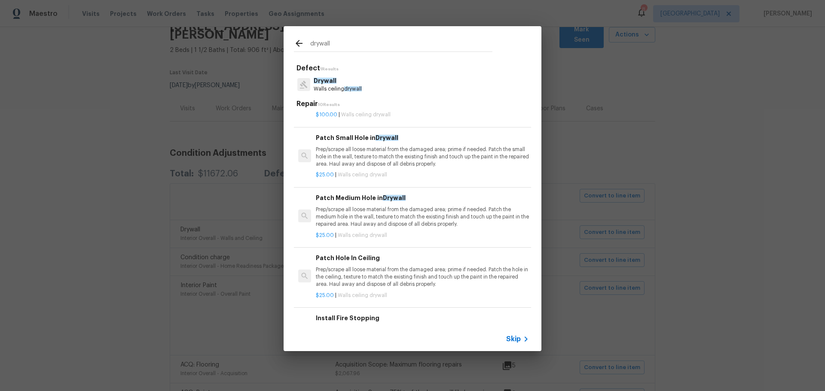
type input "drywall"
click at [375, 209] on p "Prep/scrape all loose material from the damaged area; prime if needed. Patch th…" at bounding box center [422, 217] width 213 height 22
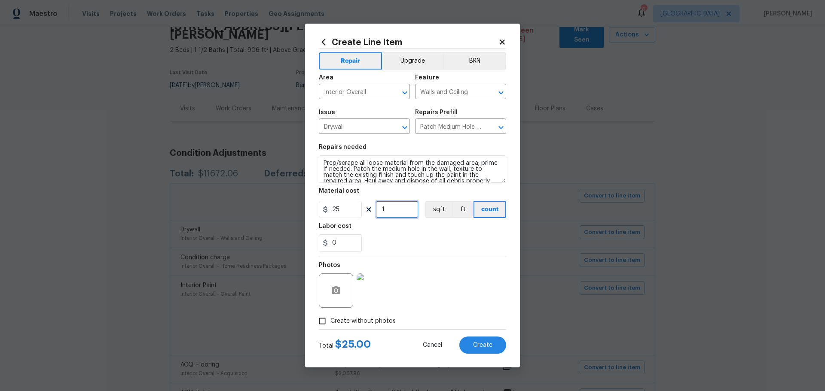
click at [395, 213] on input "1" at bounding box center [396, 209] width 43 height 17
type input "5"
click at [413, 238] on div "0" at bounding box center [412, 242] width 187 height 17
click at [464, 348] on button "Create" at bounding box center [482, 345] width 47 height 17
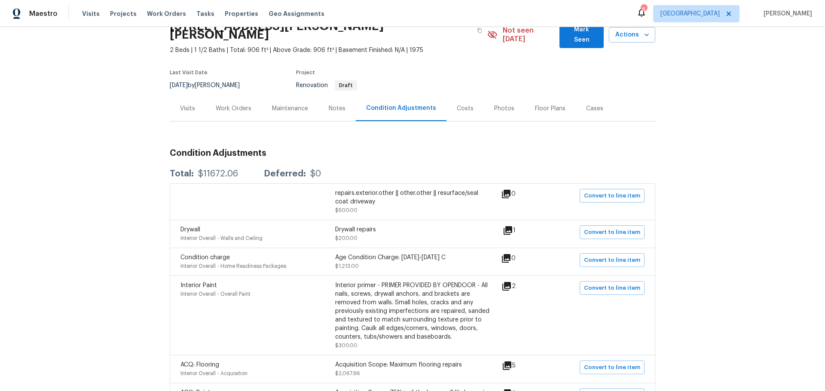
click at [460, 104] on div "Costs" at bounding box center [465, 108] width 17 height 9
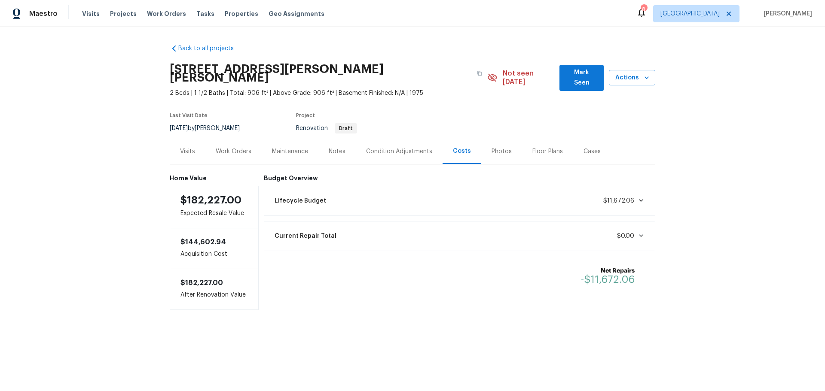
click at [498, 147] on div "Photos" at bounding box center [501, 151] width 20 height 9
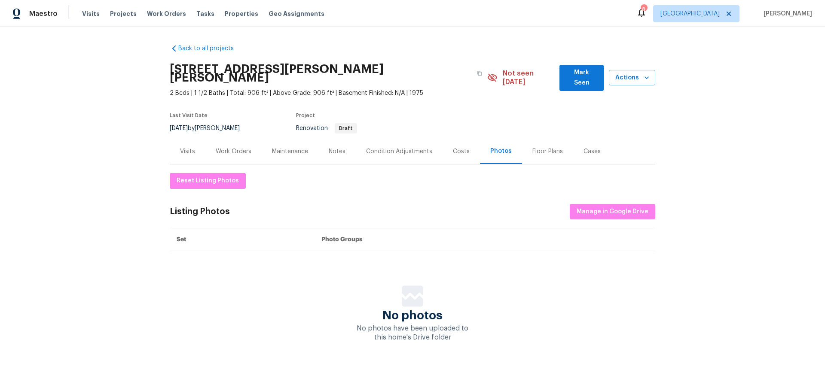
click at [289, 148] on div "Maintenance" at bounding box center [290, 151] width 57 height 25
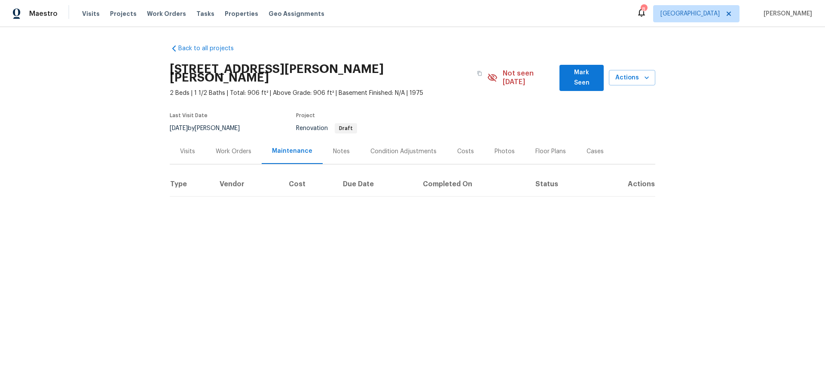
click at [377, 152] on div "Condition Adjustments" at bounding box center [403, 151] width 87 height 25
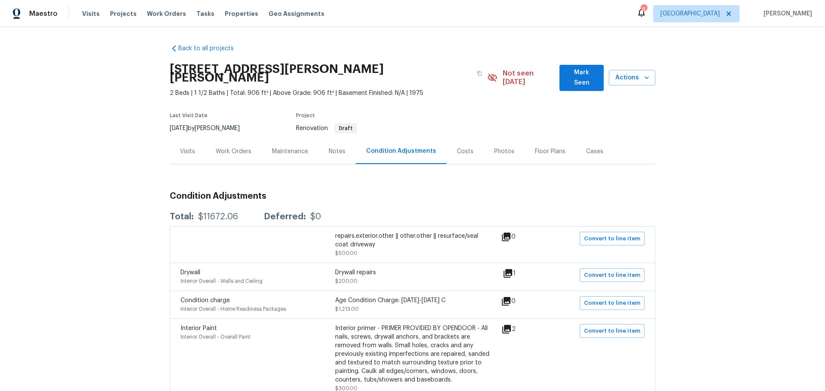
click at [466, 147] on div "Costs" at bounding box center [464, 151] width 37 height 25
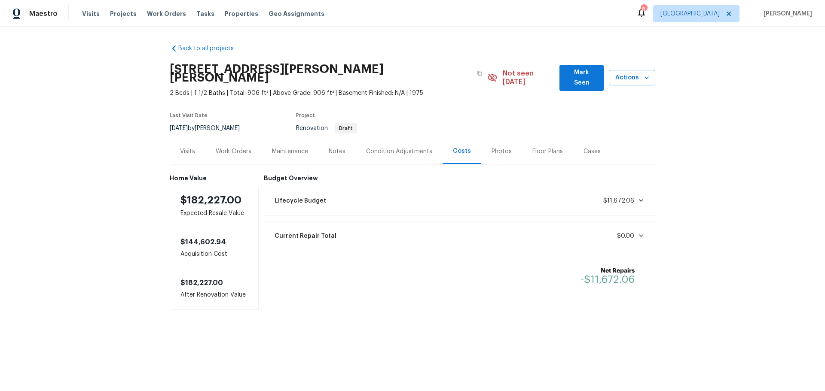
click at [245, 147] on div "Work Orders" at bounding box center [234, 151] width 36 height 9
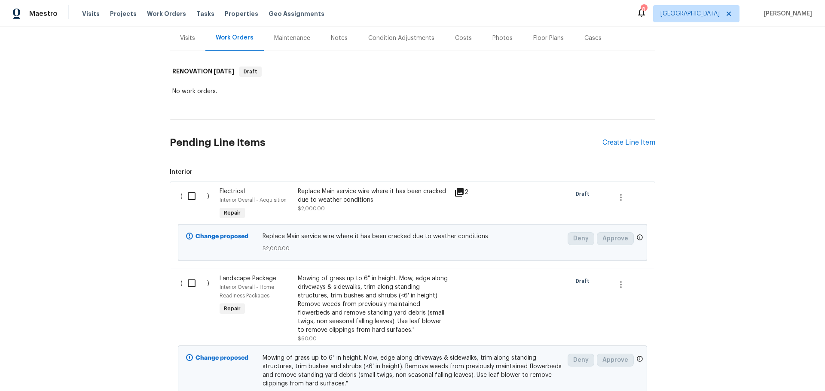
scroll to position [129, 0]
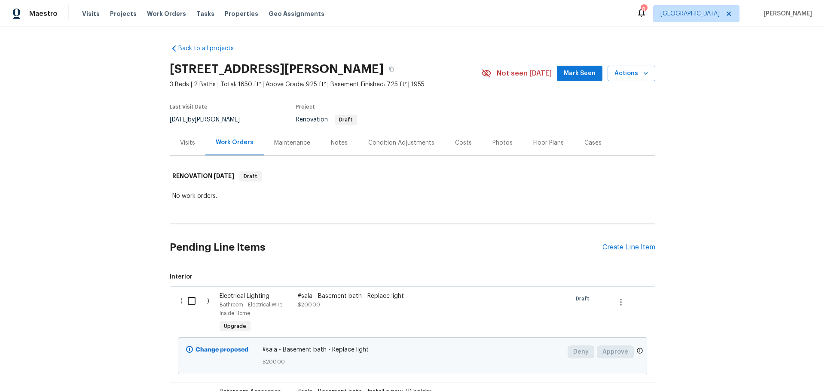
click at [457, 143] on div "Costs" at bounding box center [463, 143] width 17 height 9
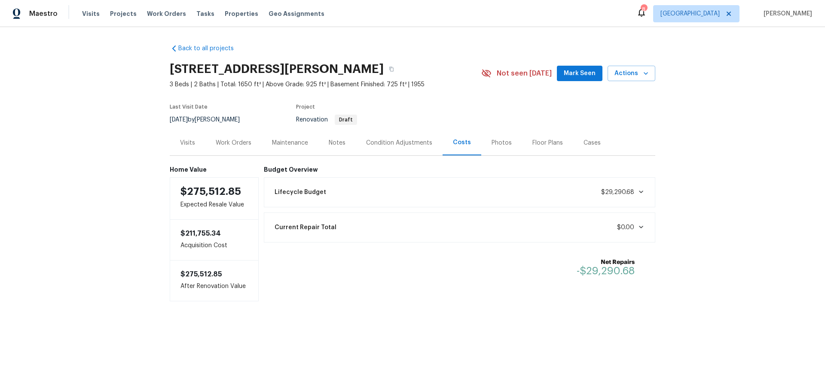
click at [329, 140] on div "Notes" at bounding box center [337, 143] width 17 height 9
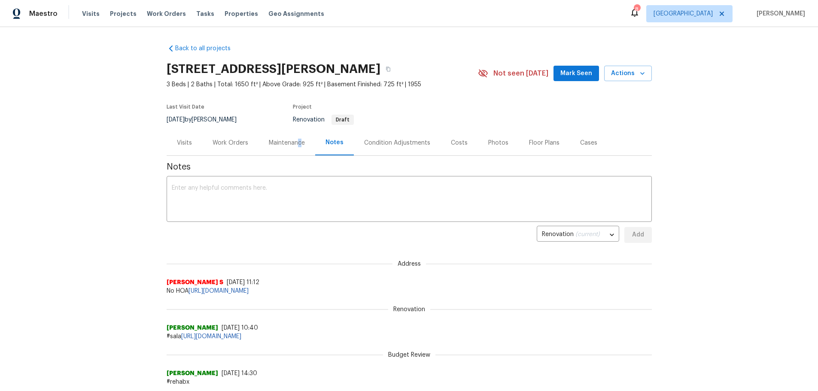
click at [296, 143] on div "Maintenance" at bounding box center [287, 143] width 36 height 9
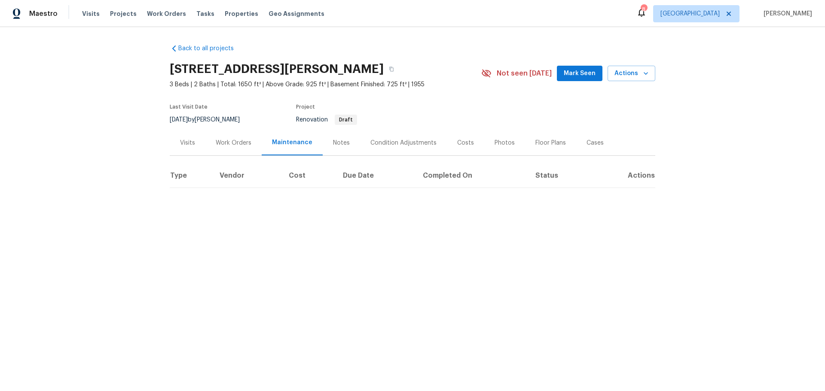
click at [229, 142] on div "Work Orders" at bounding box center [234, 143] width 36 height 9
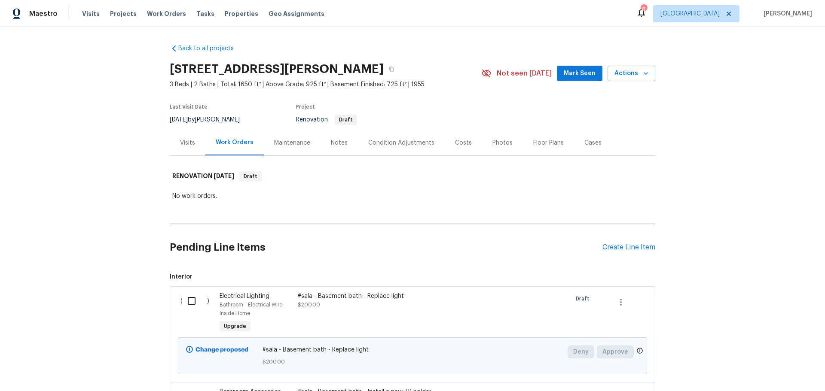
click at [387, 144] on div "Condition Adjustments" at bounding box center [401, 143] width 66 height 9
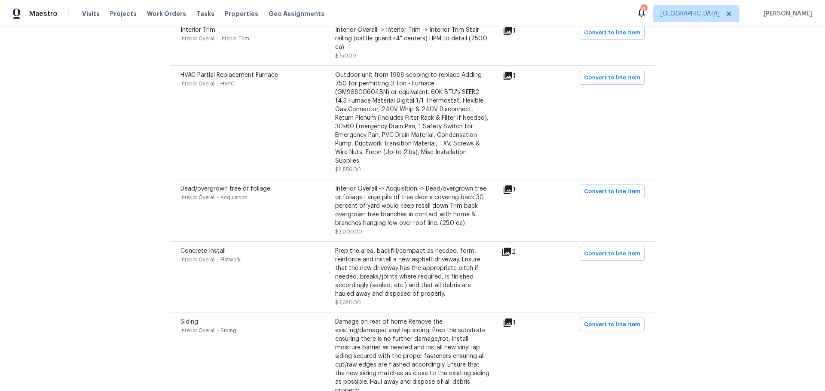
scroll to position [387, 0]
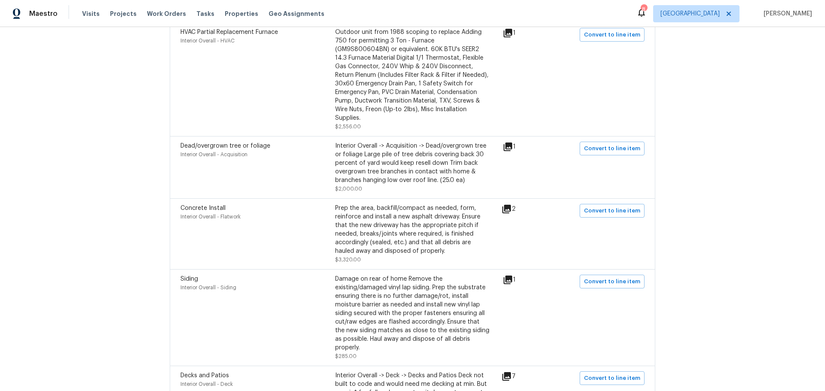
click at [512, 143] on icon at bounding box center [507, 147] width 9 height 9
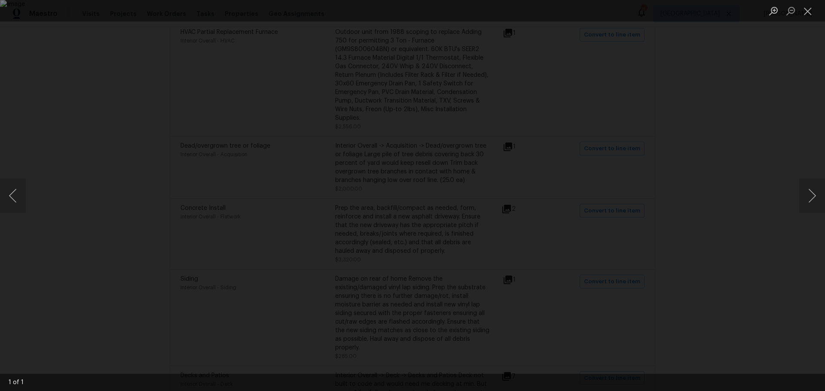
click at [664, 76] on div "Lightbox" at bounding box center [412, 195] width 825 height 391
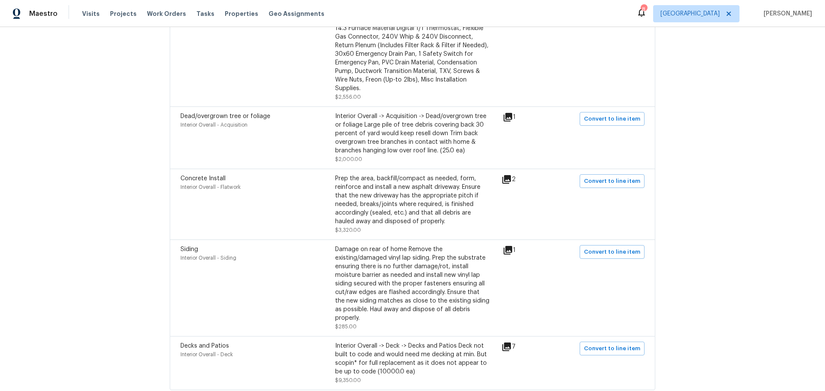
scroll to position [429, 0]
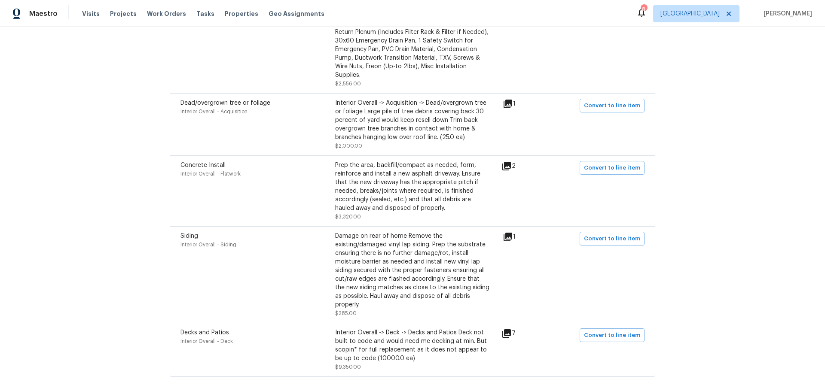
click at [400, 175] on div "Prep the area, backfill/compact as needed, form, reinforce and install a new as…" at bounding box center [412, 187] width 155 height 52
click at [506, 162] on icon at bounding box center [506, 166] width 9 height 9
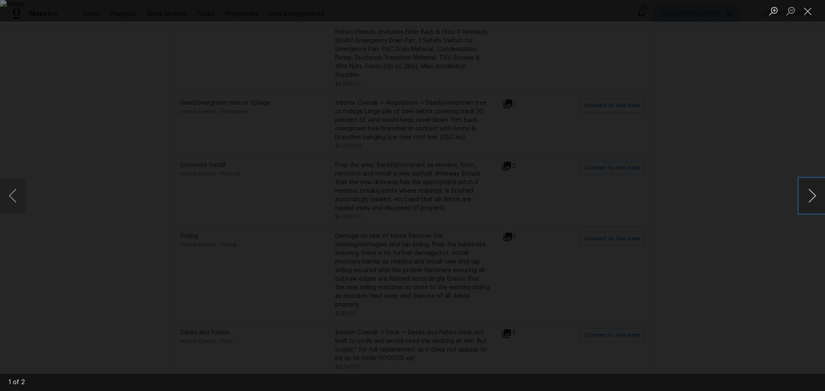
click at [803, 197] on button "Next image" at bounding box center [812, 196] width 26 height 34
click at [803, 193] on button "Next image" at bounding box center [812, 196] width 26 height 34
click at [806, 9] on button "Close lightbox" at bounding box center [807, 10] width 17 height 15
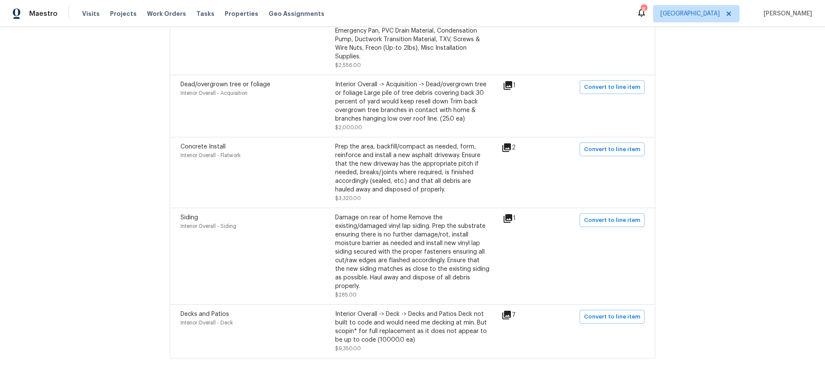
scroll to position [456, 0]
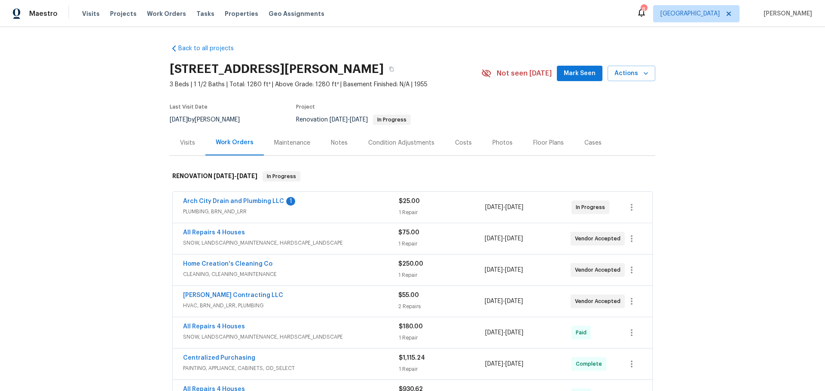
click at [242, 197] on span "Arch City Drain and Plumbing LLC" at bounding box center [233, 201] width 101 height 9
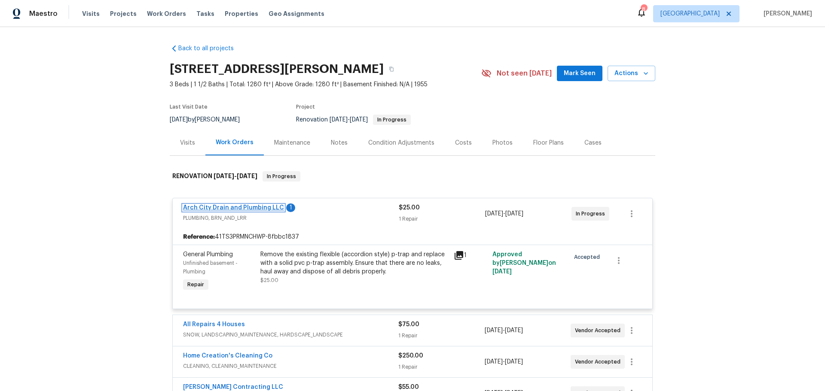
click at [254, 208] on link "Arch City Drain and Plumbing LLC" at bounding box center [233, 208] width 101 height 6
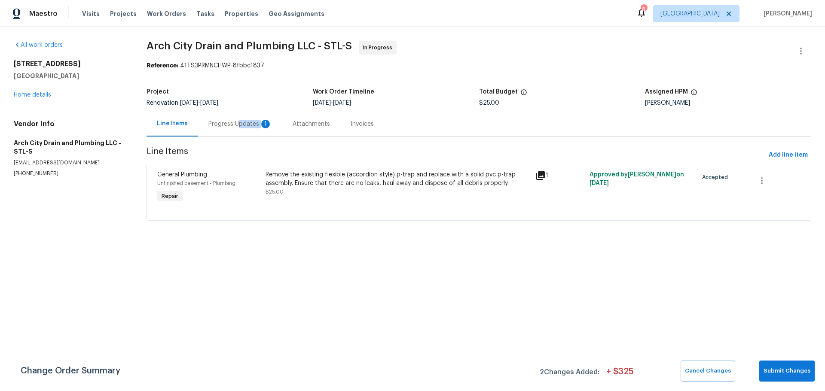
click at [237, 129] on div "Progress Updates 1" at bounding box center [240, 123] width 84 height 25
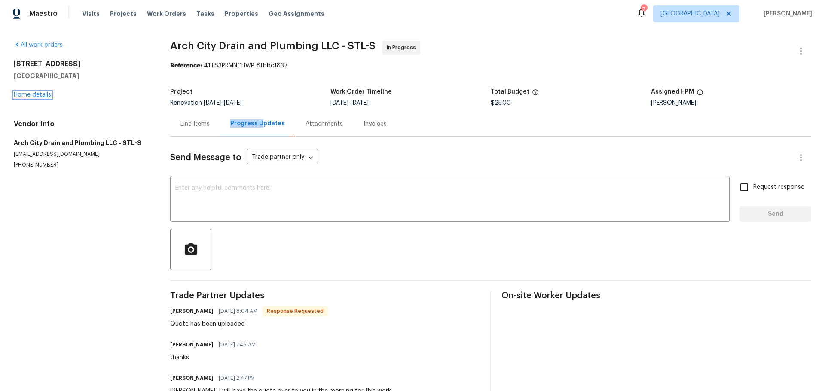
click at [42, 97] on link "Home details" at bounding box center [32, 95] width 37 height 6
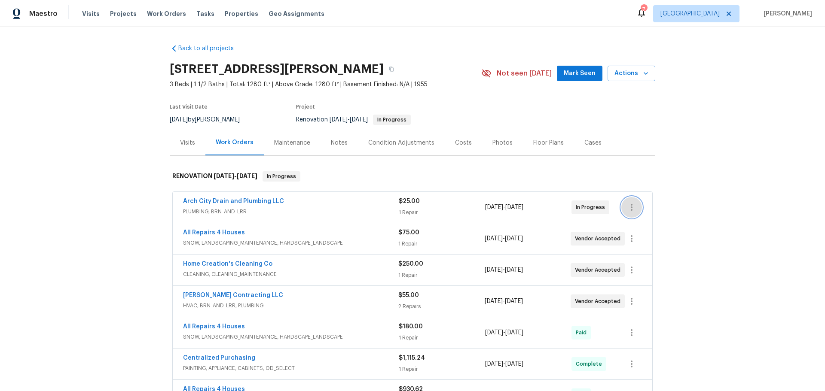
click at [630, 207] on icon "button" at bounding box center [631, 207] width 2 height 7
click at [627, 183] on div at bounding box center [412, 195] width 825 height 391
click at [646, 74] on icon "button" at bounding box center [645, 73] width 9 height 9
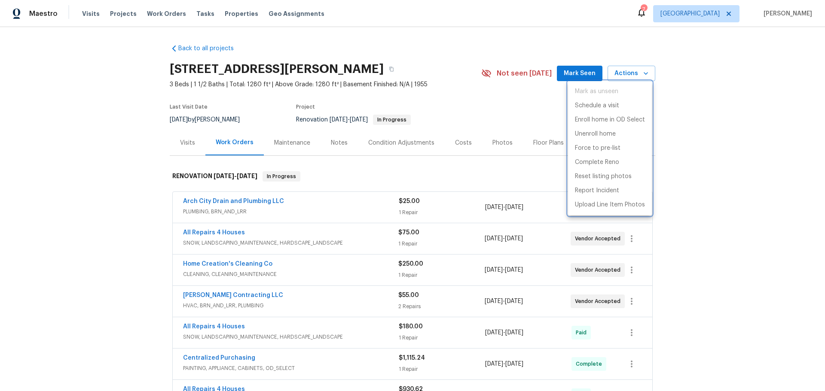
click at [691, 149] on div at bounding box center [412, 195] width 825 height 391
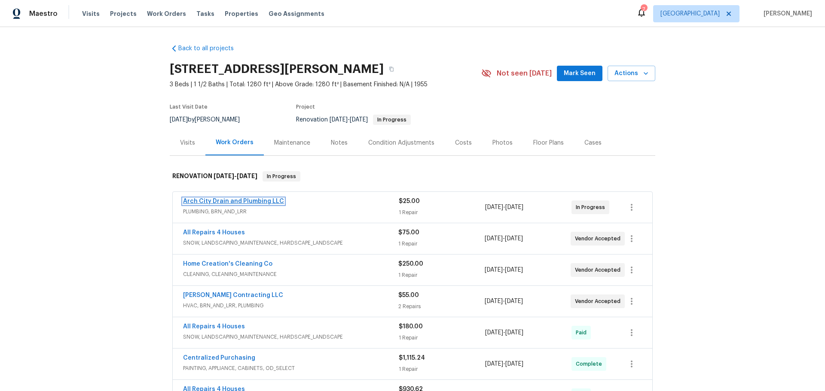
click at [246, 200] on link "Arch City Drain and Plumbing LLC" at bounding box center [233, 201] width 101 height 6
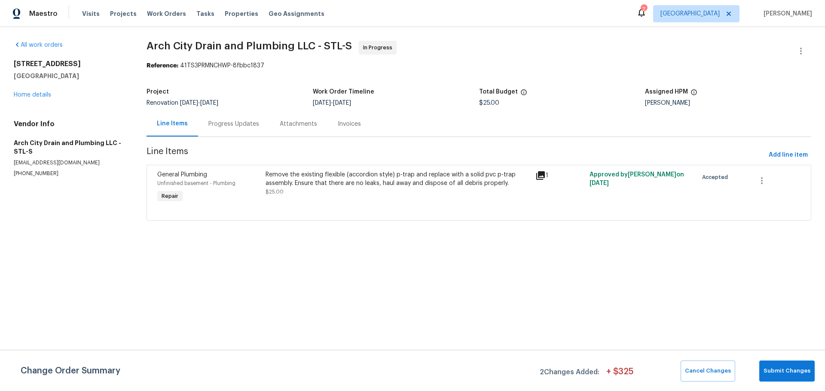
click at [243, 120] on div "Progress Updates" at bounding box center [233, 124] width 51 height 9
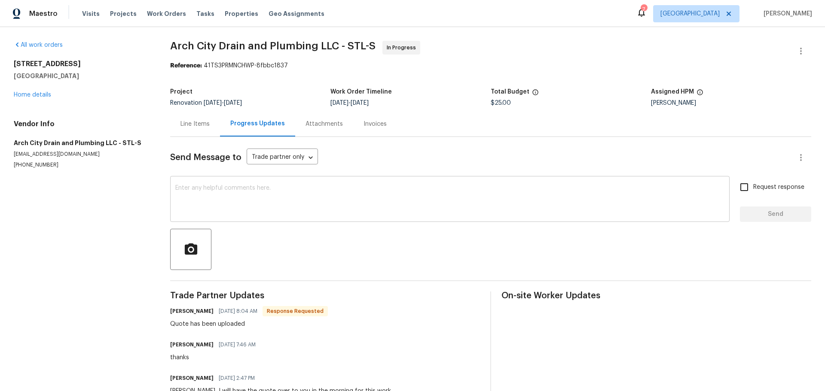
click at [263, 206] on textarea at bounding box center [449, 200] width 549 height 30
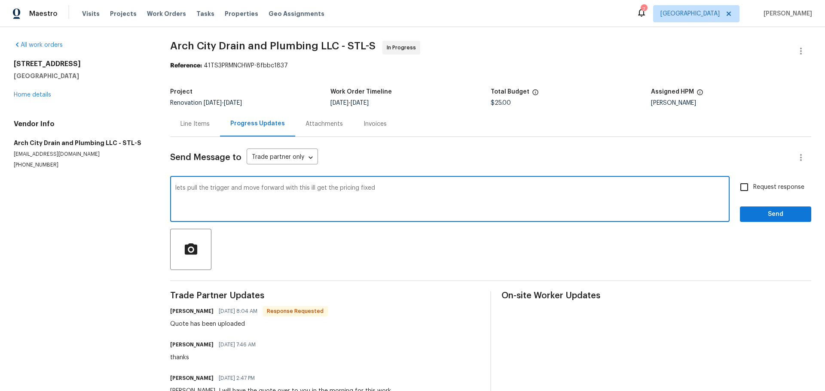
type textarea "lets pull the trigger and move forward with this ill get the pricing fixed"
click at [740, 196] on div "Request response Send" at bounding box center [775, 200] width 71 height 44
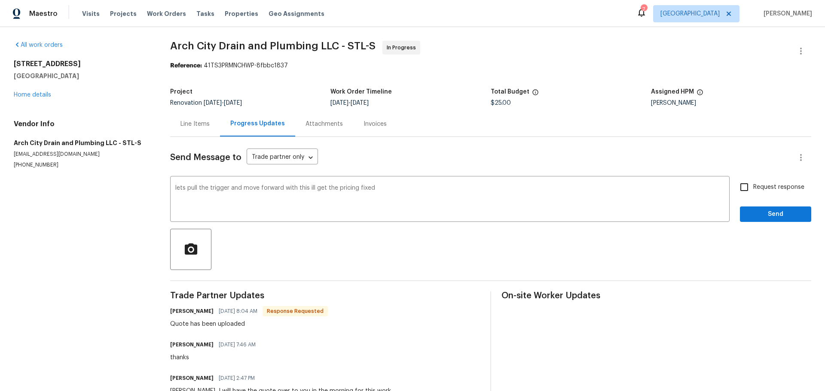
click at [738, 194] on input "Request response" at bounding box center [744, 187] width 18 height 18
checkbox input "true"
click at [746, 211] on span "Send" at bounding box center [775, 214] width 58 height 11
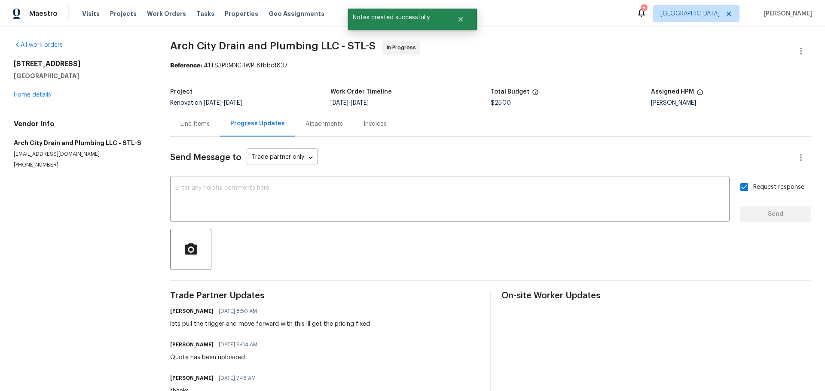
click at [201, 117] on div "Line Items" at bounding box center [195, 123] width 50 height 25
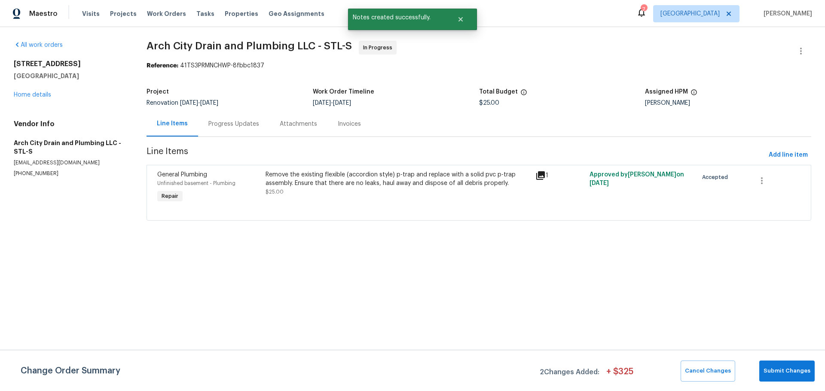
click at [418, 198] on div "Remove the existing flexible (accordion style) p-trap and replace with a solid …" at bounding box center [398, 188] width 270 height 40
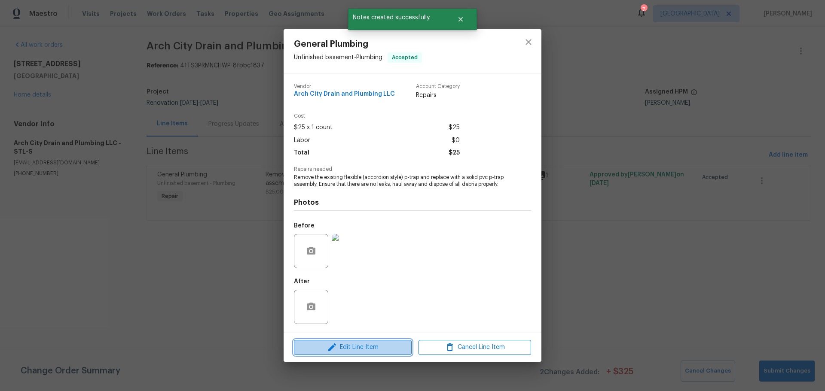
click at [384, 344] on span "Edit Line Item" at bounding box center [352, 347] width 113 height 11
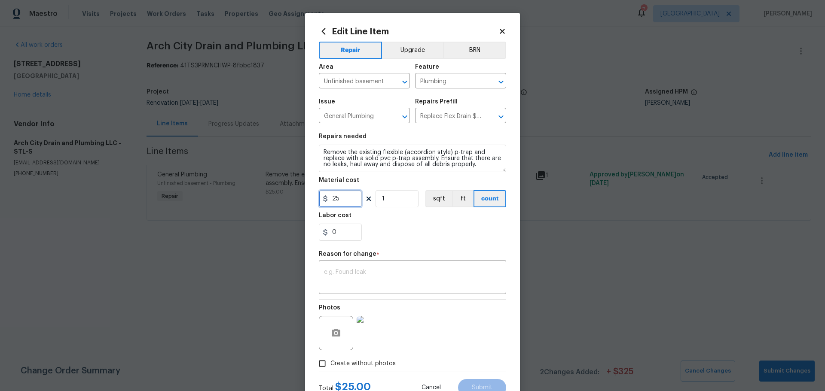
click at [351, 196] on input "25" at bounding box center [340, 198] width 43 height 17
type input "100"
click at [403, 201] on input "1" at bounding box center [396, 198] width 43 height 17
click at [333, 234] on input "0" at bounding box center [340, 232] width 43 height 17
click at [404, 197] on input "50" at bounding box center [396, 198] width 43 height 17
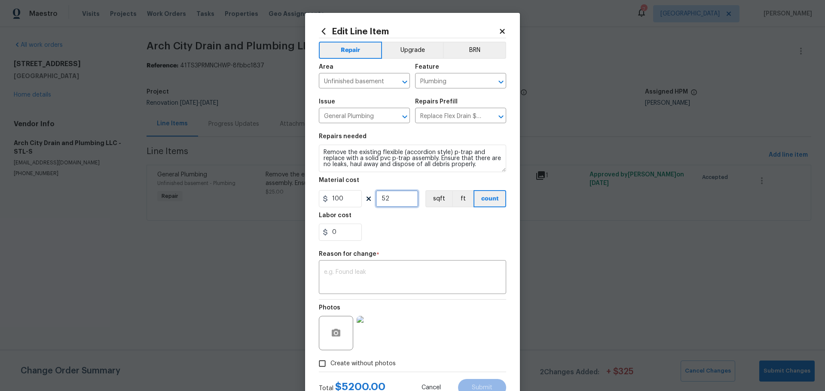
type input "52"
click at [341, 234] on input "0" at bounding box center [340, 232] width 43 height 17
type input "19"
click at [402, 286] on textarea at bounding box center [412, 278] width 177 height 18
drag, startPoint x: 326, startPoint y: 280, endPoint x: 376, endPoint y: 287, distance: 49.9
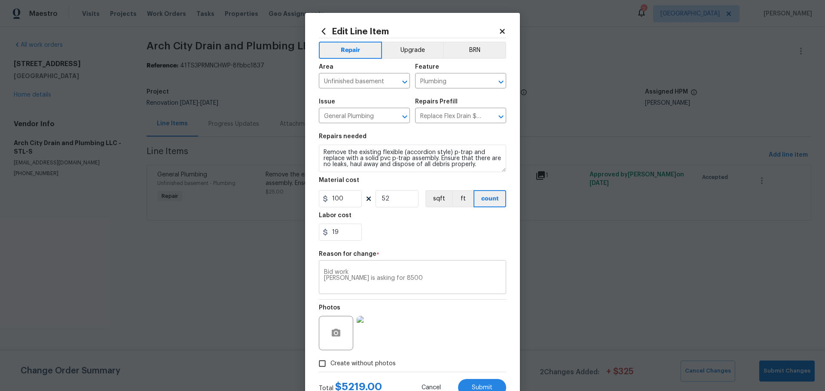
click at [376, 287] on div "Bid work [PERSON_NAME] is asking for 8500 x ​" at bounding box center [412, 278] width 187 height 32
click at [396, 268] on div "Bid work [PERSON_NAME] is asking for 8500 x ​" at bounding box center [412, 278] width 187 height 32
click at [395, 276] on textarea "Bid work [PERSON_NAME] is asking for 8500" at bounding box center [412, 278] width 177 height 18
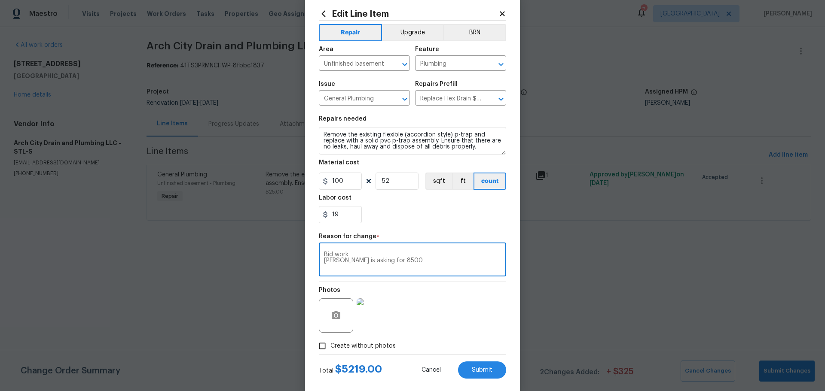
scroll to position [32, 0]
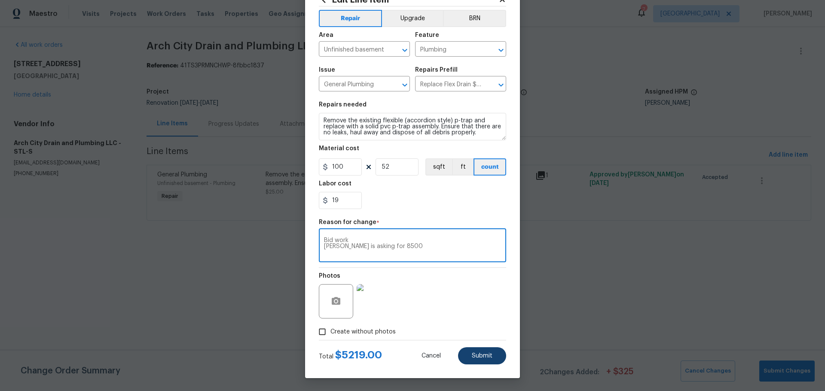
type textarea "Bid work [PERSON_NAME] is asking for 8500"
click at [486, 356] on span "Submit" at bounding box center [482, 356] width 21 height 6
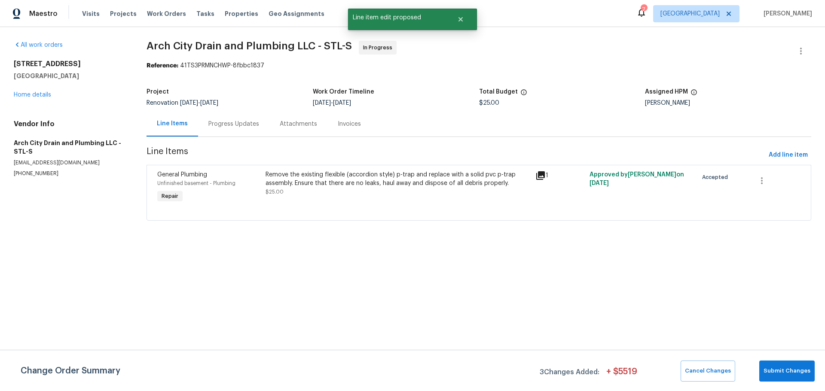
scroll to position [0, 0]
click at [771, 372] on span "Submit Changes" at bounding box center [786, 371] width 47 height 10
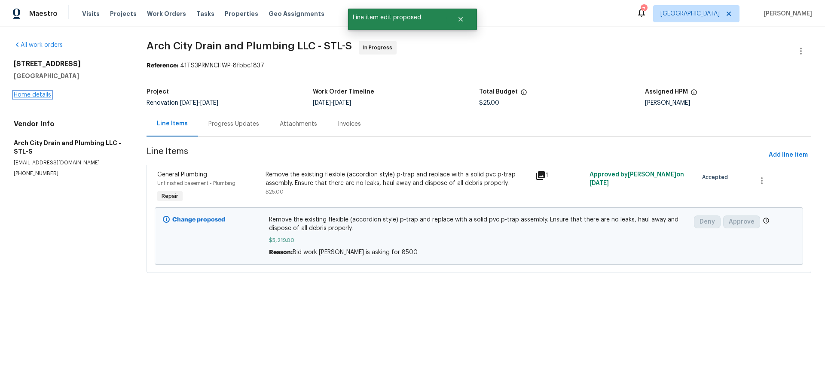
click at [33, 92] on link "Home details" at bounding box center [32, 95] width 37 height 6
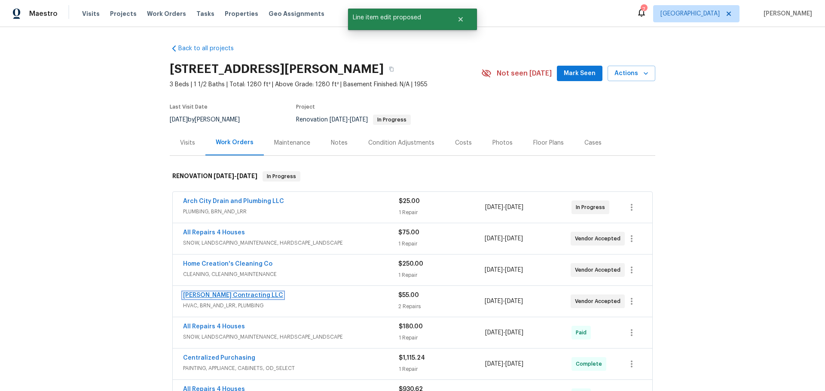
click at [201, 296] on link "[PERSON_NAME] Contracting LLC" at bounding box center [233, 295] width 100 height 6
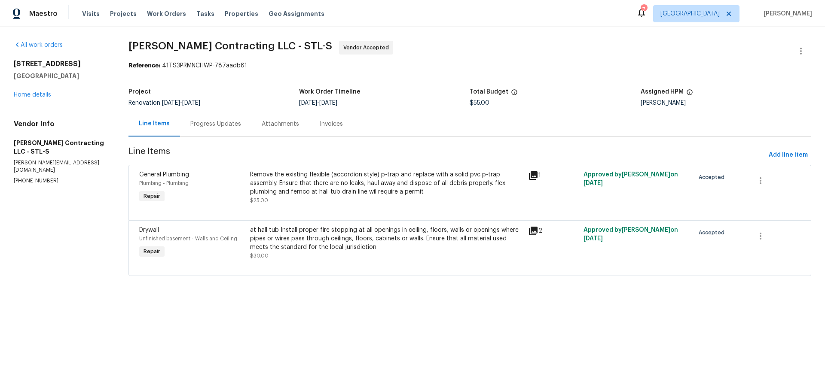
click at [219, 118] on div "Progress Updates" at bounding box center [215, 123] width 71 height 25
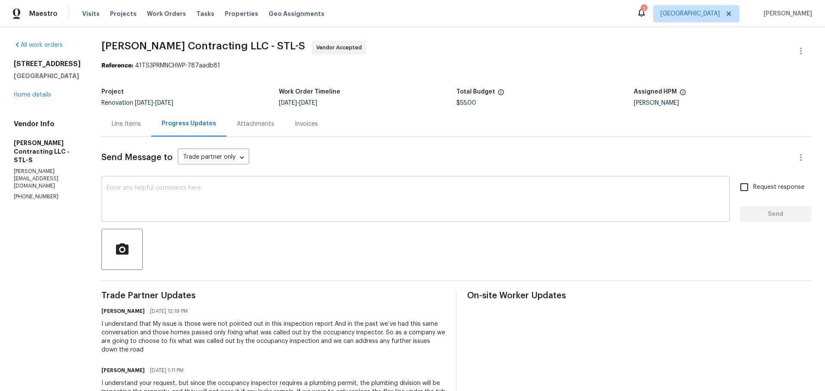
drag, startPoint x: 241, startPoint y: 184, endPoint x: 230, endPoint y: 193, distance: 14.6
click at [241, 187] on div "x ​" at bounding box center [415, 200] width 628 height 44
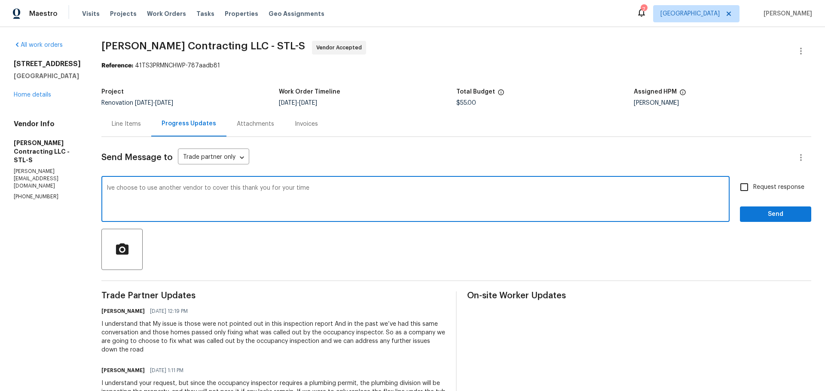
type textarea "Ive choose to use another vendor to cover this thank you for your time"
click at [735, 195] on input "Request response" at bounding box center [744, 187] width 18 height 18
checkbox input "true"
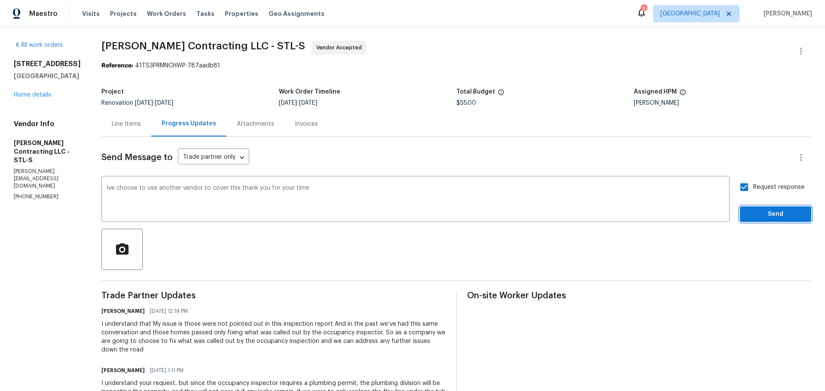
click at [740, 220] on button "Send" at bounding box center [775, 215] width 71 height 16
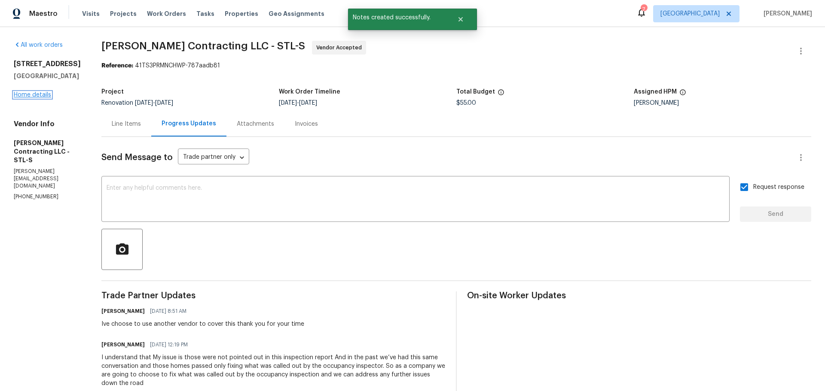
click at [44, 95] on link "Home details" at bounding box center [32, 95] width 37 height 6
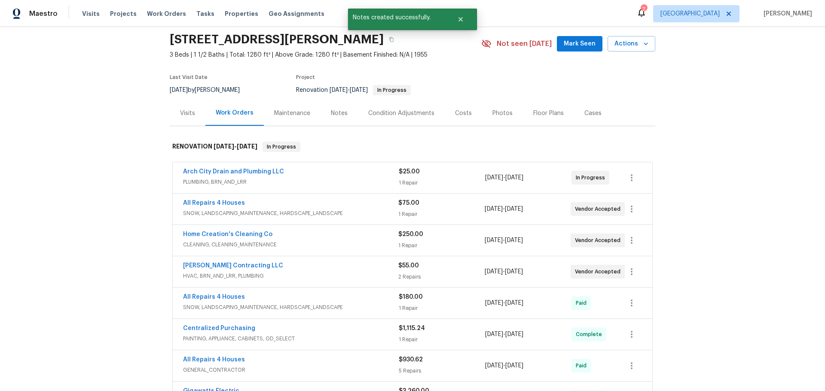
scroll to position [43, 0]
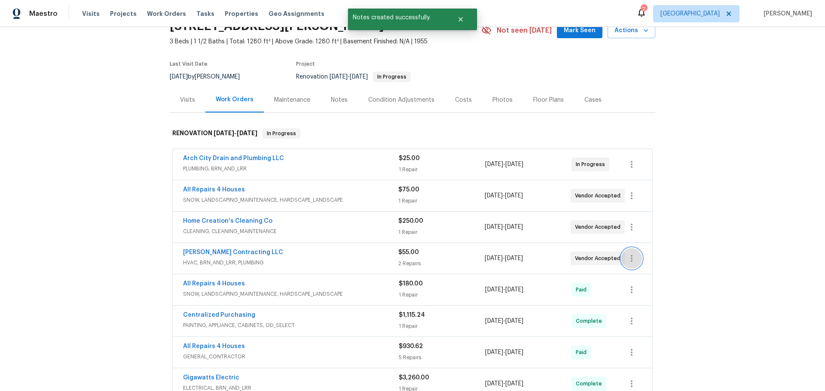
click at [630, 256] on icon "button" at bounding box center [631, 258] width 2 height 7
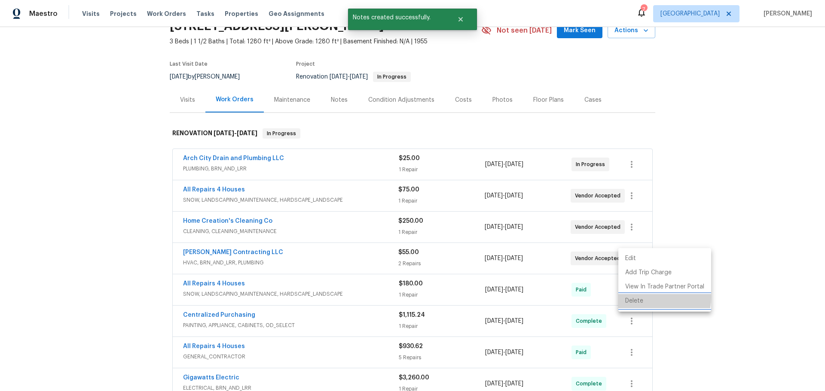
click at [632, 297] on li "Delete" at bounding box center [664, 301] width 93 height 14
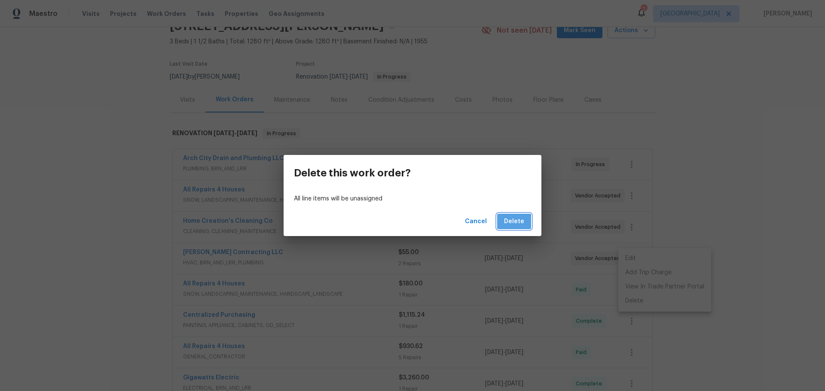
click at [512, 225] on span "Delete" at bounding box center [514, 221] width 20 height 11
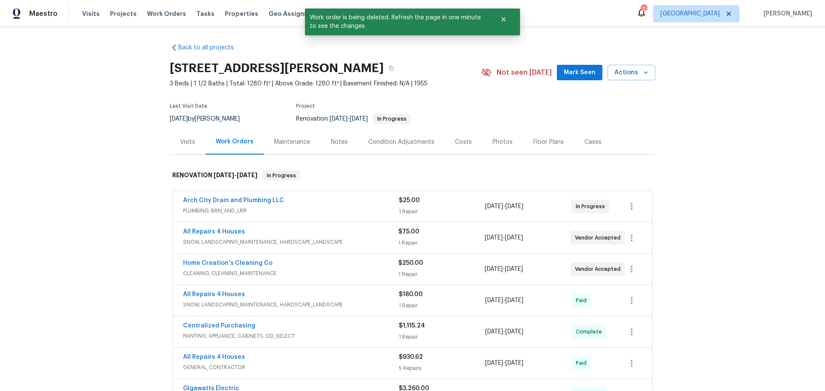
scroll to position [0, 0]
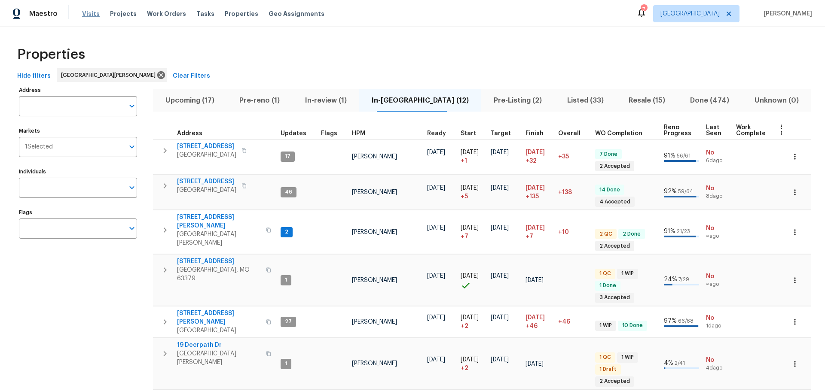
click at [88, 15] on span "Visits" at bounding box center [91, 13] width 18 height 9
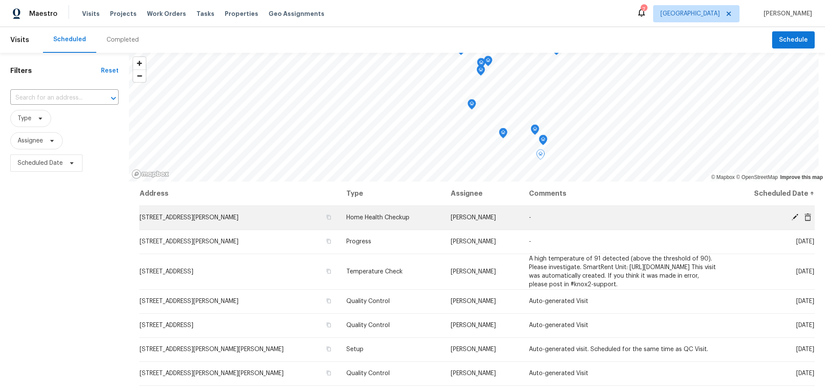
click at [791, 218] on icon at bounding box center [794, 217] width 7 height 7
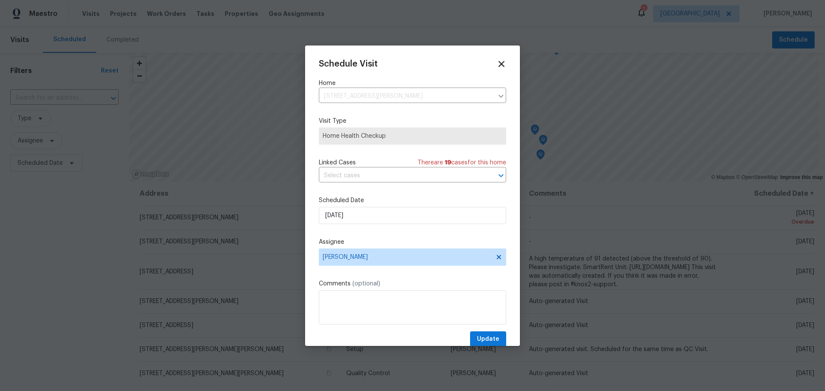
click at [497, 65] on icon at bounding box center [501, 64] width 10 height 10
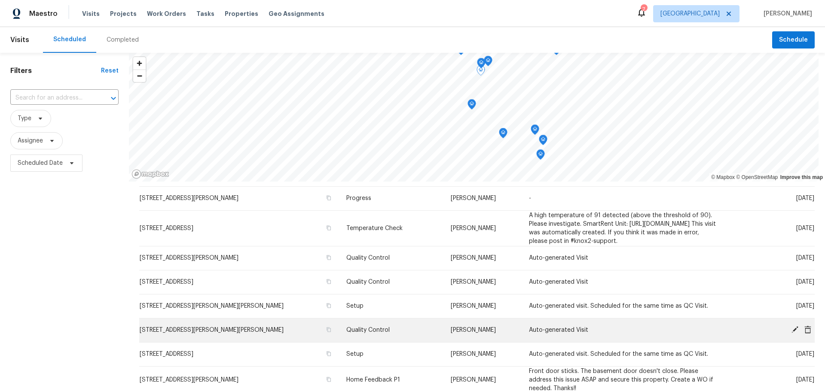
scroll to position [43, 0]
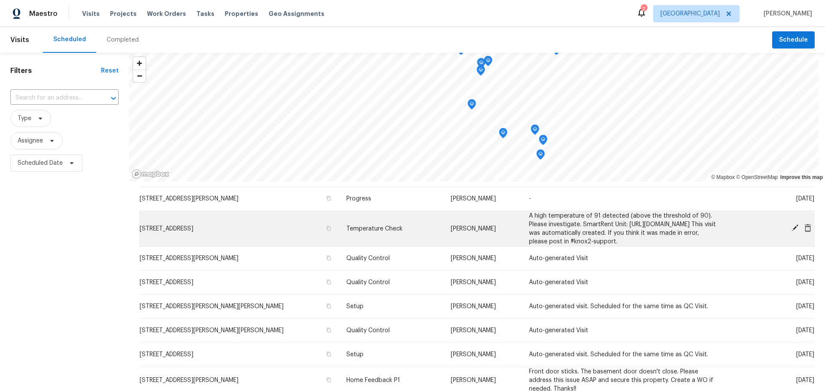
click at [804, 231] on icon at bounding box center [807, 228] width 7 height 8
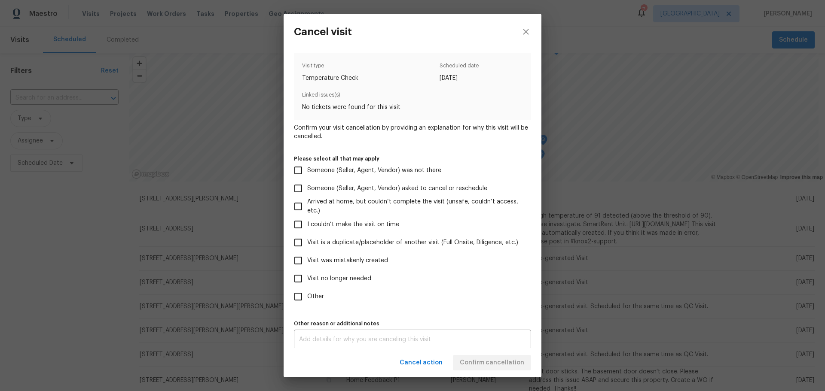
click at [355, 255] on label "Visit was mistakenly created" at bounding box center [406, 261] width 235 height 18
click at [307, 255] on input "Visit was mistakenly created" at bounding box center [298, 261] width 18 height 18
checkbox input "true"
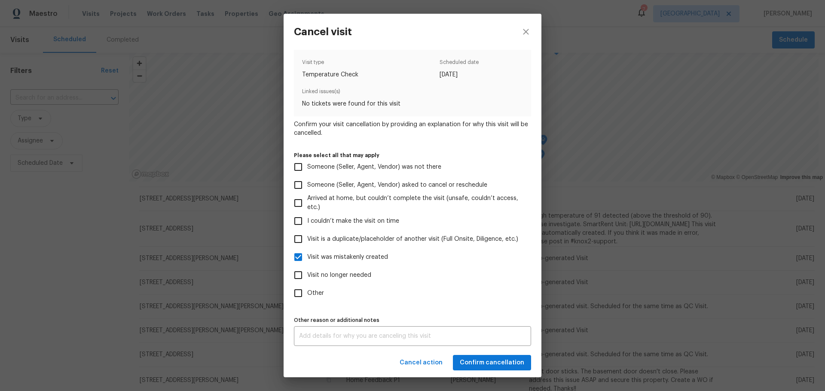
scroll to position [5, 0]
click at [474, 363] on span "Confirm cancellation" at bounding box center [492, 363] width 64 height 11
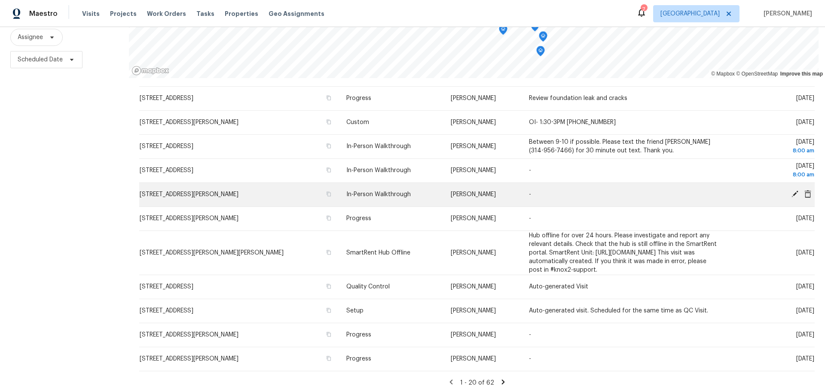
scroll to position [247, 0]
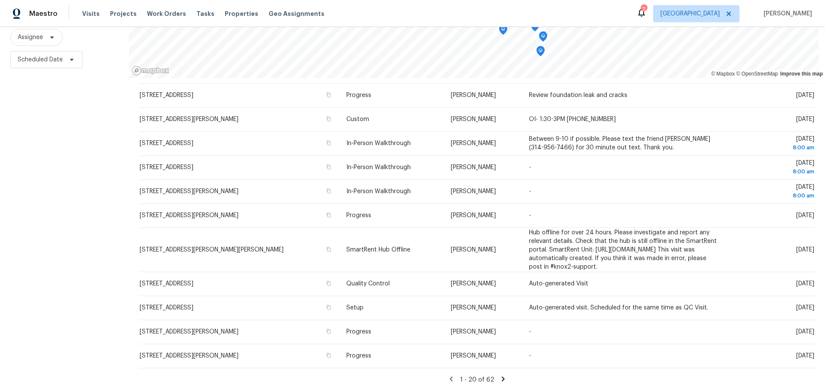
click at [499, 375] on icon at bounding box center [503, 379] width 8 height 8
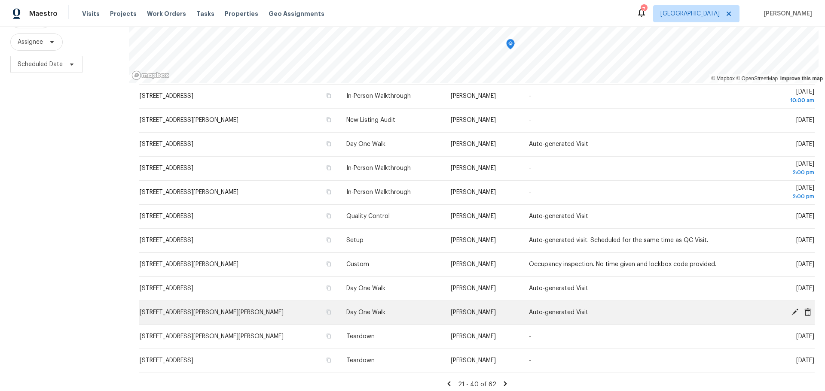
scroll to position [110, 0]
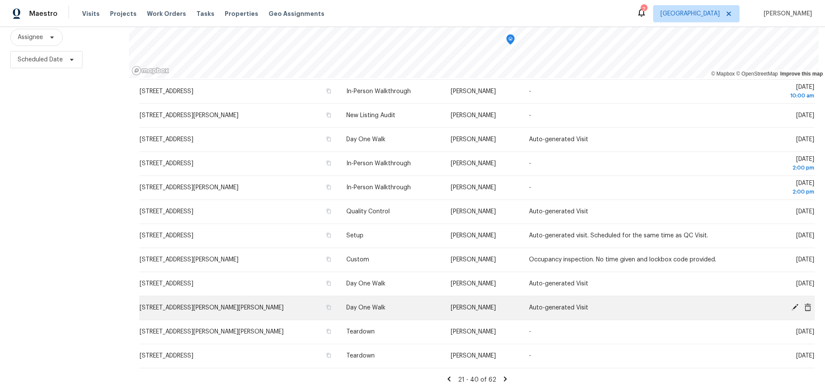
click at [286, 298] on td "[STREET_ADDRESS][PERSON_NAME][PERSON_NAME]" at bounding box center [239, 308] width 200 height 24
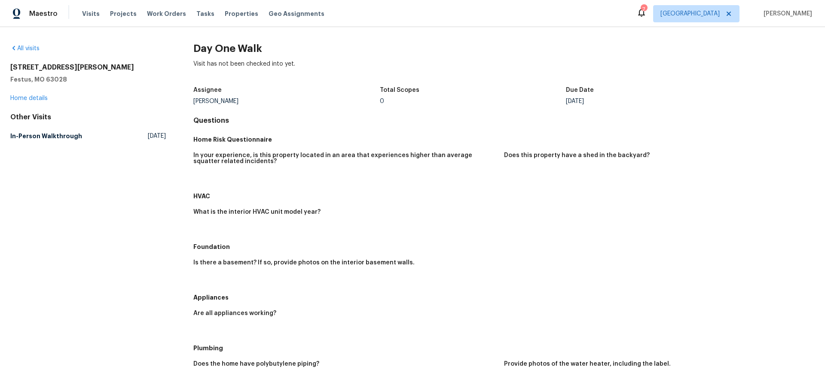
click at [21, 101] on div "807 Huber St Festus, MO 63028 Home details" at bounding box center [87, 83] width 155 height 40
click at [22, 101] on link "Home details" at bounding box center [28, 98] width 37 height 6
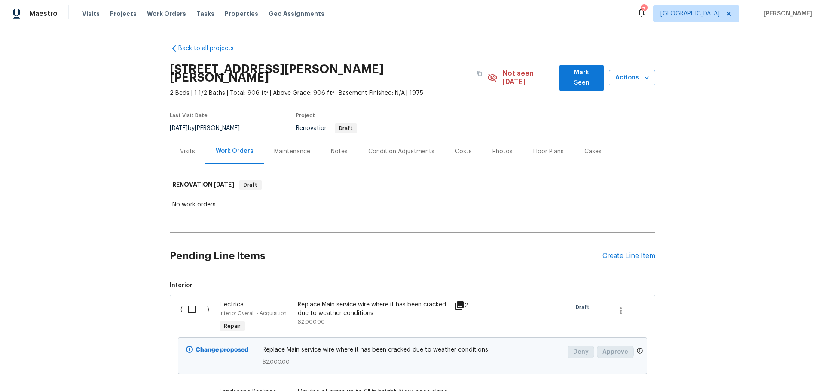
click at [274, 147] on div "Maintenance" at bounding box center [292, 151] width 36 height 9
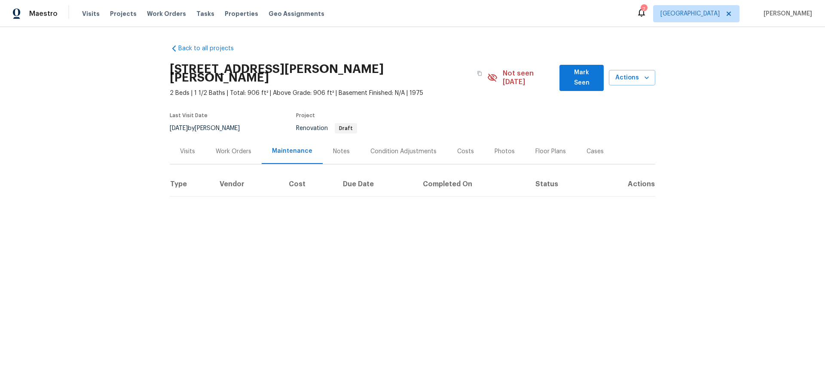
click at [187, 147] on div "Visits" at bounding box center [187, 151] width 15 height 9
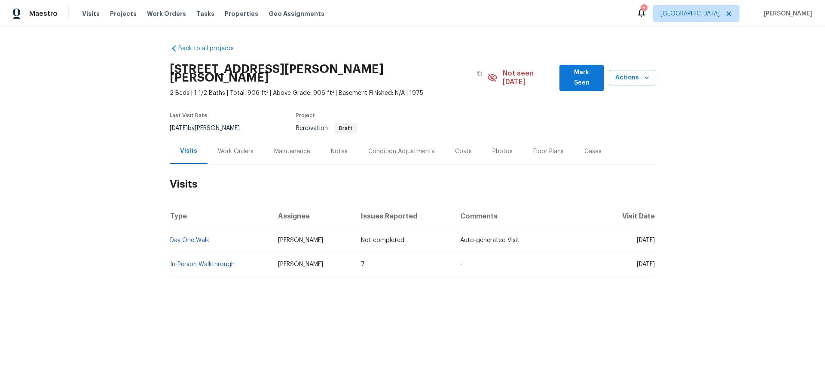
click at [345, 148] on div "Notes" at bounding box center [338, 151] width 37 height 25
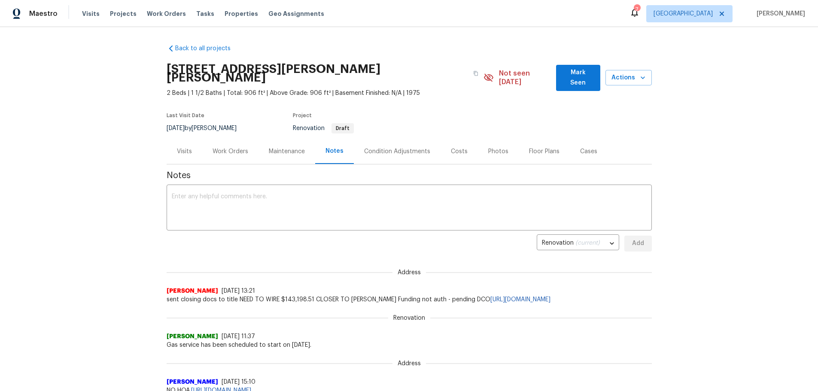
click at [371, 147] on div "Condition Adjustments" at bounding box center [397, 151] width 87 height 25
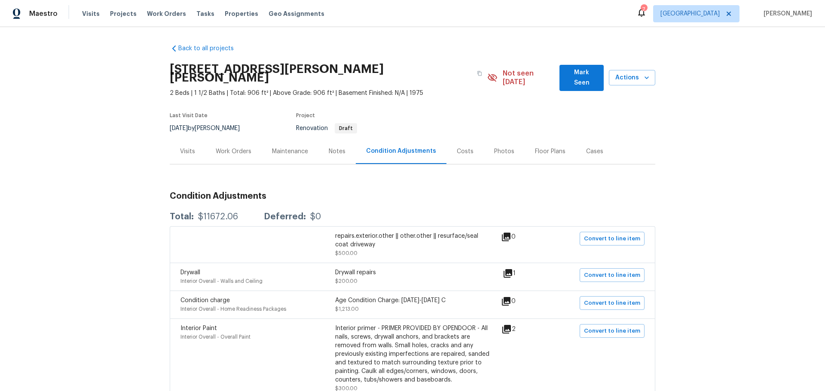
click at [462, 147] on div "Costs" at bounding box center [465, 151] width 17 height 9
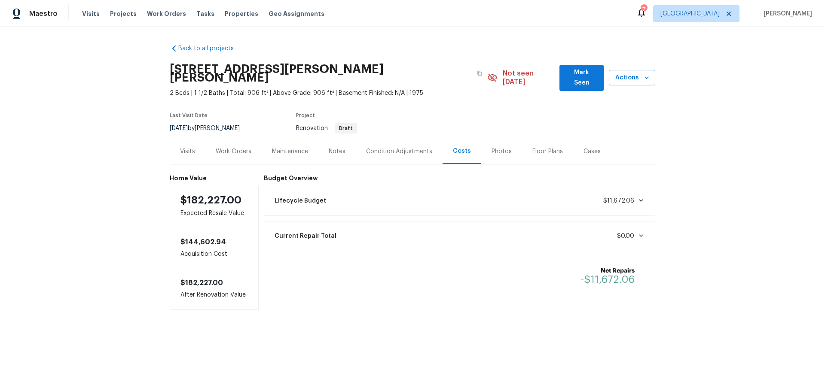
click at [484, 144] on div "Photos" at bounding box center [501, 151] width 41 height 25
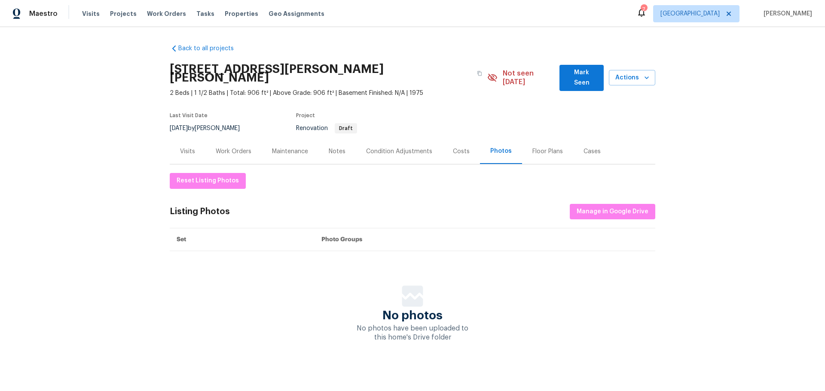
click at [453, 147] on div "Costs" at bounding box center [461, 151] width 17 height 9
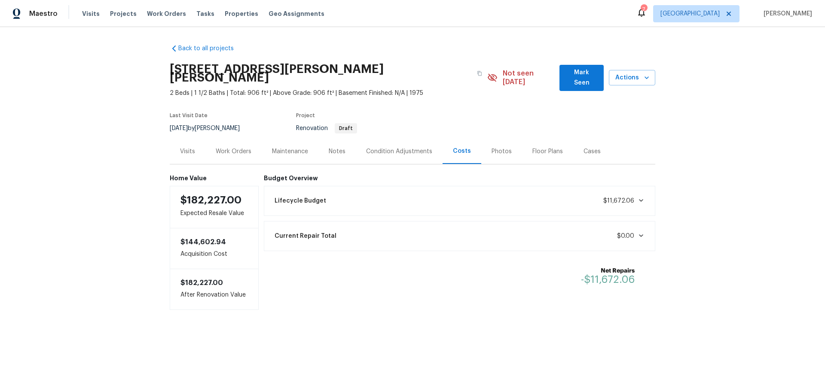
click at [532, 147] on div "Floor Plans" at bounding box center [547, 151] width 30 height 9
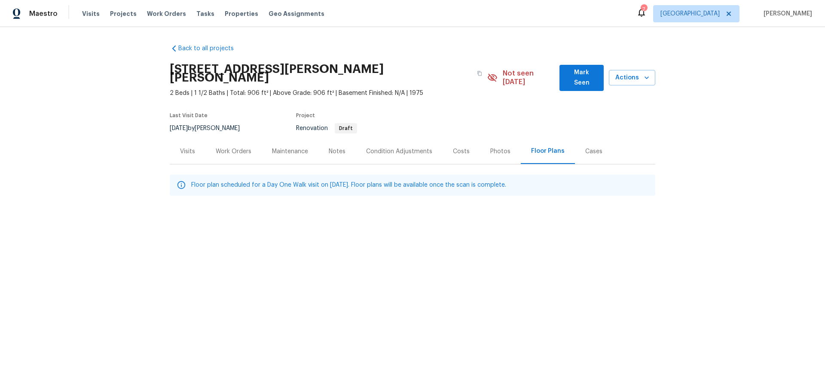
click at [585, 147] on div "Cases" at bounding box center [593, 151] width 17 height 9
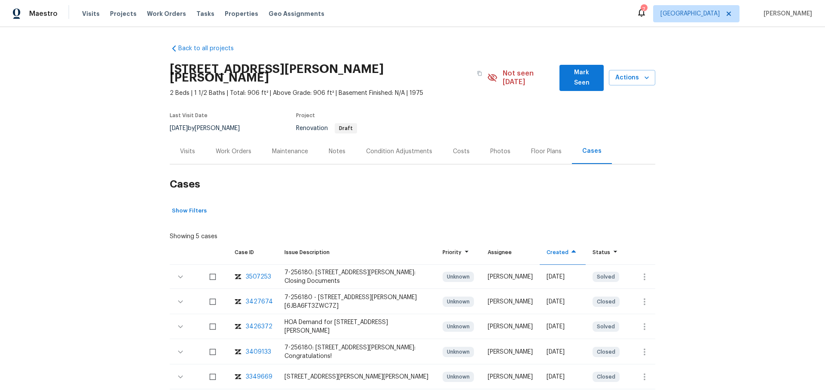
click at [185, 148] on div "Visits" at bounding box center [188, 151] width 36 height 25
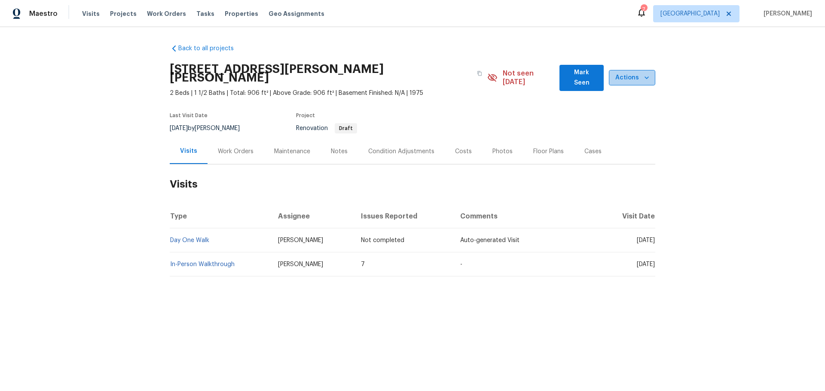
click at [644, 76] on icon "button" at bounding box center [646, 77] width 9 height 9
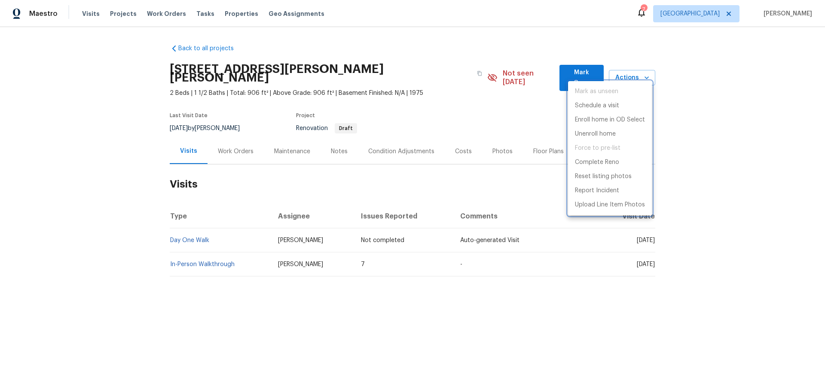
click at [686, 107] on div at bounding box center [412, 195] width 825 height 391
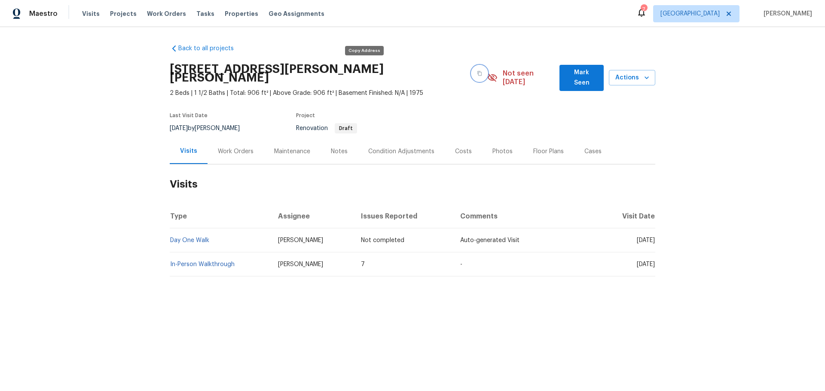
click at [472, 70] on button "button" at bounding box center [479, 73] width 15 height 15
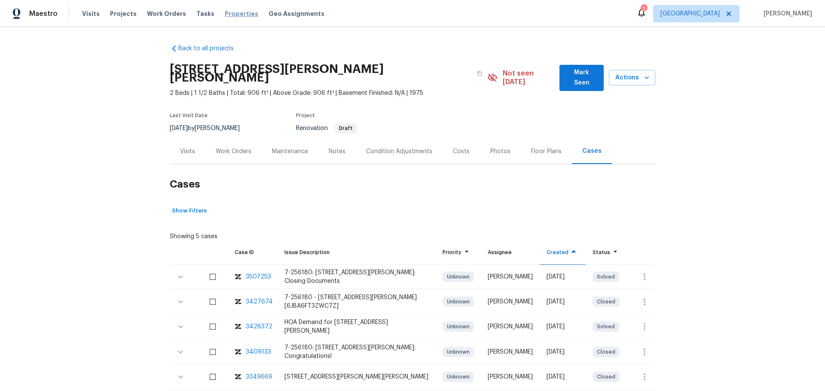
click at [235, 13] on span "Properties" at bounding box center [241, 13] width 33 height 9
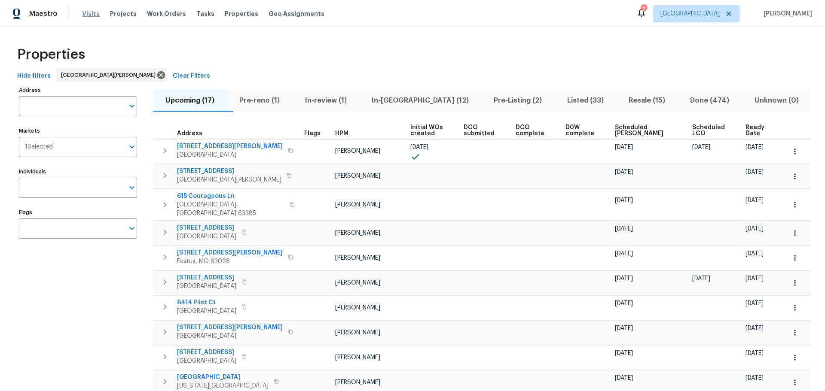
click at [89, 15] on span "Visits" at bounding box center [91, 13] width 18 height 9
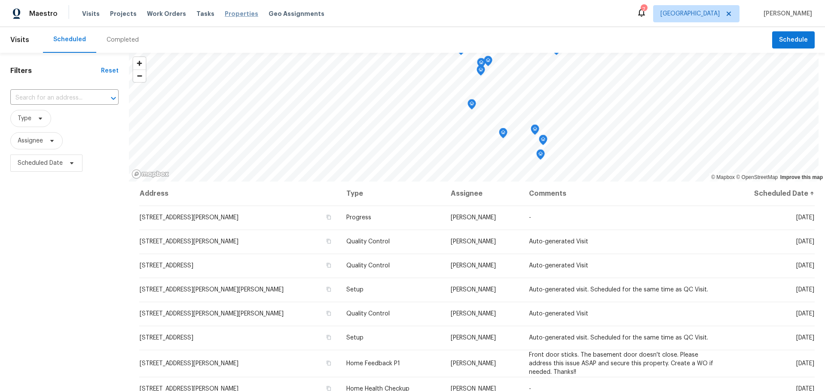
click at [231, 16] on span "Properties" at bounding box center [241, 13] width 33 height 9
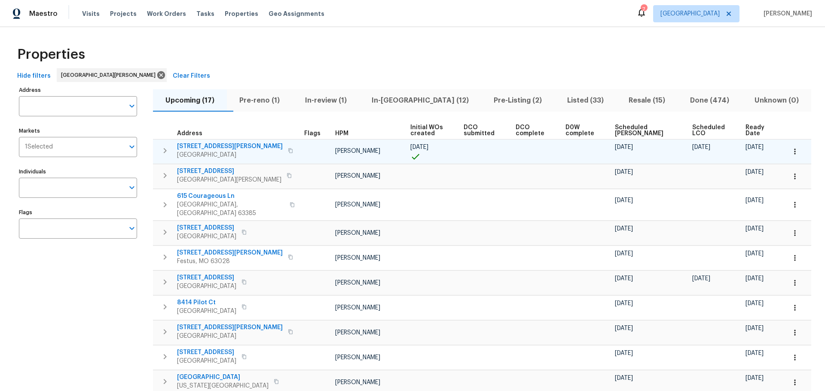
click at [792, 158] on button "button" at bounding box center [794, 151] width 19 height 19
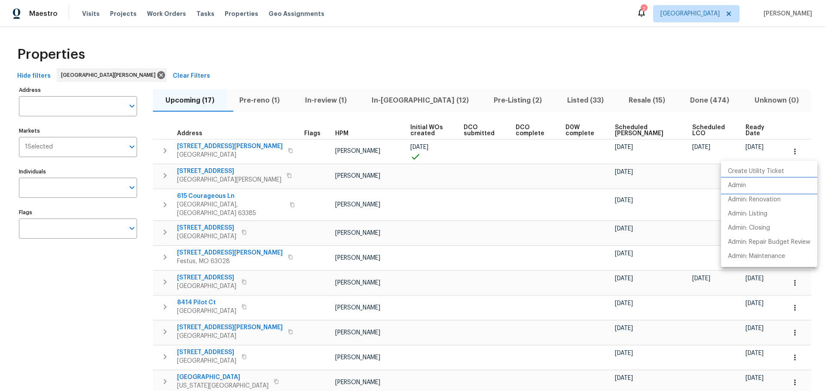
click at [757, 186] on li "Admin" at bounding box center [769, 186] width 96 height 14
click at [356, 68] on div at bounding box center [412, 195] width 825 height 391
